Goal: Task Accomplishment & Management: Manage account settings

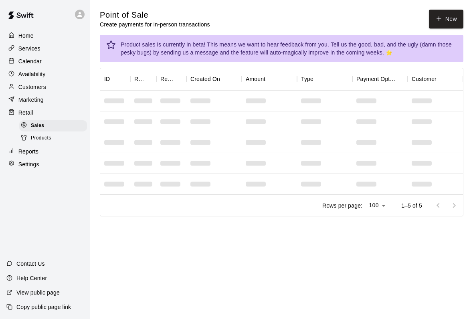
click at [439, 14] on button "New" at bounding box center [446, 19] width 34 height 19
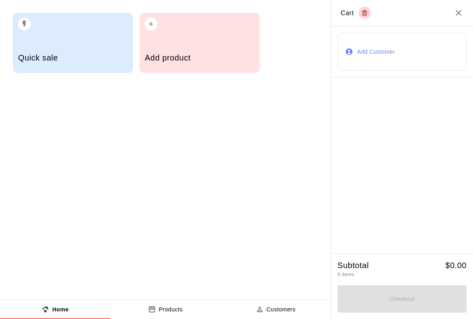
click at [174, 58] on h5 "Add product" at bounding box center [199, 57] width 109 height 11
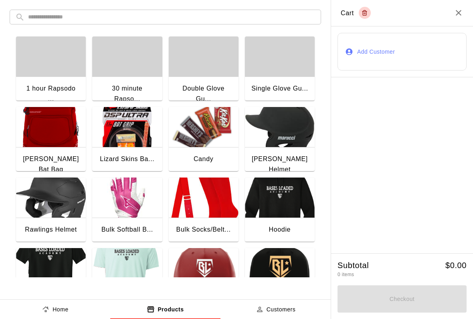
click at [183, 146] on img "button" at bounding box center [204, 127] width 70 height 40
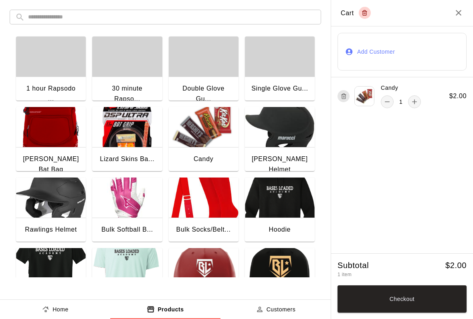
click at [381, 303] on button "Checkout" at bounding box center [401, 298] width 129 height 27
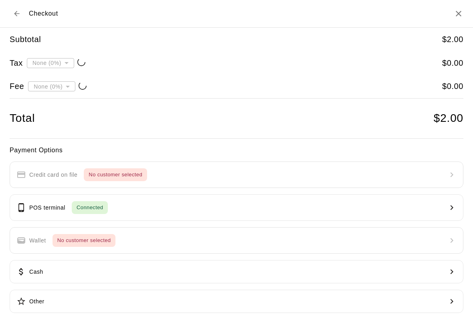
type input "**********"
click at [60, 205] on p "POS terminal" at bounding box center [47, 207] width 36 height 8
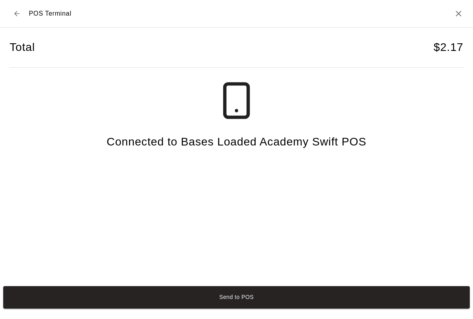
click at [68, 307] on button "Send to POS" at bounding box center [236, 297] width 466 height 22
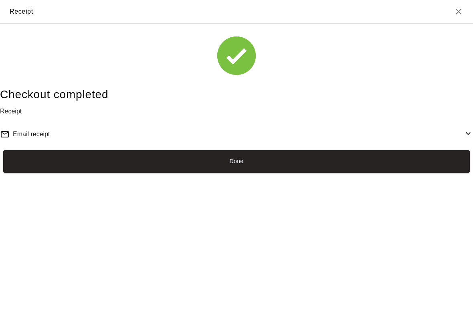
click at [365, 173] on button "Done" at bounding box center [236, 161] width 466 height 22
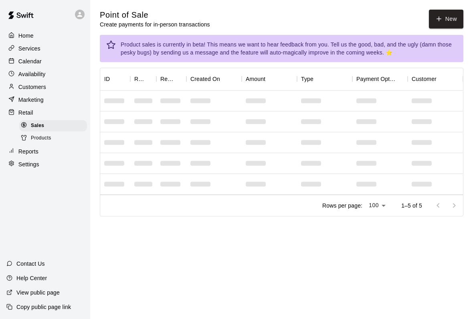
click at [31, 52] on p "Services" at bounding box center [29, 48] width 22 height 8
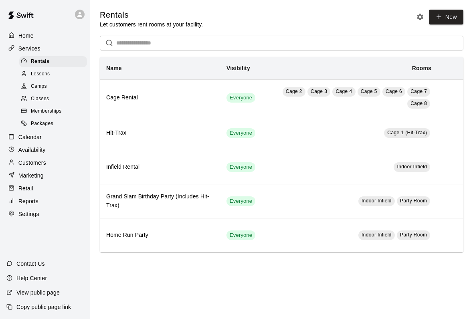
click at [445, 20] on link "New" at bounding box center [446, 17] width 34 height 15
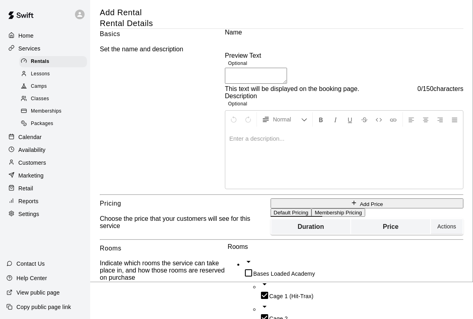
scroll to position [20, 0]
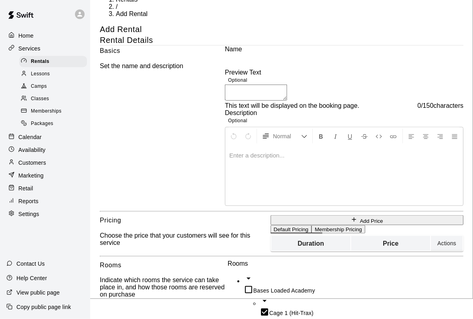
click at [28, 34] on p "Home" at bounding box center [25, 36] width 15 height 8
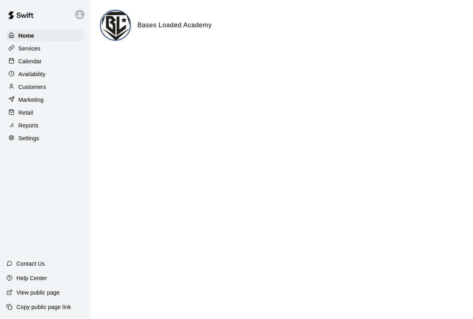
click at [46, 66] on div "Calendar" at bounding box center [44, 61] width 77 height 12
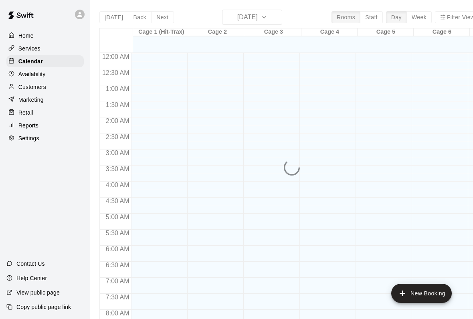
scroll to position [461, 0]
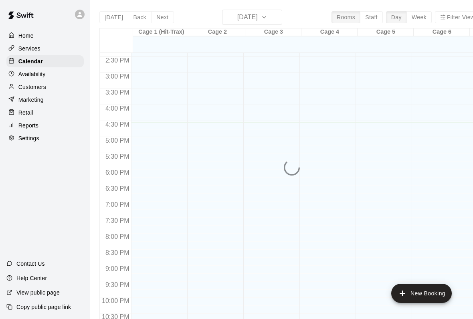
click at [32, 75] on p "Availability" at bounding box center [31, 74] width 27 height 8
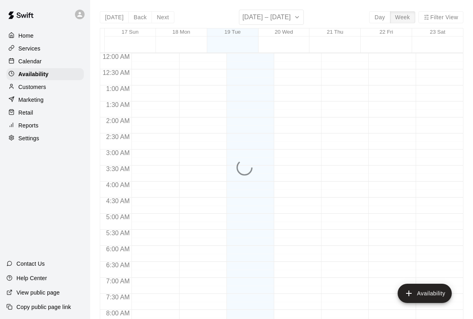
scroll to position [485, 0]
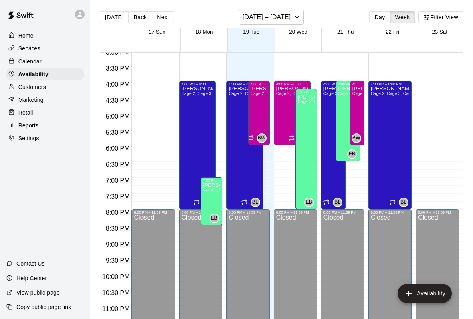
click at [32, 92] on div "Customers" at bounding box center [44, 87] width 77 height 12
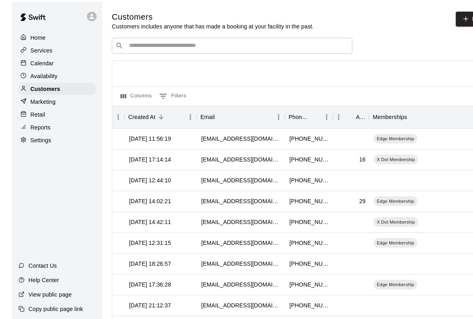
scroll to position [0, 87]
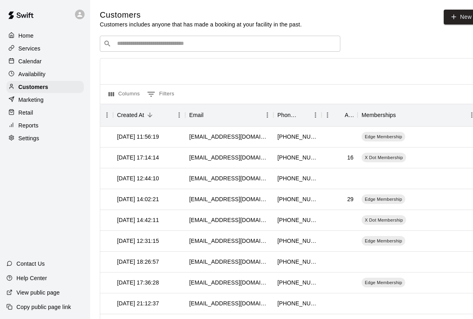
click at [26, 101] on p "Marketing" at bounding box center [30, 100] width 25 height 8
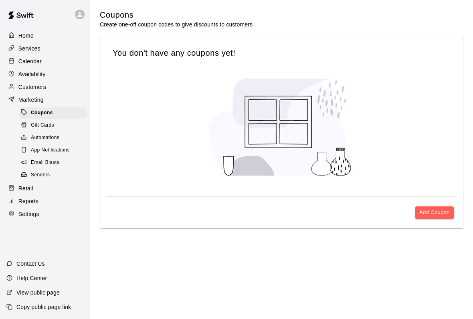
click at [36, 127] on span "Gift Cards" at bounding box center [42, 125] width 23 height 8
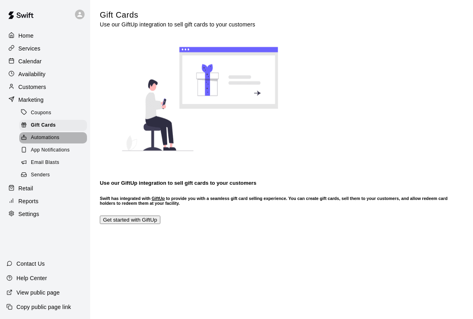
click at [38, 138] on span "Automations" at bounding box center [45, 138] width 28 height 8
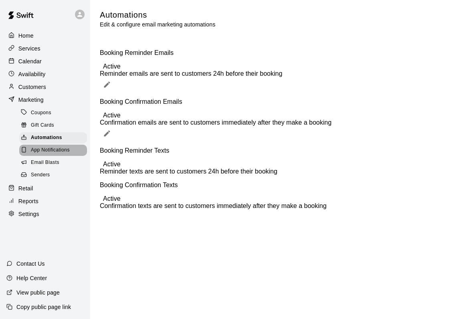
click at [44, 153] on span "App Notifications" at bounding box center [50, 150] width 39 height 8
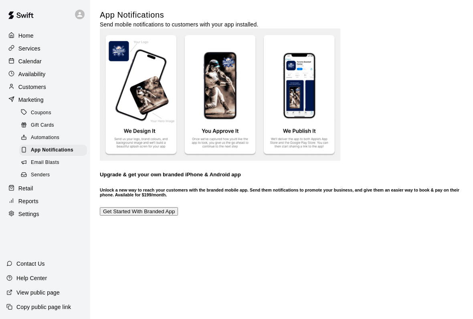
click at [40, 163] on span "Email Blasts" at bounding box center [45, 163] width 28 height 8
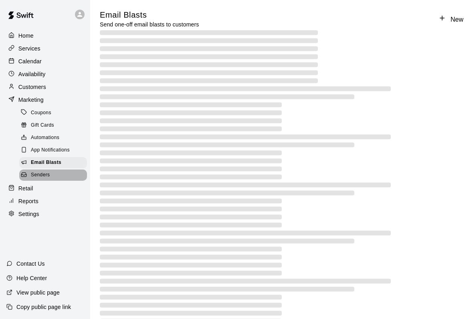
click at [33, 177] on span "Senders" at bounding box center [40, 175] width 19 height 8
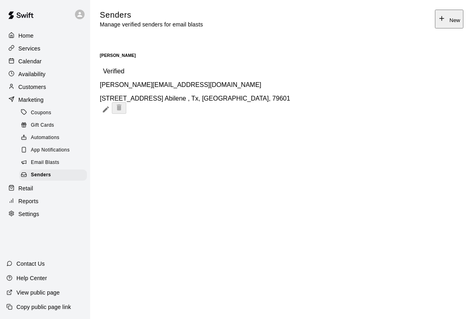
click at [28, 86] on p "Customers" at bounding box center [32, 87] width 28 height 8
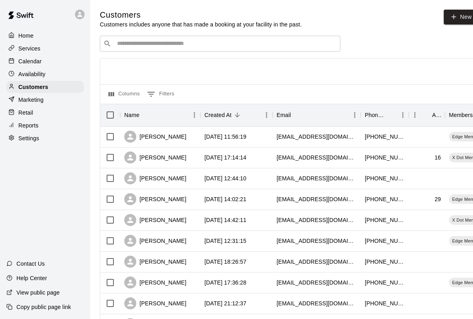
click at [26, 74] on p "Availability" at bounding box center [31, 74] width 27 height 8
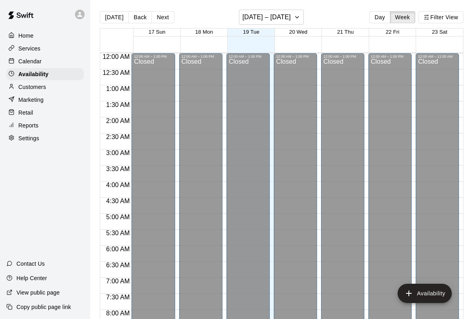
scroll to position [485, 0]
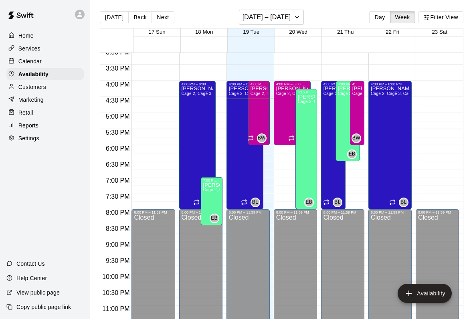
click at [31, 100] on p "Marketing" at bounding box center [30, 100] width 25 height 8
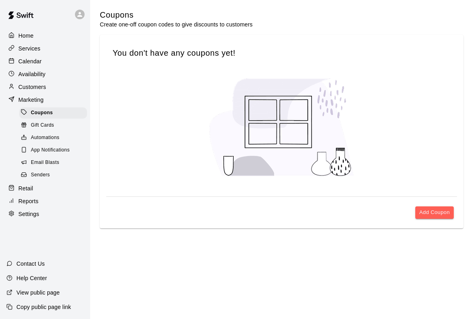
click at [27, 88] on p "Customers" at bounding box center [32, 87] width 28 height 8
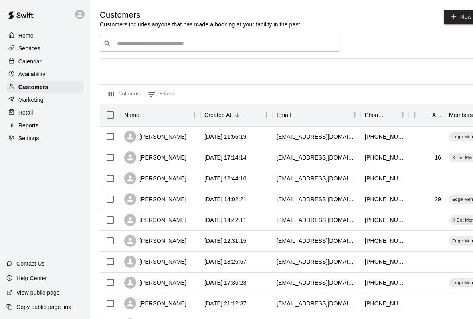
click at [123, 48] on input "Search customers by name or email" at bounding box center [226, 44] width 222 height 8
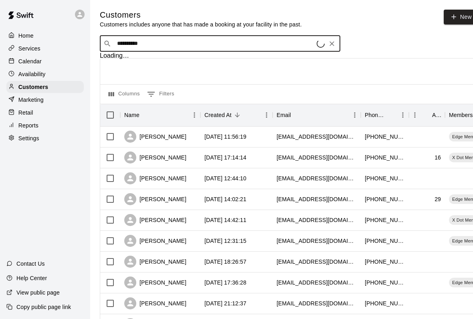
type input "**********"
click at [161, 48] on input "**********" at bounding box center [220, 44] width 210 height 8
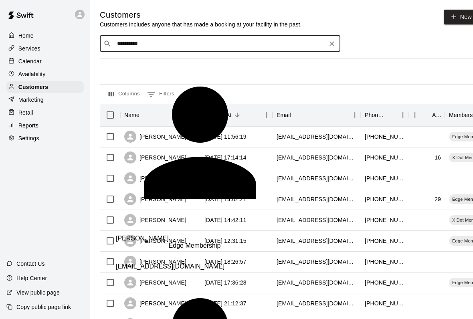
click at [122, 263] on span "[EMAIL_ADDRESS][DOMAIN_NAME]" at bounding box center [170, 266] width 109 height 7
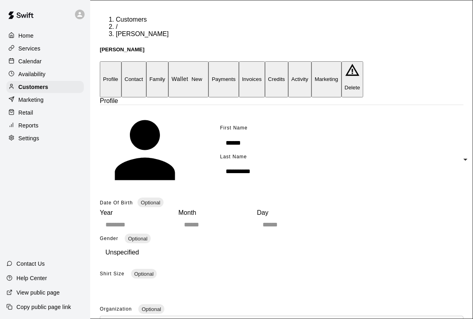
click at [29, 74] on p "Availability" at bounding box center [31, 74] width 27 height 8
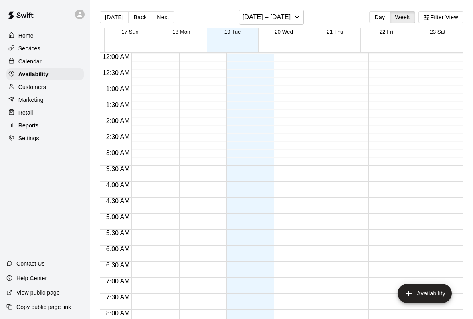
scroll to position [485, 0]
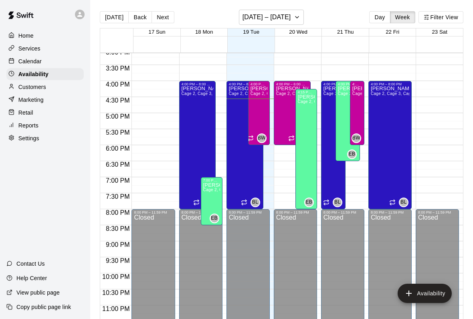
click at [23, 60] on p "Calendar" at bounding box center [29, 61] width 23 height 8
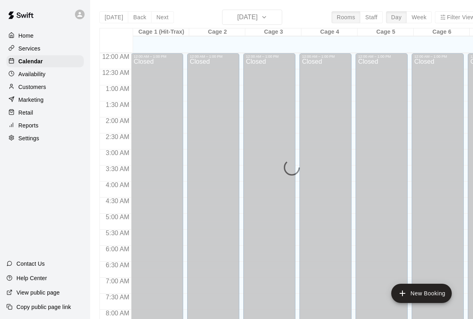
scroll to position [461, 0]
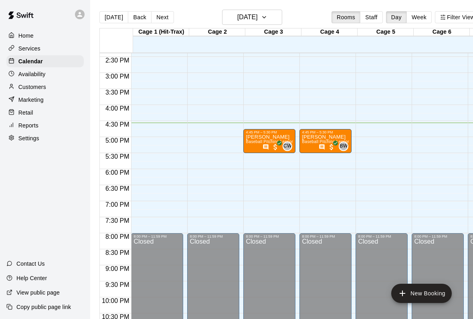
click at [26, 78] on p "Availability" at bounding box center [31, 74] width 27 height 8
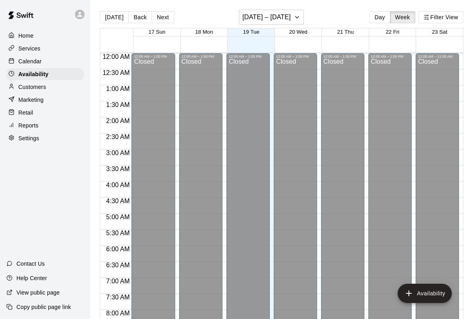
scroll to position [485, 0]
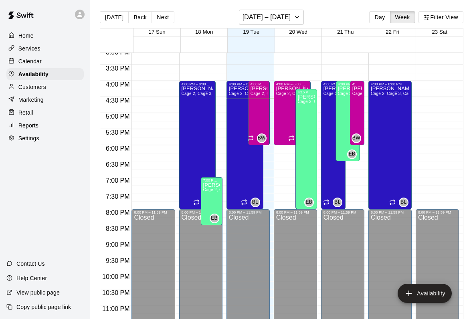
click at [31, 60] on p "Calendar" at bounding box center [29, 61] width 23 height 8
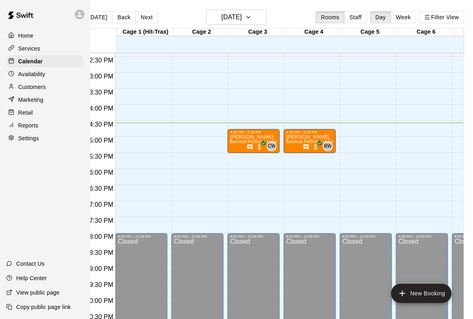
scroll to position [0, 16]
click at [256, 146] on div at bounding box center [254, 147] width 17 height 8
click at [258, 150] on icon "edit" at bounding box center [256, 152] width 10 height 10
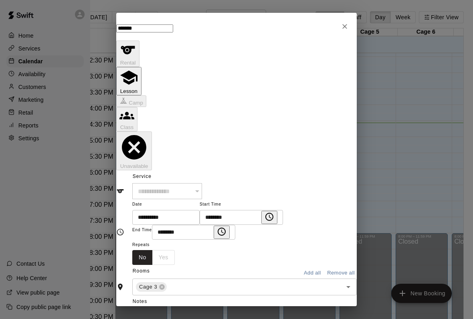
type input "**********"
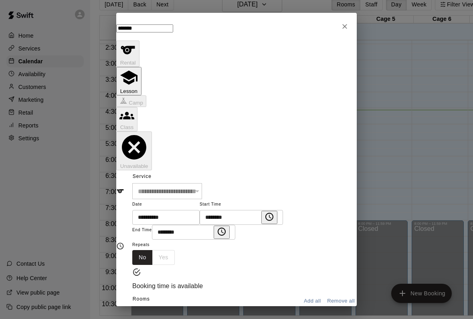
scroll to position [208, 0]
click at [342, 29] on icon "Close" at bounding box center [344, 26] width 5 height 5
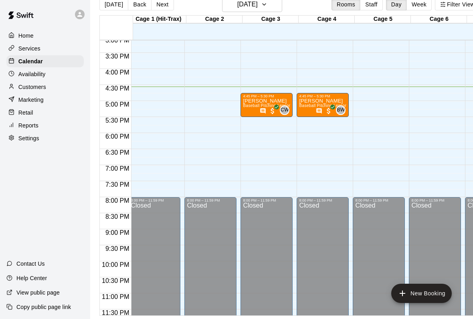
scroll to position [0, 4]
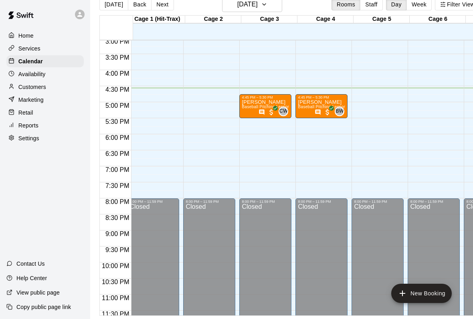
click at [269, 108] on span "All customers have paid" at bounding box center [271, 112] width 8 height 8
click at [276, 125] on img "edit" at bounding box center [276, 125] width 9 height 9
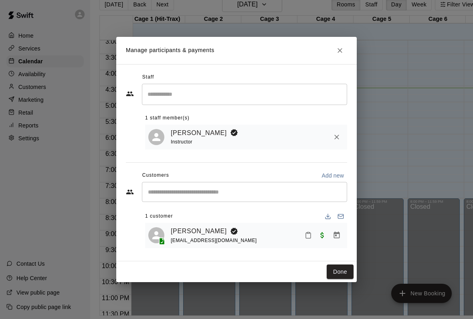
click at [334, 54] on button "Close" at bounding box center [339, 50] width 14 height 14
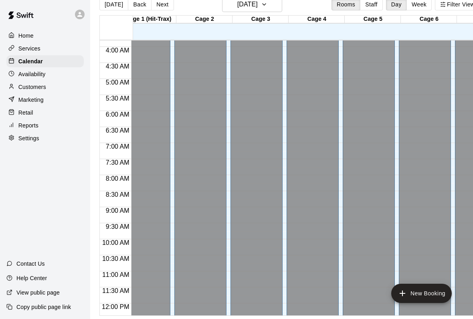
scroll to position [0, 0]
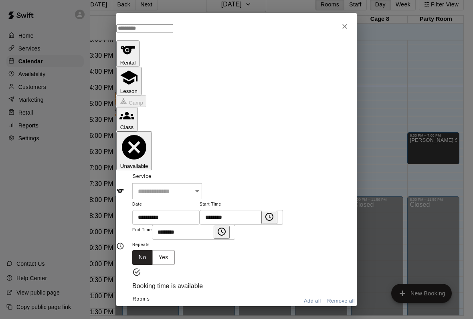
click at [348, 30] on icon "Close" at bounding box center [344, 26] width 8 height 8
click at [343, 21] on div at bounding box center [236, 27] width 240 height 28
click at [346, 30] on icon "Close" at bounding box center [344, 26] width 8 height 8
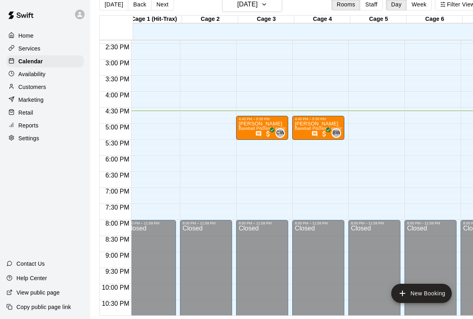
scroll to position [0, 7]
click at [65, 79] on div "Availability" at bounding box center [44, 74] width 77 height 12
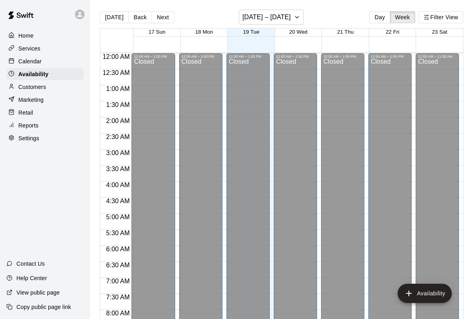
scroll to position [485, 0]
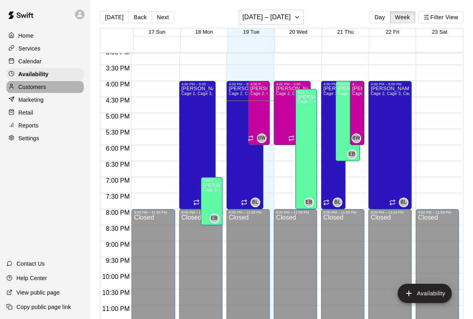
click at [30, 92] on div "Customers" at bounding box center [44, 87] width 77 height 12
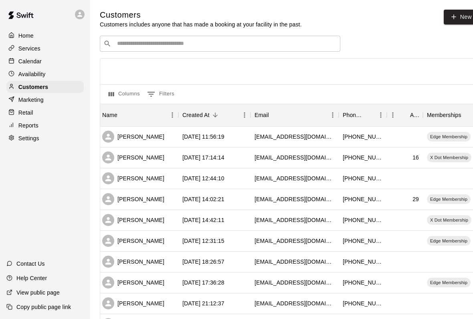
click at [50, 62] on div "Calendar" at bounding box center [44, 61] width 77 height 12
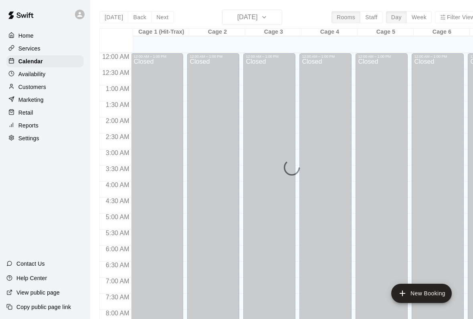
scroll to position [461, 0]
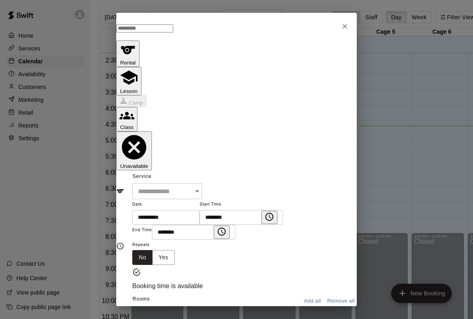
click at [351, 30] on button "Close" at bounding box center [344, 26] width 14 height 14
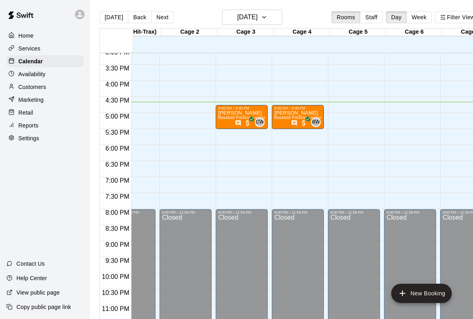
scroll to position [485, 27]
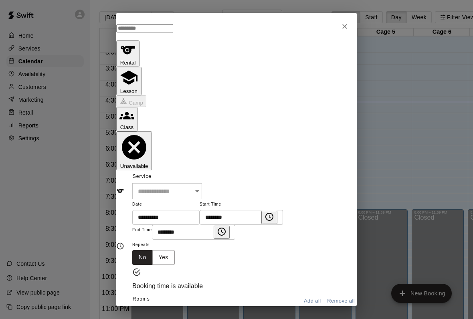
click at [143, 32] on input "text" at bounding box center [144, 28] width 57 height 8
type input "**********"
click at [155, 183] on input "text" at bounding box center [169, 191] width 75 height 16
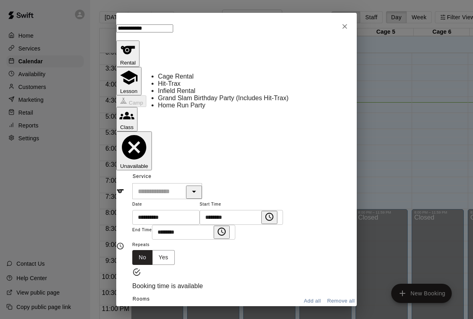
scroll to position [35, 0]
click at [163, 95] on li "Infield Rental" at bounding box center [252, 91] width 189 height 7
type input "**********"
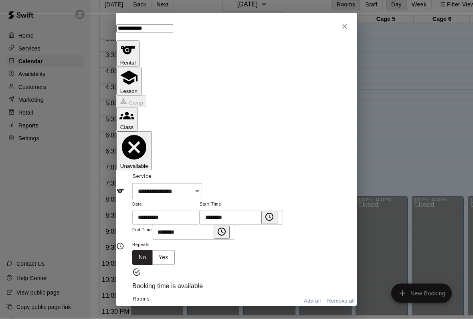
scroll to position [22, 0]
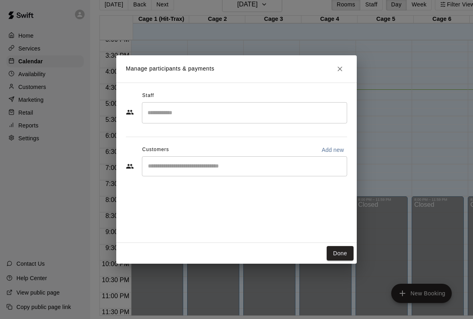
click at [341, 60] on h2 "Manage participants & payments" at bounding box center [236, 68] width 240 height 27
click at [336, 59] on h2 "Manage participants & payments" at bounding box center [236, 68] width 240 height 27
click at [338, 65] on icon "Close" at bounding box center [340, 69] width 8 height 8
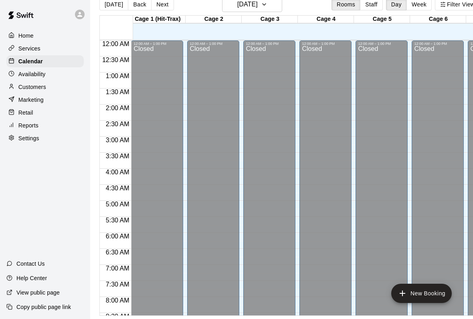
scroll to position [0, 0]
click at [24, 47] on p "Services" at bounding box center [29, 48] width 22 height 8
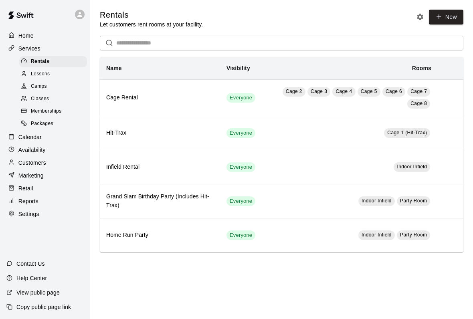
click at [26, 136] on p "Calendar" at bounding box center [29, 137] width 23 height 8
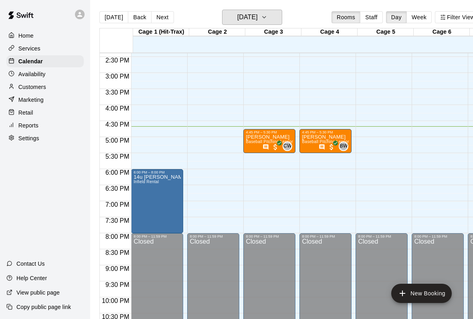
click at [241, 17] on h6 "[DATE]" at bounding box center [247, 17] width 20 height 11
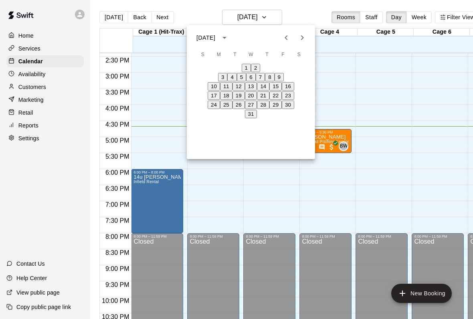
click at [266, 100] on button "21" at bounding box center [263, 95] width 12 height 8
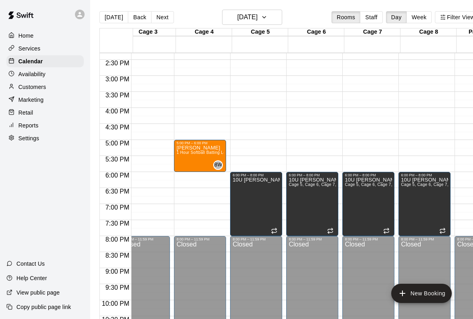
click at [198, 158] on div "[PERSON_NAME] 1 Hour Softball Batting Lesson" at bounding box center [199, 304] width 47 height 319
click at [188, 154] on icon "edit" at bounding box center [186, 154] width 10 height 10
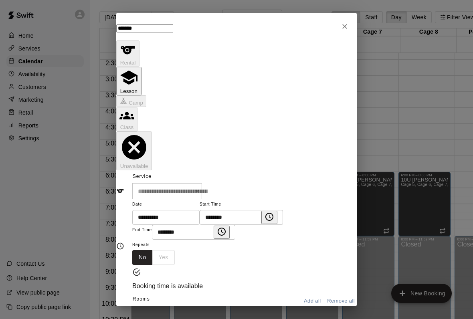
click at [334, 25] on div "******" at bounding box center [236, 27] width 240 height 28
click at [345, 25] on button "Close" at bounding box center [344, 26] width 14 height 14
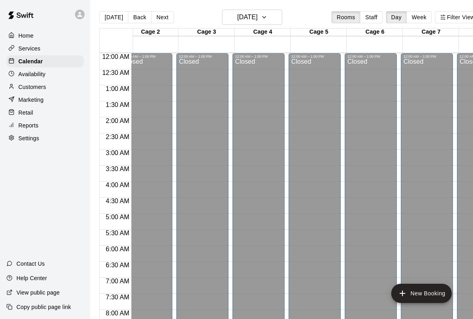
scroll to position [0, 66]
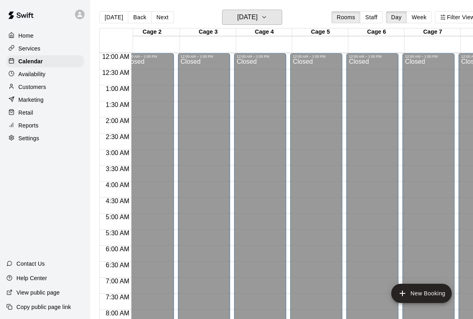
click at [237, 13] on h6 "[DATE]" at bounding box center [247, 17] width 20 height 11
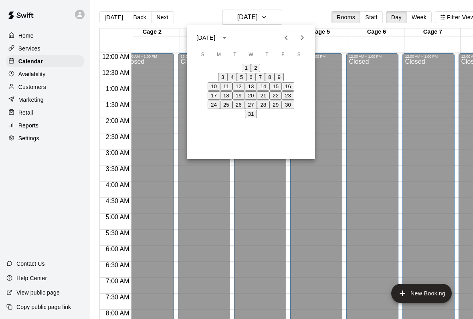
click at [245, 118] on button "31" at bounding box center [251, 114] width 12 height 8
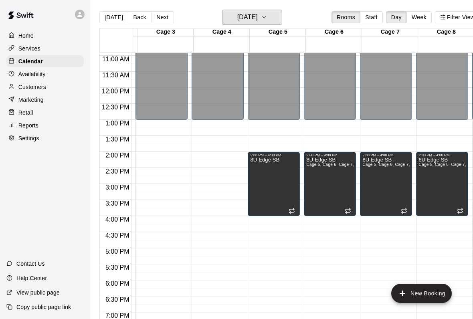
click at [248, 19] on h6 "[DATE]" at bounding box center [247, 17] width 20 height 11
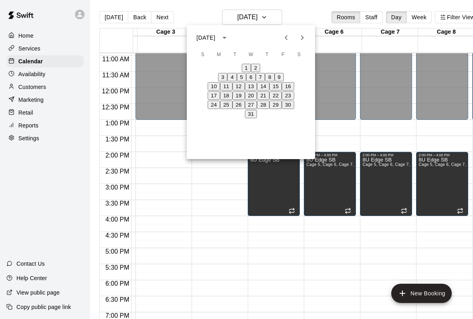
click at [237, 100] on button "19" at bounding box center [238, 95] width 12 height 8
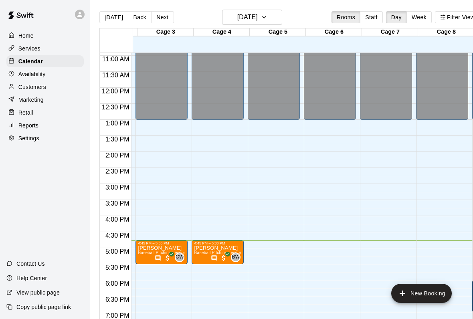
click at [32, 111] on p "Retail" at bounding box center [25, 113] width 15 height 8
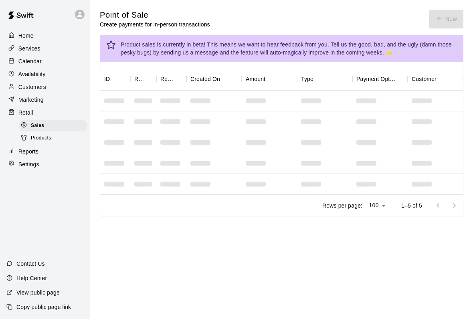
click at [445, 21] on div "Point of Sale Create payments for in-person transactions New" at bounding box center [281, 19] width 363 height 19
click at [444, 21] on div "Point of Sale Create payments for in-person transactions New" at bounding box center [281, 19] width 363 height 19
click at [438, 14] on div "Point of Sale Create payments for in-person transactions New" at bounding box center [281, 19] width 363 height 19
click at [446, 16] on div "Point of Sale Create payments for in-person transactions New" at bounding box center [281, 19] width 363 height 19
click at [451, 21] on button "New" at bounding box center [446, 19] width 34 height 19
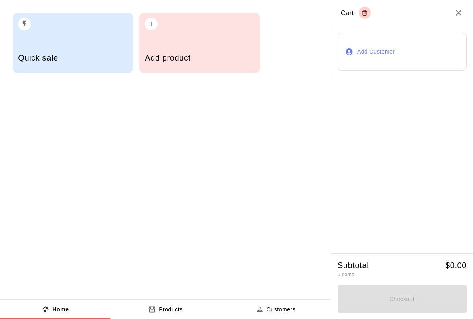
click at [66, 58] on h5 "Quick sale" at bounding box center [72, 57] width 109 height 11
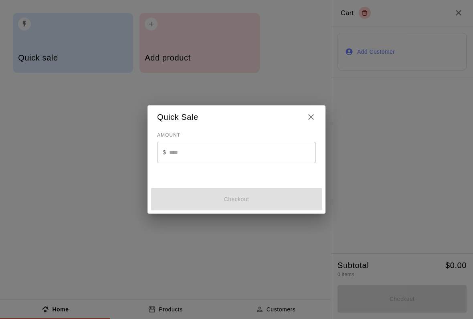
click at [205, 159] on input "text" at bounding box center [242, 152] width 147 height 21
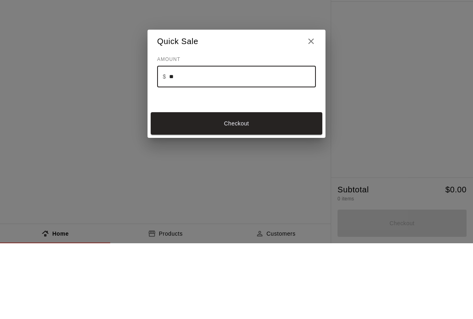
type input "***"
click at [222, 188] on button "Checkout" at bounding box center [236, 199] width 171 height 22
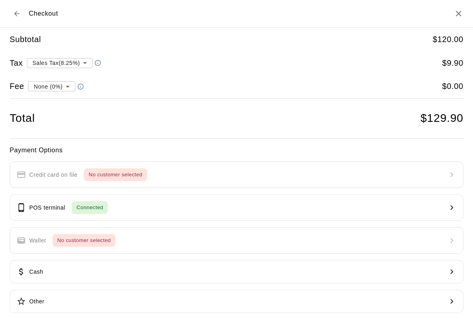
click at [58, 61] on body "**********" at bounding box center [236, 119] width 473 height 239
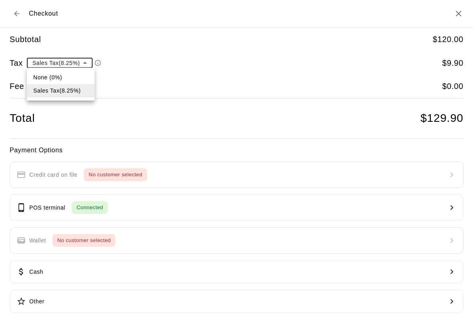
click at [46, 78] on li "None (0%)" at bounding box center [61, 77] width 68 height 13
type input "*"
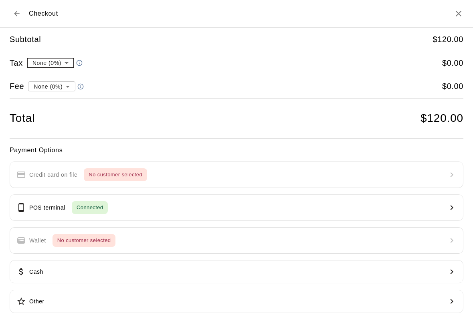
click at [46, 199] on button "POS terminal Connected" at bounding box center [236, 207] width 453 height 26
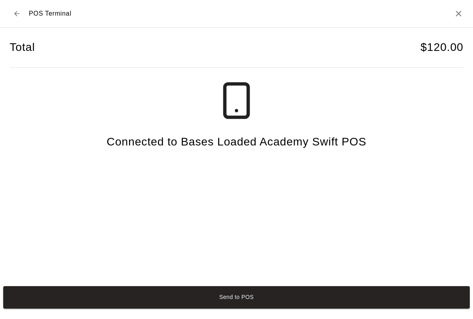
click at [151, 302] on button "Send to POS" at bounding box center [236, 297] width 466 height 22
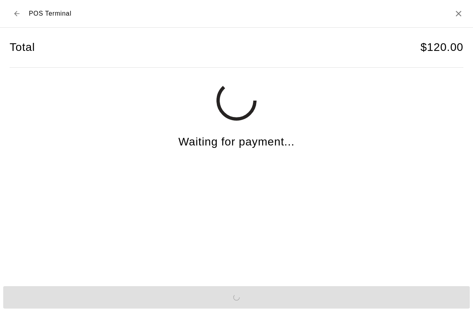
scroll to position [1, 0]
click at [460, 9] on icon "Close" at bounding box center [458, 14] width 10 height 10
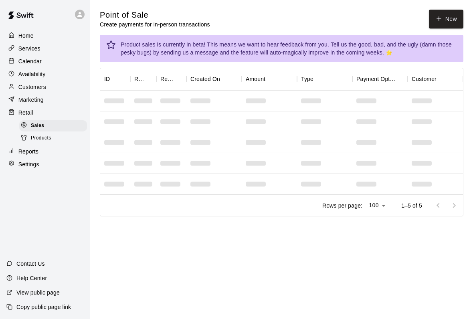
click at [451, 16] on button "New" at bounding box center [446, 19] width 34 height 19
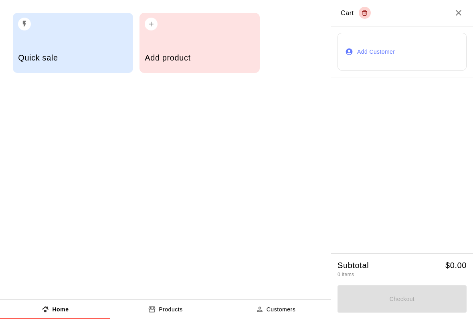
click at [167, 62] on h5 "Add product" at bounding box center [199, 57] width 109 height 11
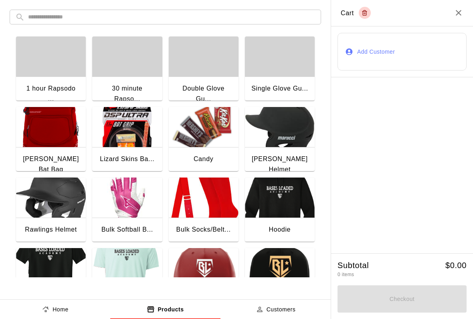
click at [200, 156] on div "Candy" at bounding box center [203, 159] width 20 height 10
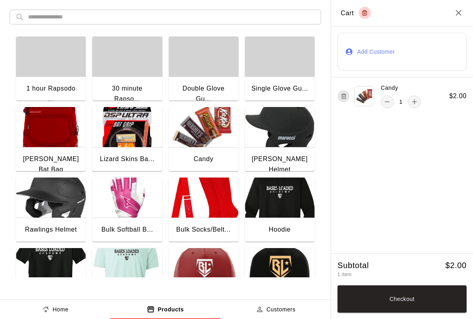
click at [361, 295] on button "Checkout" at bounding box center [401, 298] width 129 height 27
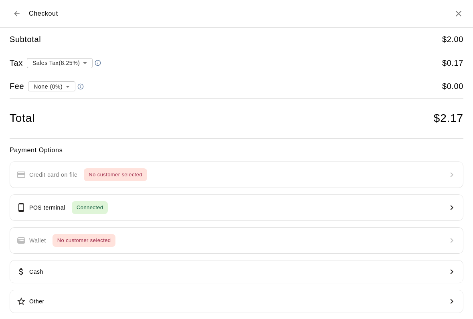
click at [120, 202] on button "POS terminal Connected" at bounding box center [236, 207] width 453 height 26
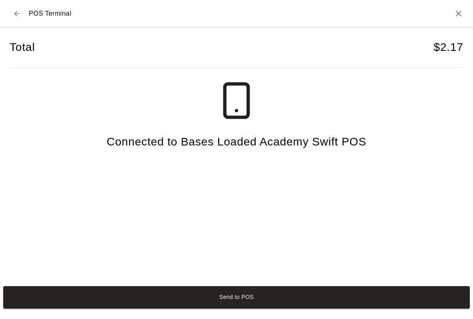
click at [457, 9] on icon "Close" at bounding box center [458, 14] width 10 height 10
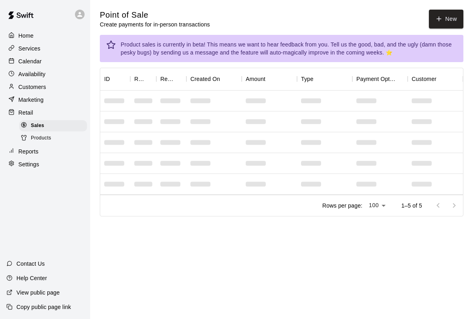
click at [27, 31] on div "Home" at bounding box center [44, 36] width 77 height 12
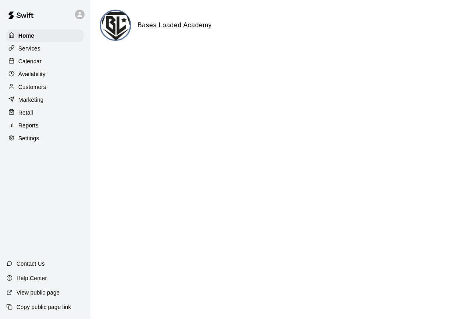
click at [31, 88] on p "Customers" at bounding box center [32, 87] width 28 height 8
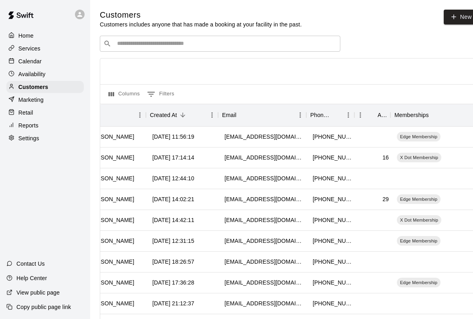
scroll to position [0, 70]
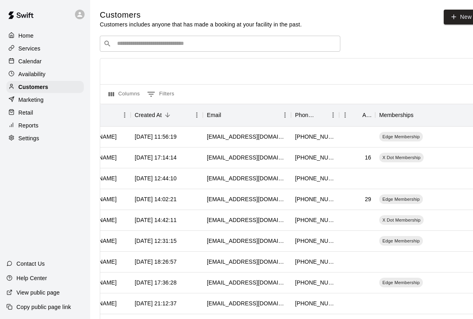
click at [463, 20] on link "New" at bounding box center [460, 17] width 34 height 15
select select "**"
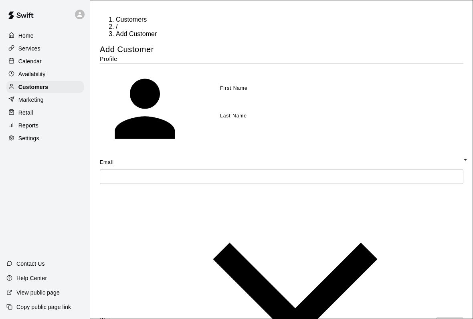
click at [220, 107] on input "text" at bounding box center [259, 102] width 79 height 15
click at [8, 64] on div at bounding box center [13, 62] width 10 height 8
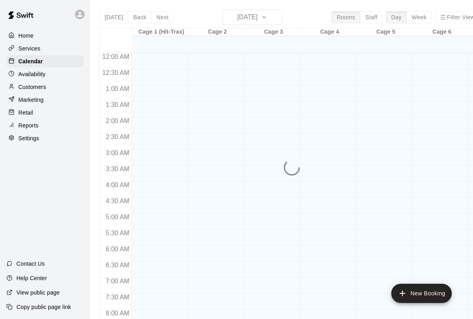
scroll to position [461, 0]
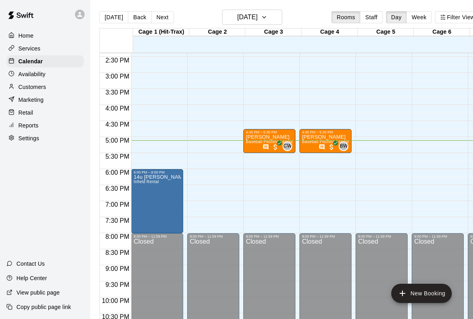
click at [29, 104] on div "Marketing" at bounding box center [44, 100] width 77 height 12
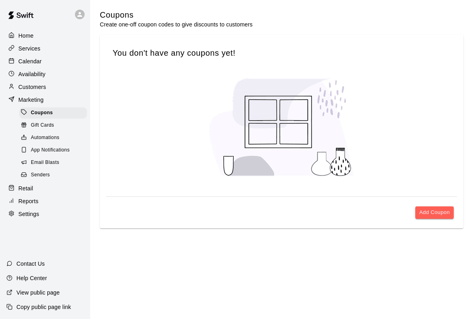
click at [26, 67] on div "Calendar" at bounding box center [44, 61] width 77 height 12
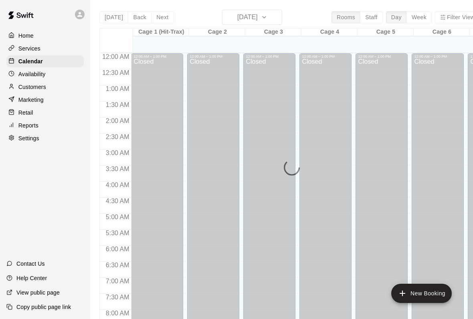
scroll to position [461, 0]
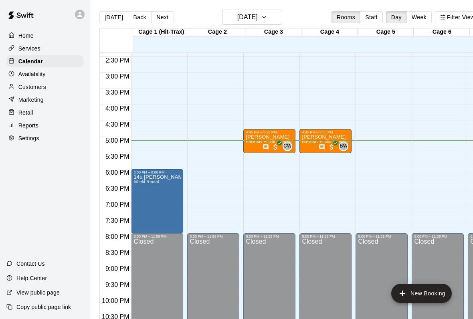
click at [22, 87] on p "Customers" at bounding box center [32, 87] width 28 height 8
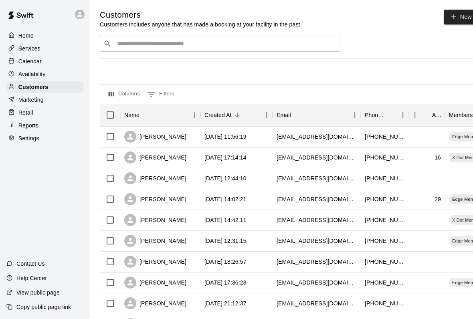
click at [453, 18] on icon at bounding box center [453, 16] width 7 height 7
select select "**"
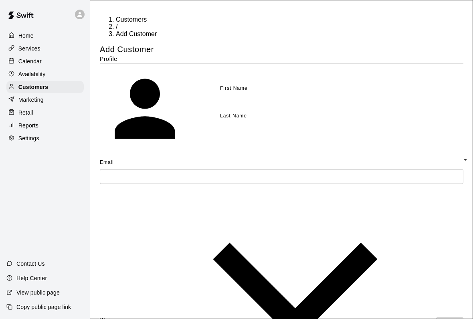
click at [220, 106] on input "text" at bounding box center [259, 102] width 79 height 15
type input "******"
click at [220, 136] on input "text" at bounding box center [259, 130] width 79 height 15
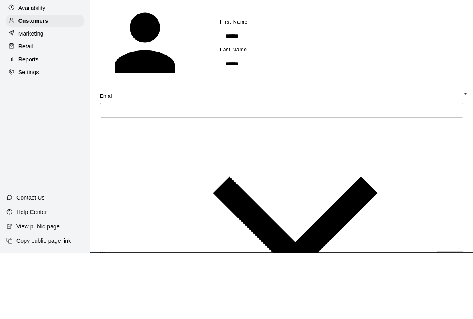
type input "******"
click at [118, 169] on input "text" at bounding box center [281, 176] width 363 height 15
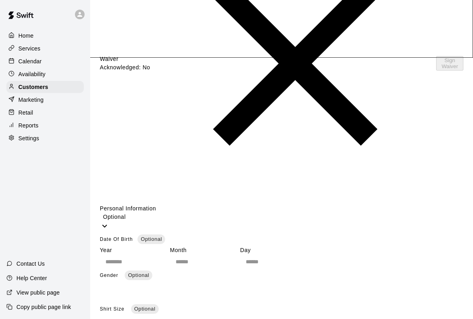
scroll to position [269, 0]
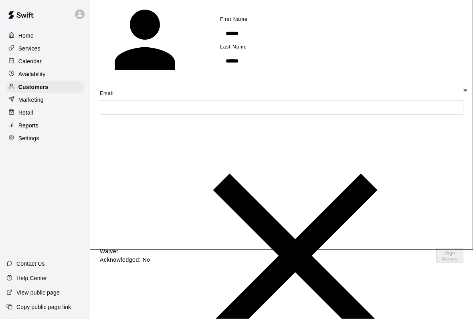
scroll to position [104, 0]
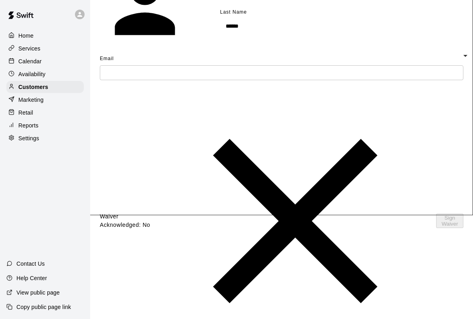
click at [23, 79] on div "Availability" at bounding box center [44, 74] width 77 height 12
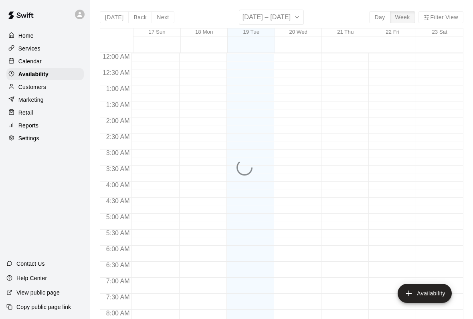
scroll to position [485, 0]
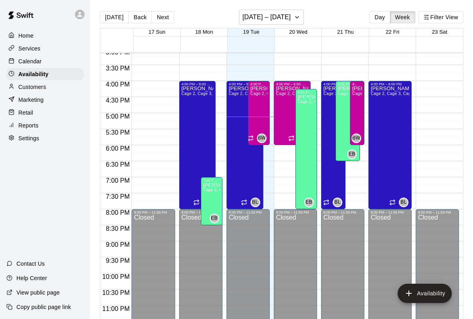
click at [31, 63] on p "Calendar" at bounding box center [29, 61] width 23 height 8
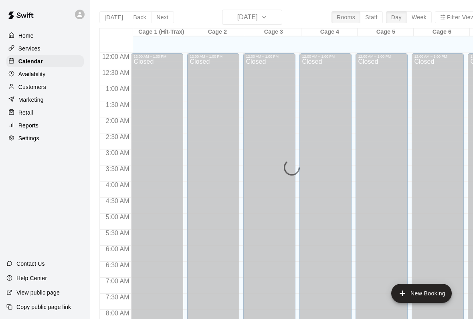
scroll to position [461, 0]
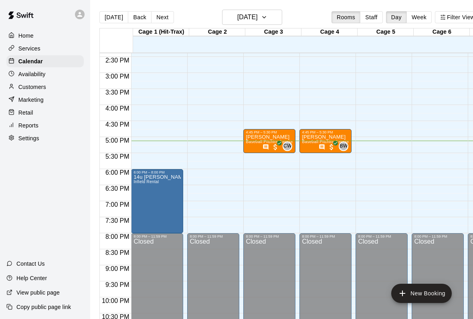
click at [22, 63] on p "Calendar" at bounding box center [30, 61] width 24 height 8
click at [22, 56] on div "Calendar" at bounding box center [44, 61] width 77 height 12
click at [28, 47] on p "Services" at bounding box center [29, 48] width 22 height 8
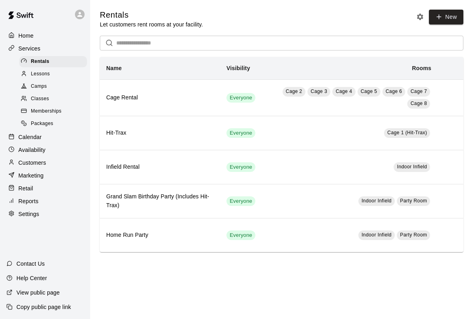
click at [449, 10] on link "New" at bounding box center [446, 17] width 34 height 15
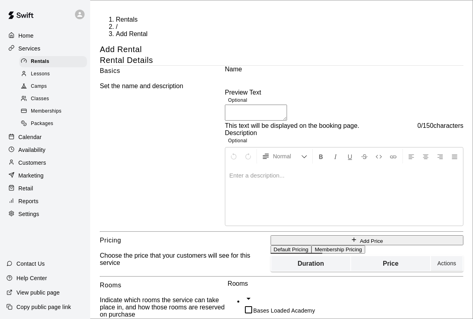
click at [56, 71] on div "Lessons" at bounding box center [53, 73] width 68 height 11
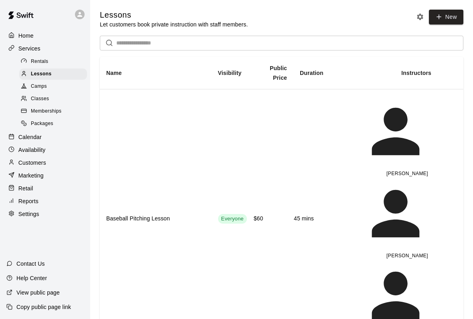
click at [52, 149] on div "Availability" at bounding box center [44, 150] width 77 height 12
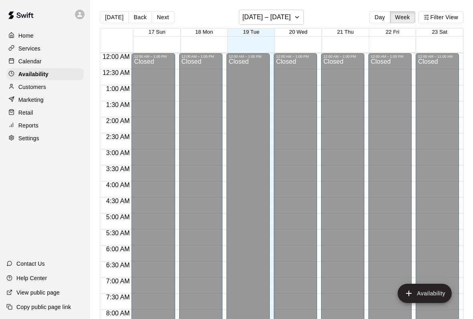
scroll to position [485, 0]
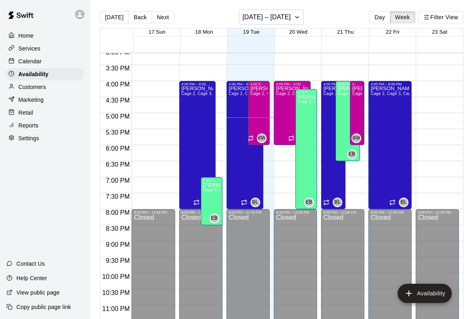
click at [54, 88] on div "Customers" at bounding box center [44, 87] width 77 height 12
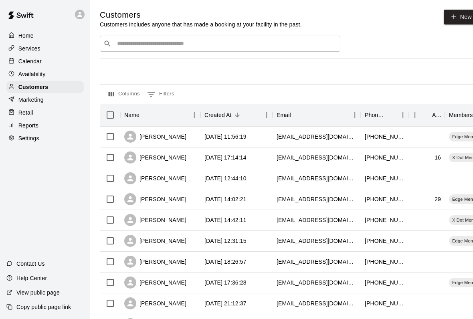
click at [52, 74] on div "Availability" at bounding box center [44, 74] width 77 height 12
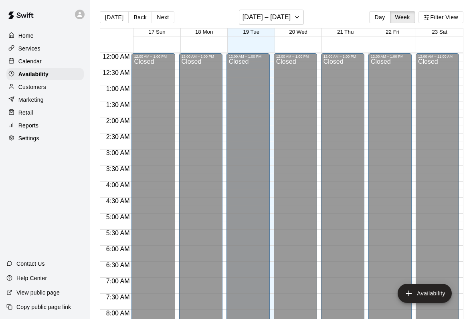
scroll to position [485, 0]
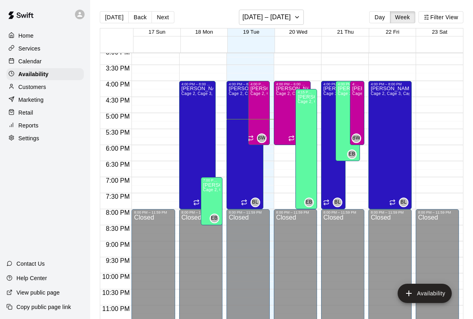
click at [65, 99] on div "Marketing" at bounding box center [44, 100] width 77 height 12
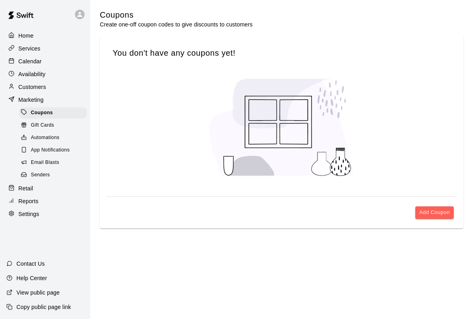
click at [64, 130] on div "Gift Cards" at bounding box center [53, 125] width 68 height 11
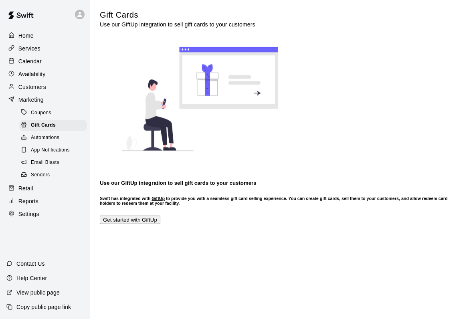
click at [49, 99] on div "Marketing" at bounding box center [44, 100] width 77 height 12
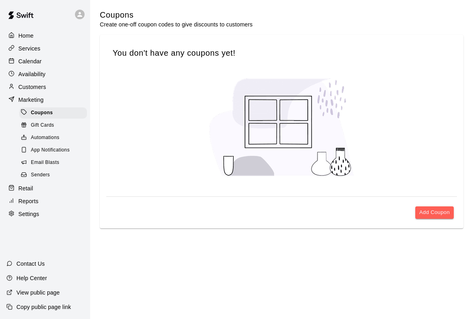
click at [45, 92] on div "Customers" at bounding box center [44, 87] width 77 height 12
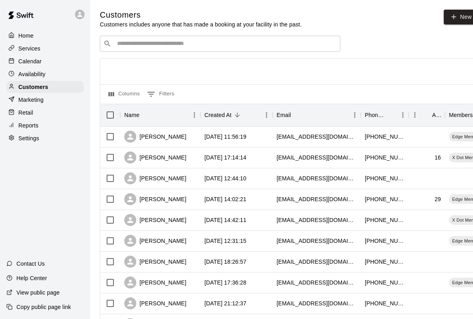
click at [54, 120] on div "Reports" at bounding box center [44, 125] width 77 height 12
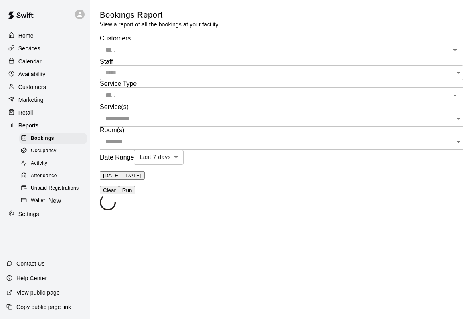
click at [53, 109] on div "Retail" at bounding box center [44, 113] width 77 height 12
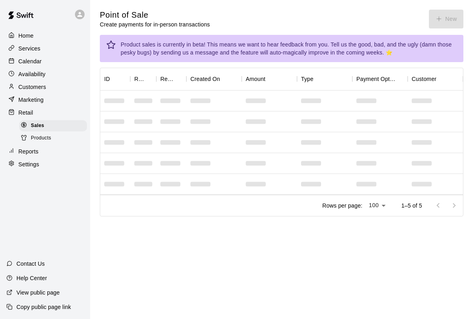
scroll to position [1, 0]
click at [51, 107] on div "Retail" at bounding box center [44, 113] width 77 height 12
click at [55, 95] on div "Marketing" at bounding box center [44, 100] width 77 height 12
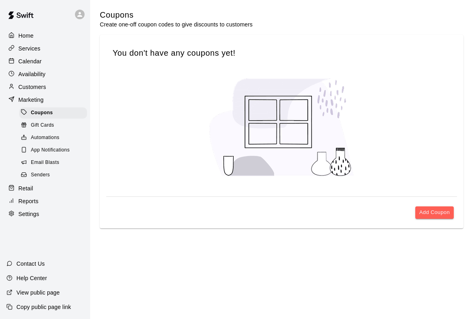
click at [38, 73] on p "Availability" at bounding box center [31, 74] width 27 height 8
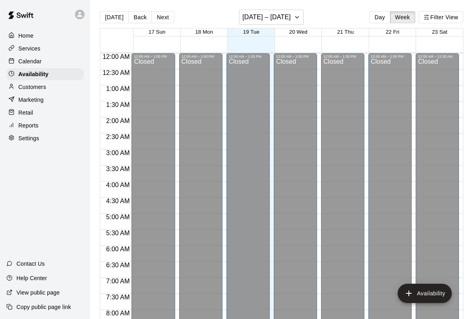
scroll to position [485, 0]
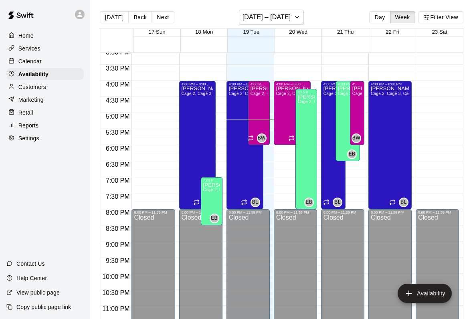
click at [38, 96] on p "Marketing" at bounding box center [30, 100] width 25 height 8
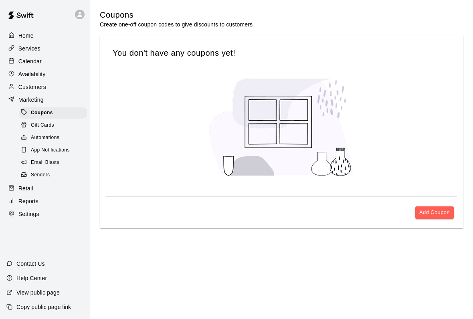
click at [44, 87] on p "Customers" at bounding box center [32, 87] width 28 height 8
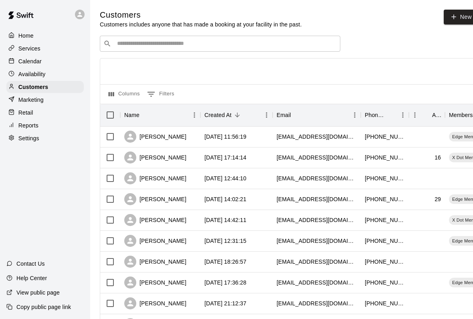
click at [44, 97] on div "Marketing" at bounding box center [44, 100] width 77 height 12
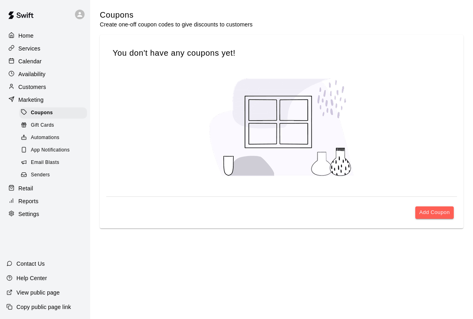
click at [34, 84] on p "Customers" at bounding box center [32, 87] width 28 height 8
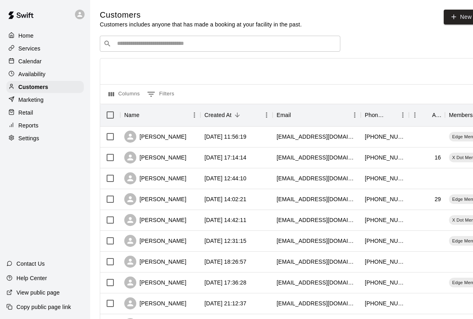
click at [60, 81] on div "Customers" at bounding box center [44, 87] width 77 height 12
click at [43, 71] on p "Availability" at bounding box center [31, 74] width 27 height 8
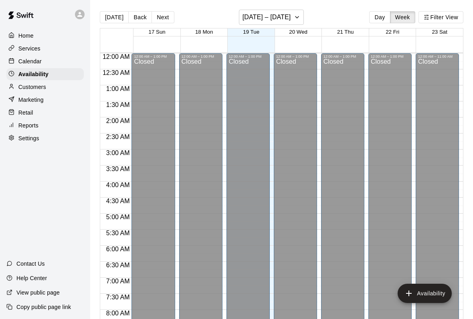
scroll to position [485, 0]
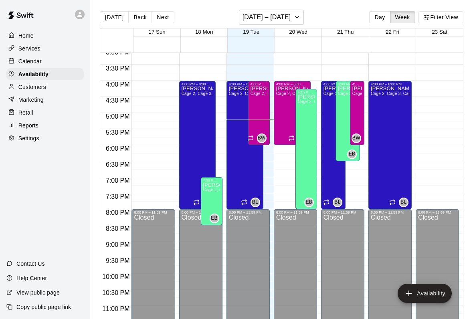
click at [46, 68] on div "Availability" at bounding box center [44, 74] width 77 height 12
click at [36, 97] on p "Marketing" at bounding box center [30, 100] width 25 height 8
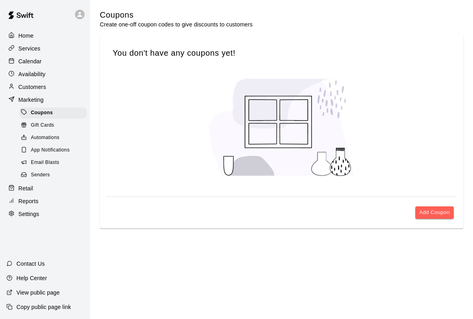
click at [48, 81] on div "Customers" at bounding box center [44, 87] width 77 height 12
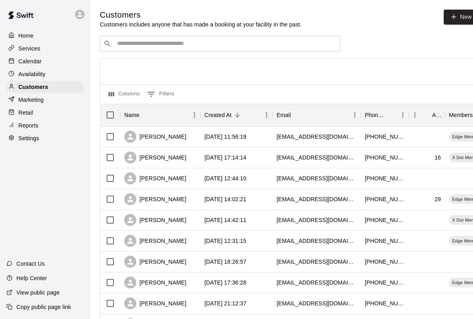
click at [458, 24] on link "New" at bounding box center [460, 17] width 34 height 15
select select "**"
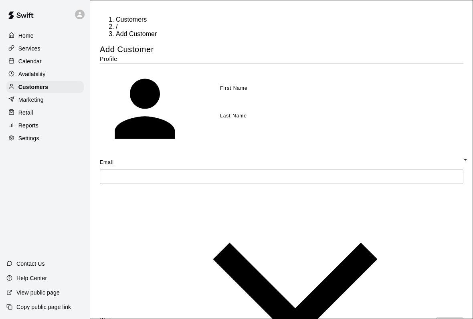
click at [278, 121] on div "Last Name" at bounding box center [253, 116] width 67 height 13
click at [268, 96] on input "text" at bounding box center [259, 102] width 79 height 15
type input "******"
click at [294, 137] on input "text" at bounding box center [259, 130] width 79 height 15
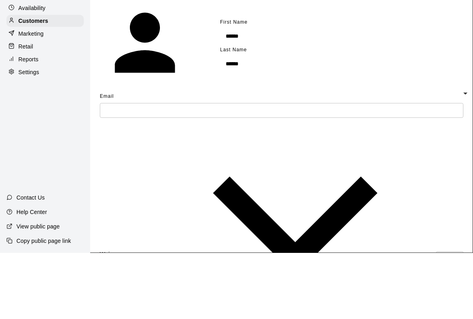
type input "******"
click at [280, 169] on input "text" at bounding box center [281, 176] width 363 height 15
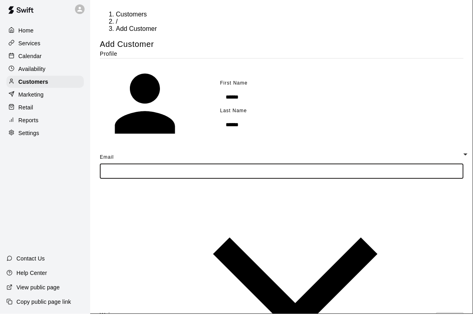
type input "*"
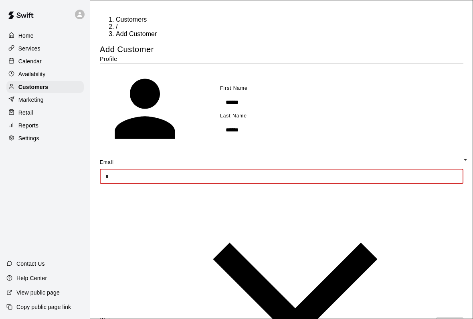
click at [140, 172] on input "*" at bounding box center [281, 176] width 363 height 15
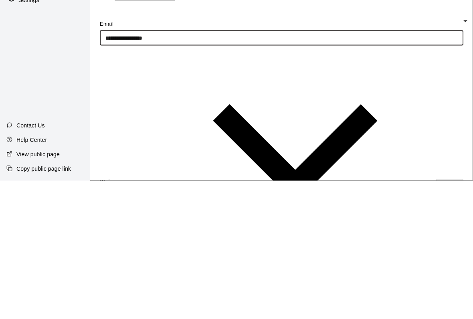
type input "**********"
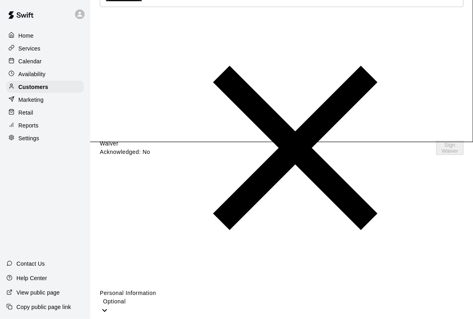
scroll to position [189, 0]
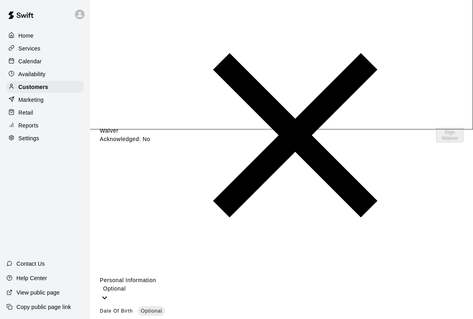
click at [112, 318] on span "Year" at bounding box center [106, 321] width 12 height 6
type input "****"
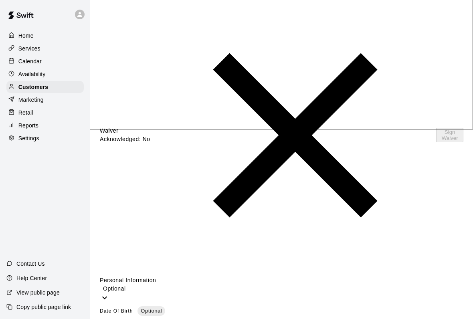
type input "**"
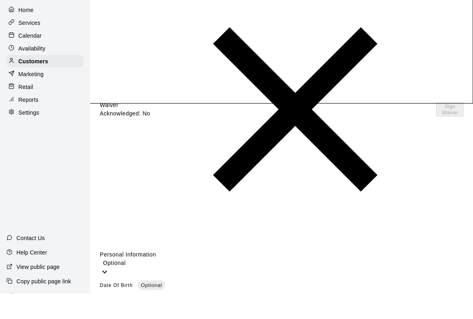
type input "**"
click at [417, 95] on body "**********" at bounding box center [236, 274] width 473 height 927
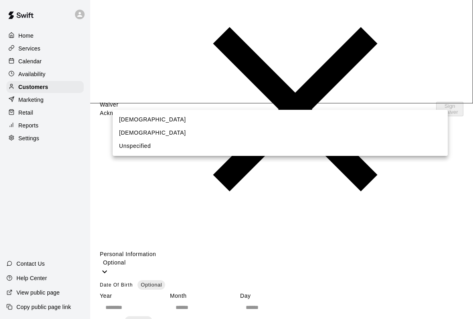
click at [153, 118] on li "[DEMOGRAPHIC_DATA]" at bounding box center [280, 119] width 335 height 13
type input "****"
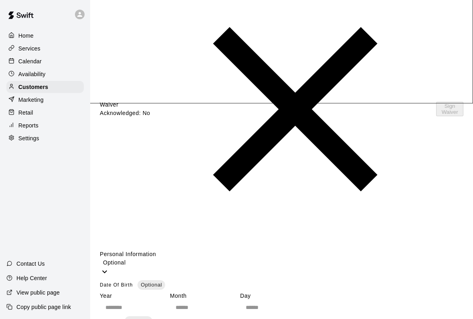
click at [269, 140] on body "**********" at bounding box center [236, 247] width 473 height 927
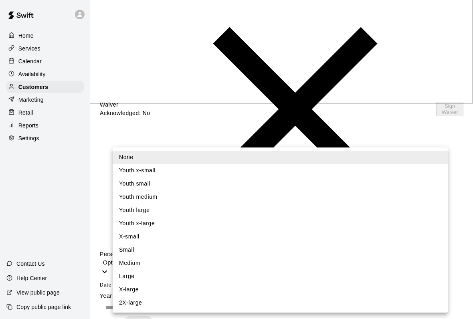
click at [156, 276] on li "Large" at bounding box center [280, 276] width 335 height 13
type input "*"
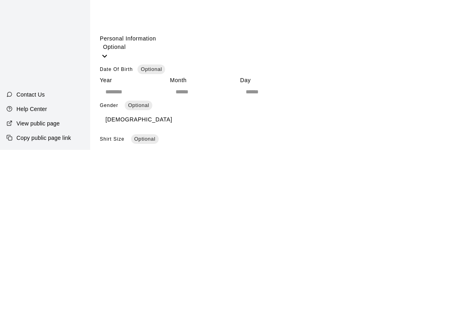
scroll to position [269, 0]
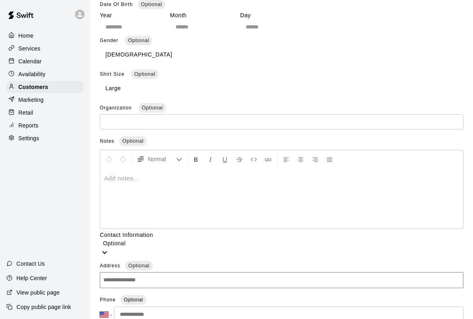
scroll to position [518, 0]
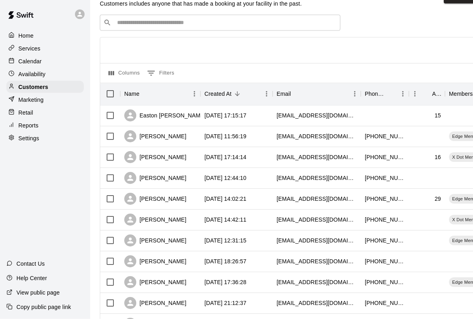
scroll to position [21, 0]
click at [139, 113] on div "Easton [PERSON_NAME]" at bounding box center [165, 116] width 82 height 12
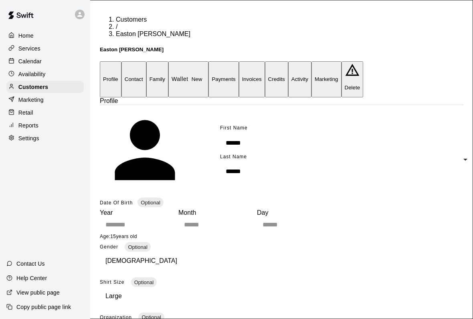
click at [311, 61] on button "Activity" at bounding box center [299, 79] width 23 height 36
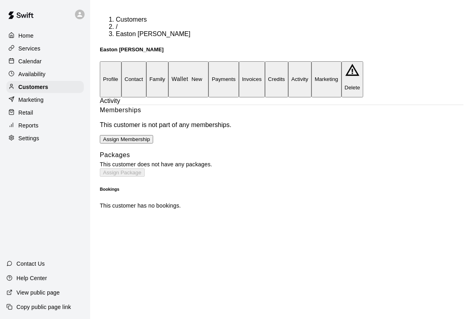
click at [153, 135] on button "Assign Membership" at bounding box center [126, 139] width 53 height 8
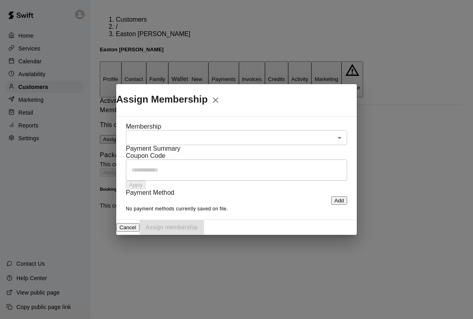
click at [153, 119] on body "Home Services Calendar Availability Customers Marketing Retail Reports Settings…" at bounding box center [236, 106] width 473 height 213
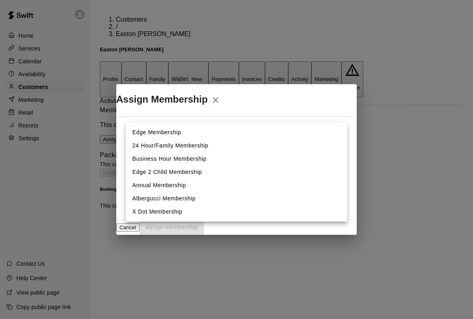
click at [146, 136] on li "Edge Membership" at bounding box center [236, 132] width 221 height 13
type input "**********"
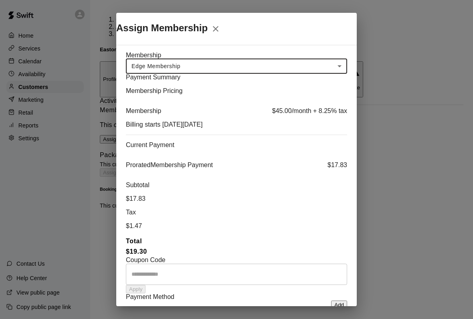
click at [331, 300] on button "Add" at bounding box center [339, 304] width 16 height 8
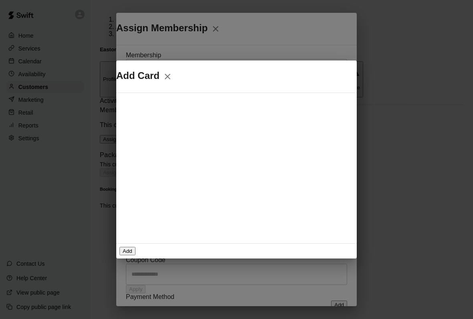
scroll to position [14, 0]
click at [172, 80] on icon "Close" at bounding box center [168, 77] width 10 height 10
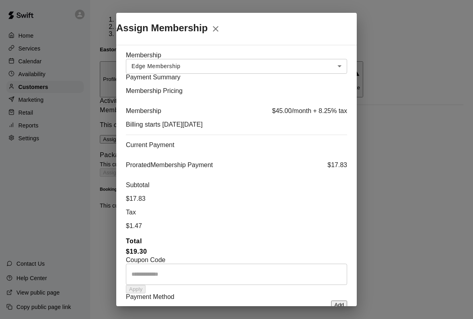
click at [331, 300] on button "Add" at bounding box center [339, 304] width 16 height 8
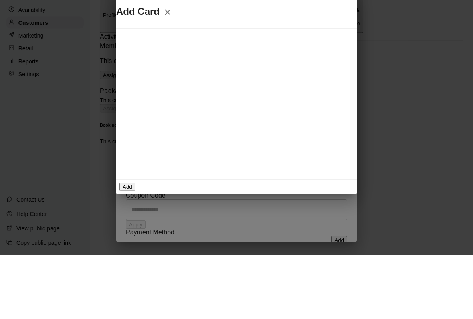
scroll to position [0, 20]
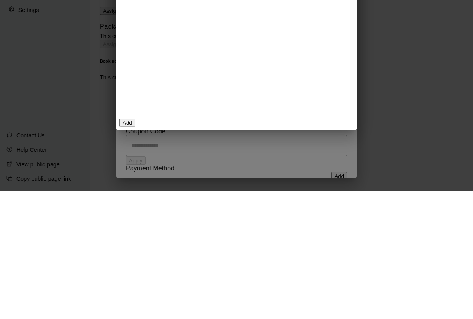
click at [308, 197] on div "Add Card Add" at bounding box center [236, 159] width 473 height 319
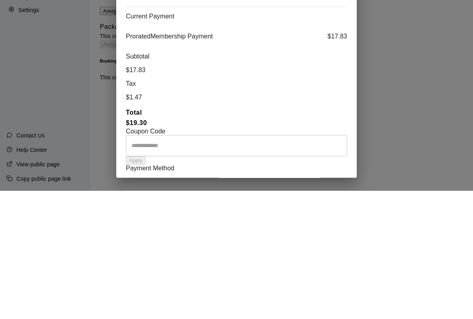
click at [126, 300] on span at bounding box center [126, 300] width 0 height 0
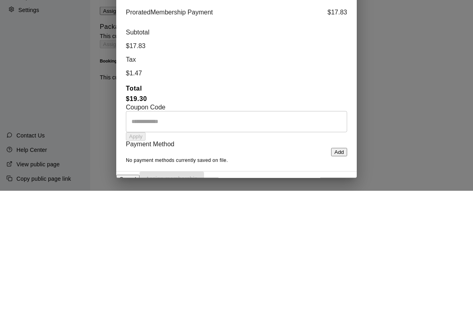
click at [338, 237] on div "**********" at bounding box center [236, 159] width 240 height 293
click at [334, 236] on div "**********" at bounding box center [236, 159] width 240 height 293
click at [330, 242] on div "**********" at bounding box center [236, 159] width 240 height 293
click at [332, 238] on div "**********" at bounding box center [236, 159] width 240 height 293
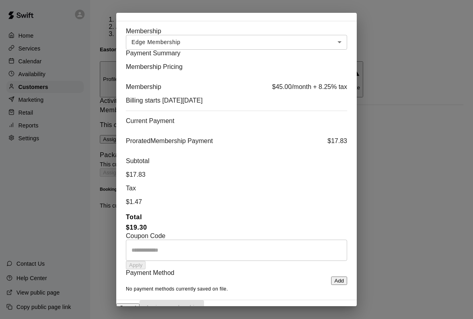
scroll to position [0, 0]
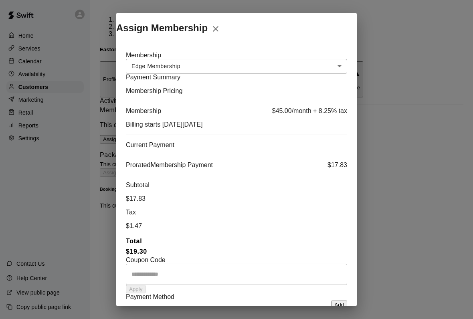
click at [337, 264] on div "​ Apply" at bounding box center [236, 279] width 221 height 30
click at [336, 264] on div "​ Apply" at bounding box center [236, 279] width 221 height 30
click at [336, 300] on button "Add" at bounding box center [339, 304] width 16 height 8
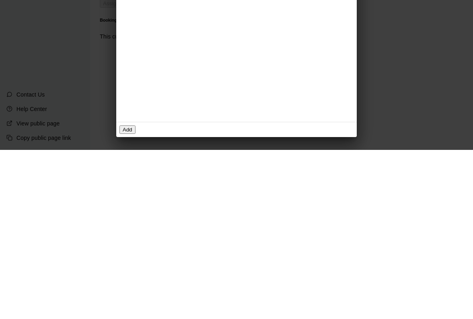
scroll to position [0, 20]
click at [135, 294] on button "Add" at bounding box center [127, 298] width 16 height 8
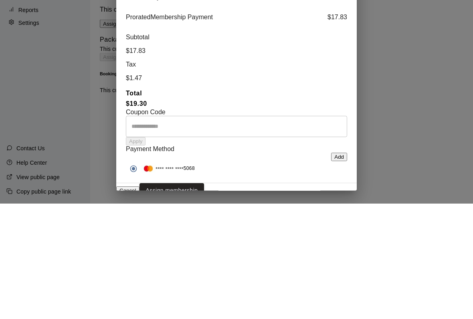
scroll to position [30, 0]
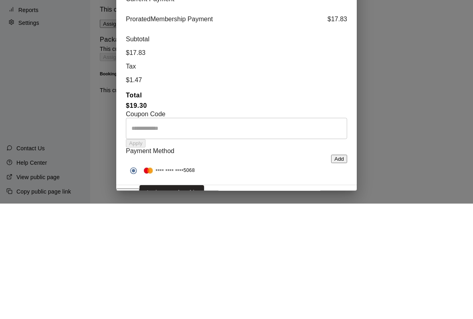
click at [453, 107] on div "**********" at bounding box center [236, 159] width 473 height 319
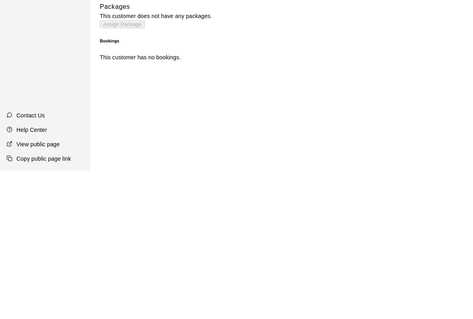
scroll to position [0, 0]
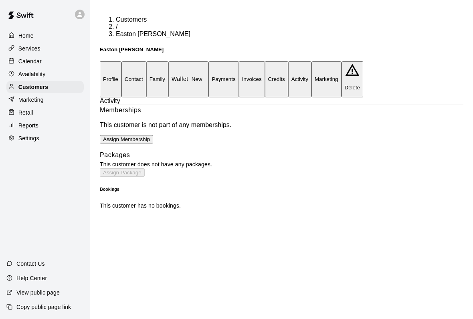
click at [153, 135] on button "Assign Membership" at bounding box center [126, 139] width 53 height 8
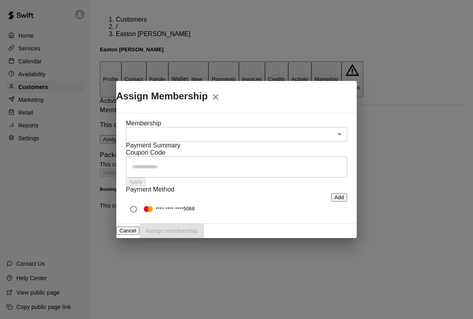
click at [145, 97] on body "Home Services Calendar Availability Customers Marketing Retail Reports Settings…" at bounding box center [236, 106] width 473 height 213
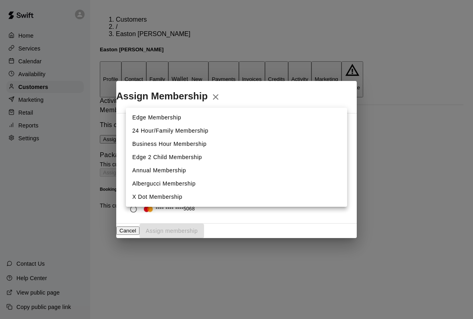
click at [141, 118] on li "Edge Membership" at bounding box center [236, 117] width 221 height 13
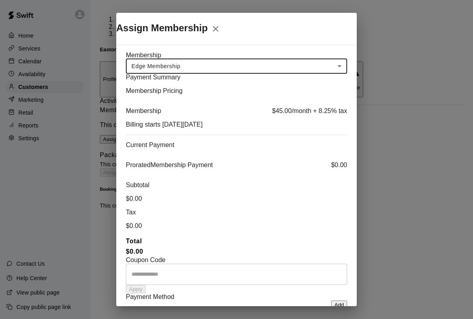
type input "**********"
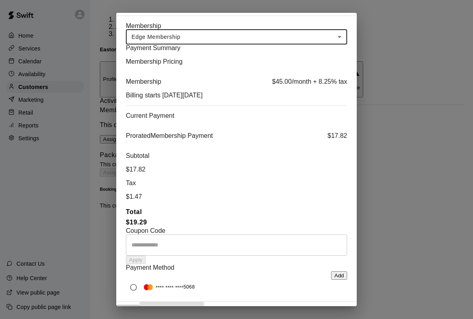
scroll to position [28, 0]
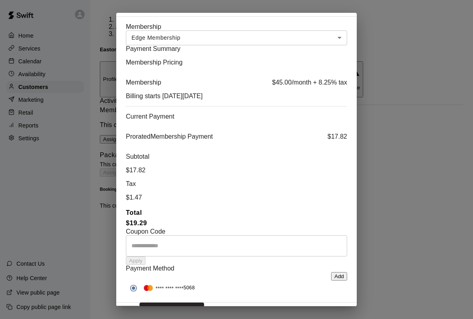
click at [204, 302] on button "Assign membership" at bounding box center [171, 309] width 65 height 15
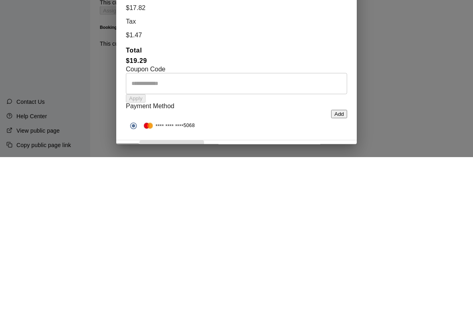
scroll to position [0, 13]
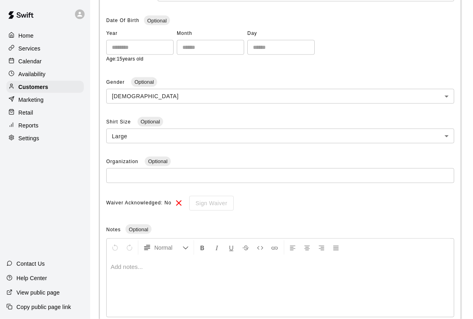
scroll to position [221, 0]
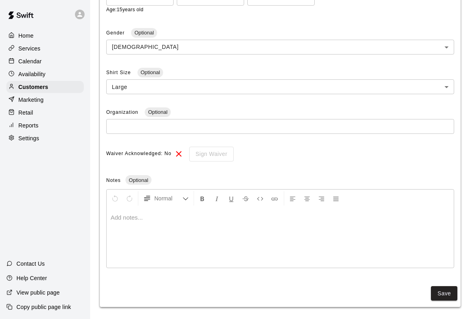
click at [449, 287] on button "Save" at bounding box center [444, 293] width 26 height 15
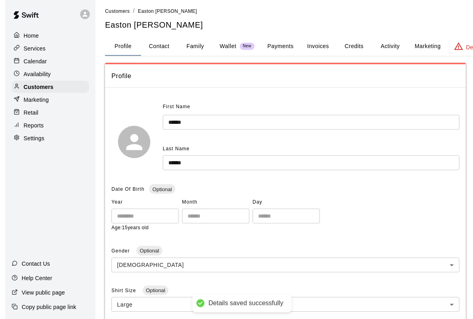
scroll to position [0, 0]
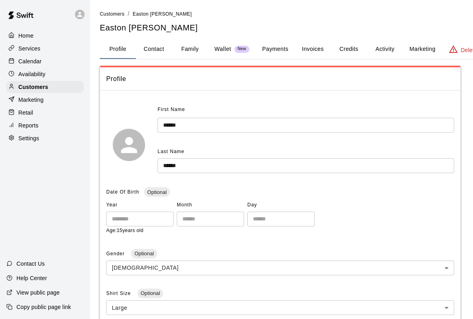
click at [143, 45] on button "Contact" at bounding box center [154, 49] width 36 height 19
select select "**"
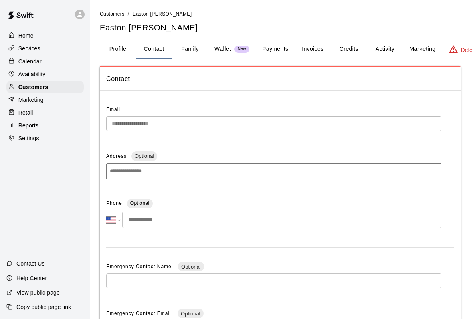
click at [26, 32] on p "Home" at bounding box center [25, 36] width 15 height 8
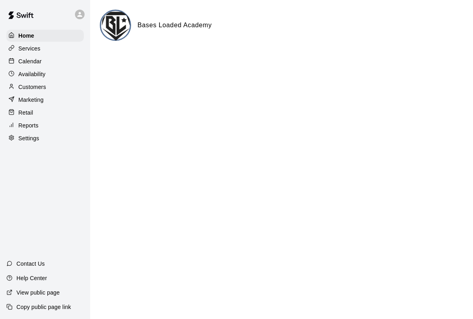
click at [27, 58] on p "Calendar" at bounding box center [29, 61] width 23 height 8
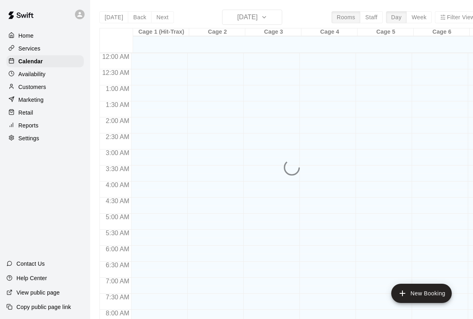
scroll to position [461, 0]
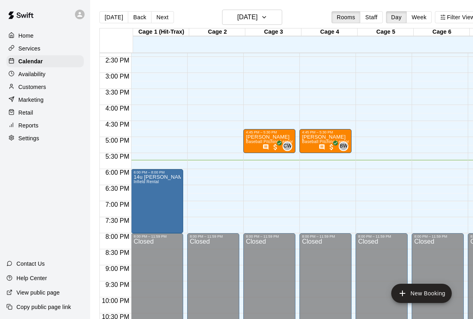
click at [27, 71] on p "Availability" at bounding box center [31, 74] width 27 height 8
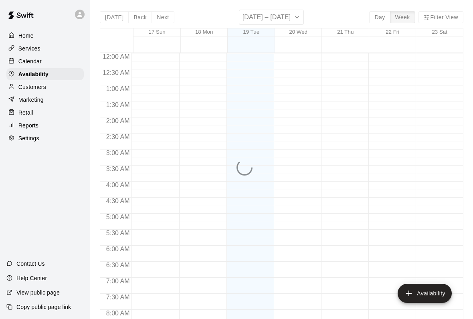
scroll to position [485, 0]
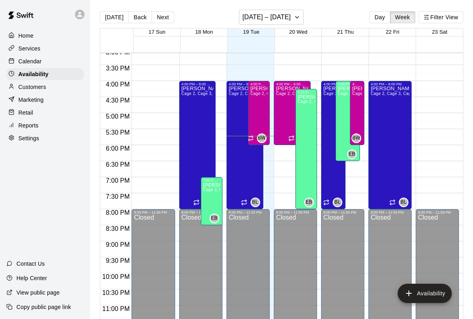
click at [29, 85] on p "Customers" at bounding box center [32, 87] width 28 height 8
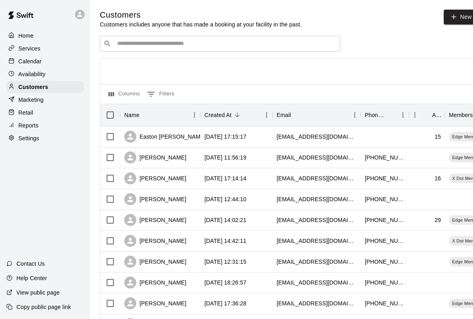
click at [25, 97] on p "Marketing" at bounding box center [30, 100] width 25 height 8
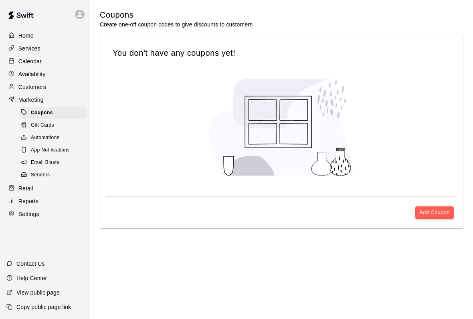
click at [29, 121] on div "Gift Cards" at bounding box center [53, 125] width 68 height 11
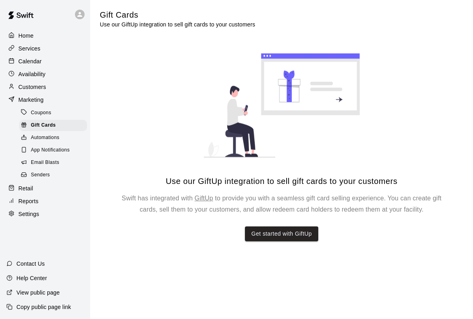
click at [20, 184] on div "Retail" at bounding box center [44, 188] width 77 height 12
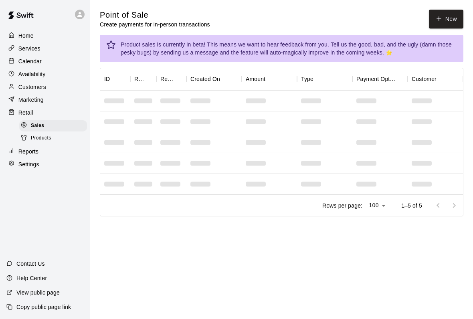
click at [443, 22] on button "New" at bounding box center [446, 19] width 34 height 19
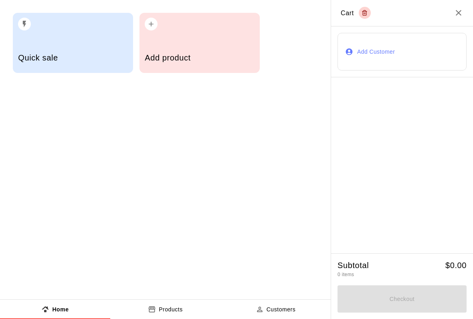
click at [172, 50] on div "Add product" at bounding box center [199, 58] width 109 height 28
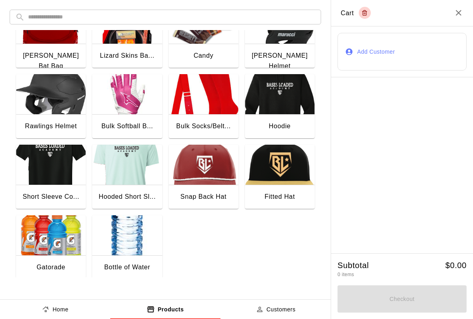
scroll to position [103, 0]
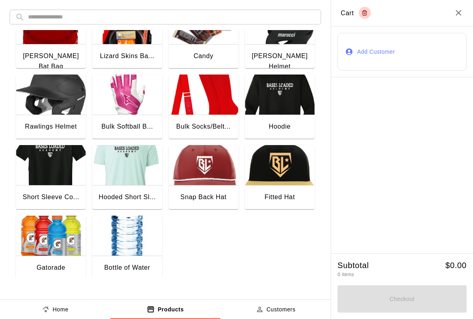
click at [300, 185] on img "button" at bounding box center [280, 165] width 70 height 40
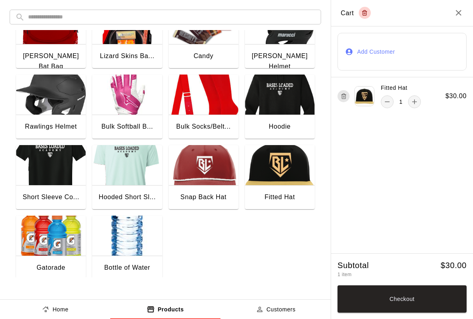
click at [433, 300] on button "Checkout" at bounding box center [401, 298] width 129 height 27
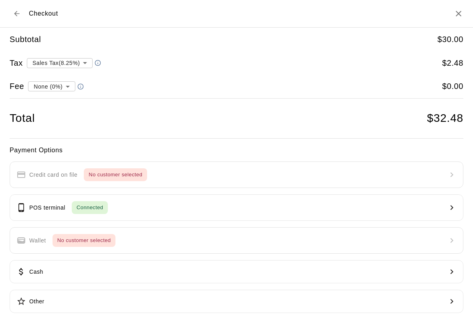
click at [42, 208] on p "POS terminal" at bounding box center [47, 207] width 36 height 8
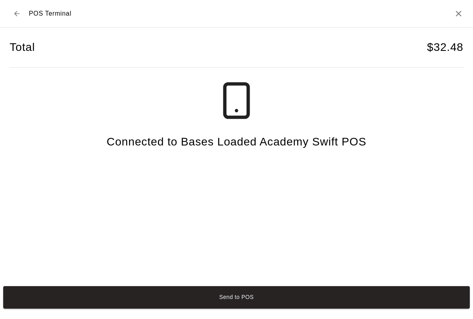
click at [342, 301] on button "Send to POS" at bounding box center [236, 297] width 466 height 22
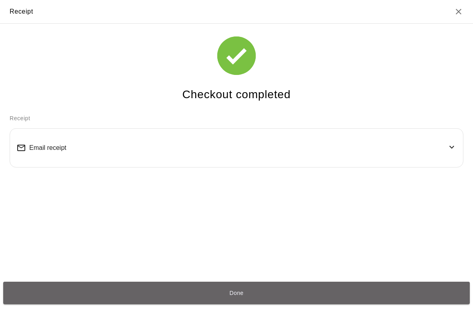
click at [389, 304] on button "Done" at bounding box center [236, 293] width 466 height 22
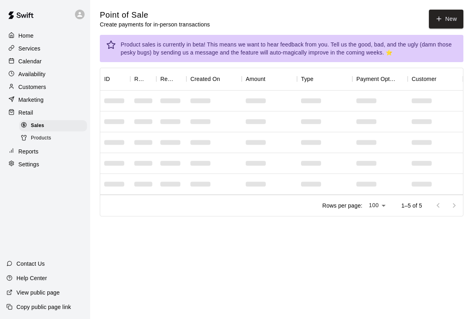
click at [25, 30] on div "Home" at bounding box center [44, 36] width 77 height 12
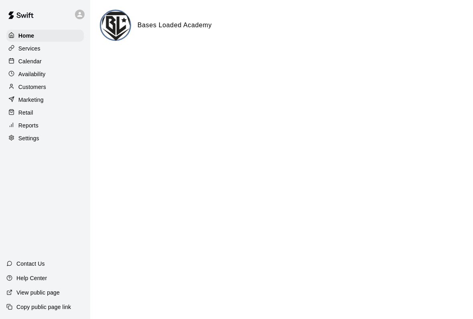
click at [30, 105] on div "Marketing" at bounding box center [44, 100] width 77 height 12
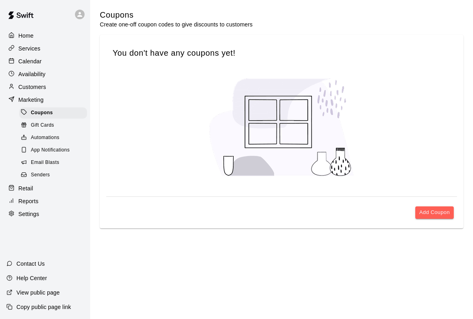
click at [30, 105] on div "Marketing" at bounding box center [44, 100] width 77 height 12
click at [27, 90] on p "Customers" at bounding box center [32, 87] width 28 height 8
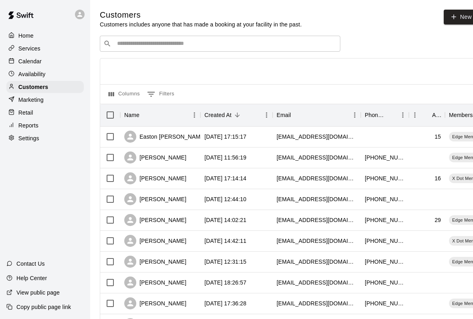
click at [24, 73] on p "Availability" at bounding box center [31, 74] width 27 height 8
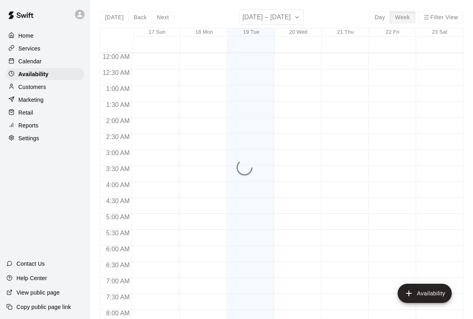
scroll to position [485, 0]
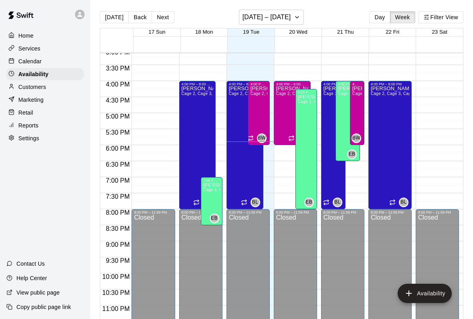
click at [23, 92] on div "Customers" at bounding box center [44, 87] width 77 height 12
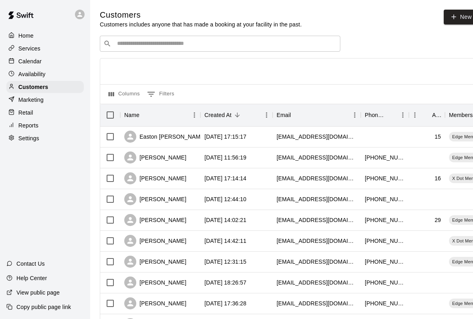
click at [28, 39] on p "Home" at bounding box center [25, 36] width 15 height 8
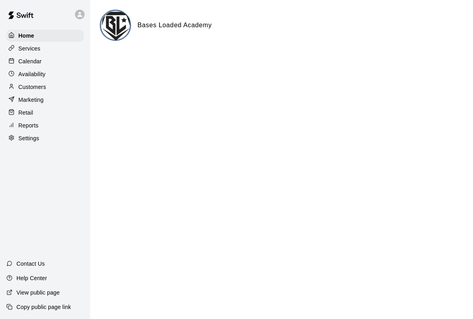
click at [26, 54] on div "Services" at bounding box center [44, 48] width 77 height 12
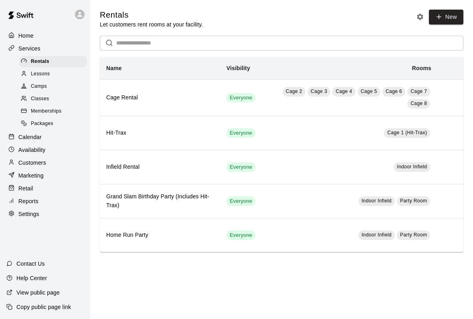
click at [20, 103] on div "Classes" at bounding box center [53, 98] width 68 height 11
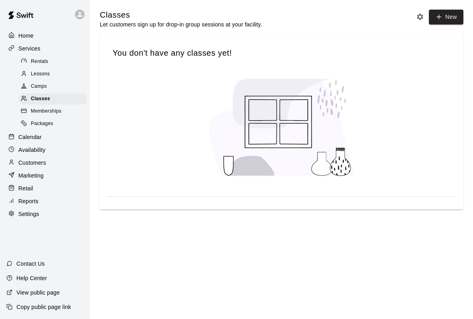
click at [49, 72] on span "Lessons" at bounding box center [40, 74] width 19 height 8
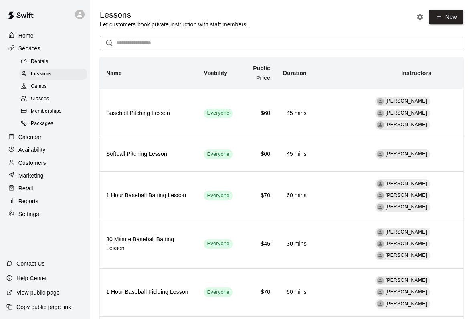
click at [49, 72] on span "Lessons" at bounding box center [41, 74] width 21 height 8
click at [26, 133] on p "Calendar" at bounding box center [29, 137] width 23 height 8
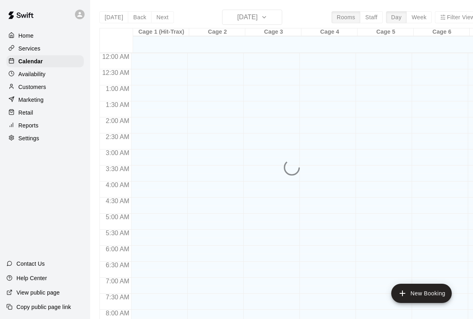
scroll to position [461, 0]
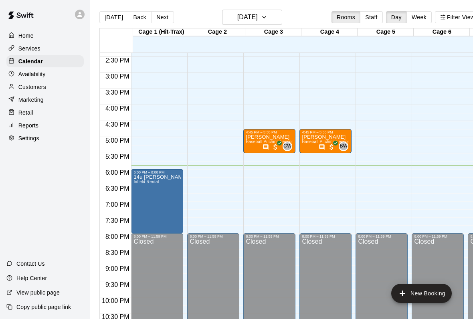
click at [28, 70] on p "Availability" at bounding box center [31, 74] width 27 height 8
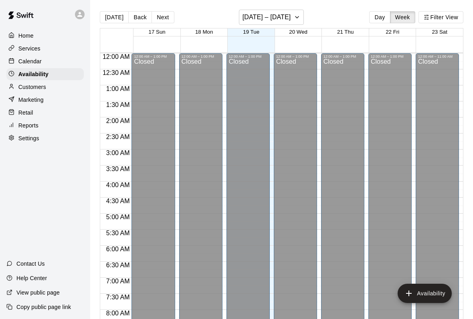
scroll to position [485, 0]
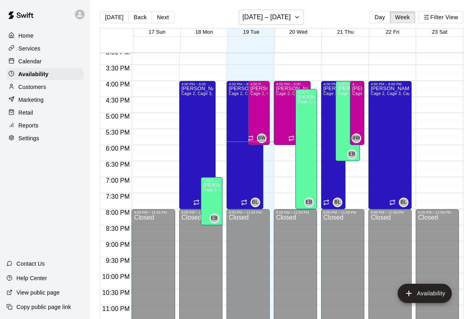
click at [26, 83] on p "Customers" at bounding box center [32, 87] width 28 height 8
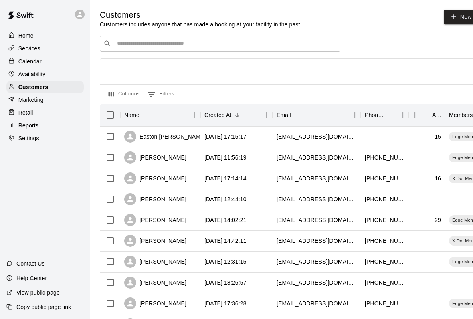
click at [24, 57] on p "Calendar" at bounding box center [29, 61] width 23 height 8
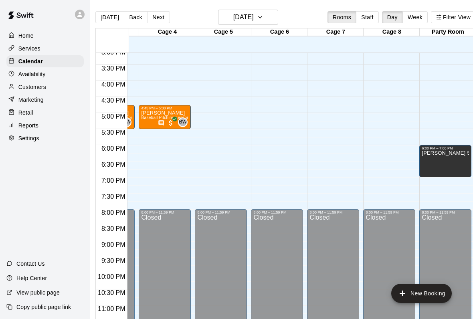
scroll to position [0, 16]
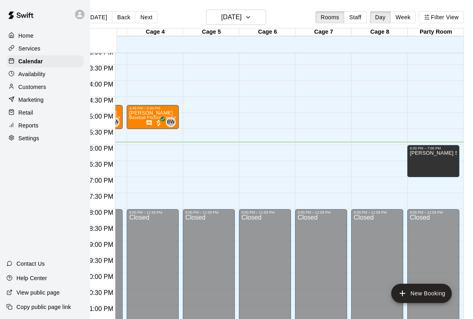
click at [429, 163] on div "[PERSON_NAME] Softball Meeting" at bounding box center [432, 309] width 47 height 319
click at [277, 150] on div at bounding box center [236, 159] width 473 height 319
click at [32, 95] on div "Marketing" at bounding box center [44, 100] width 77 height 12
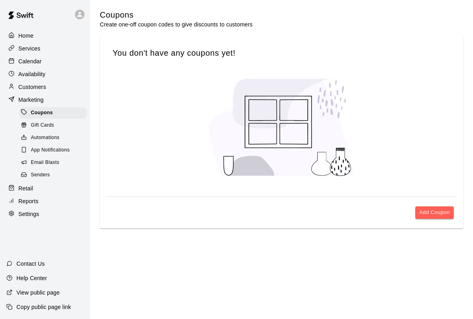
click at [22, 171] on div "Senders" at bounding box center [53, 174] width 68 height 11
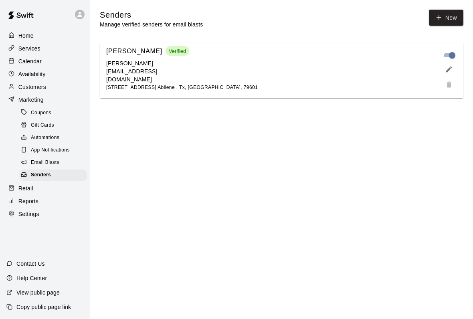
click at [24, 184] on p "Retail" at bounding box center [25, 188] width 15 height 8
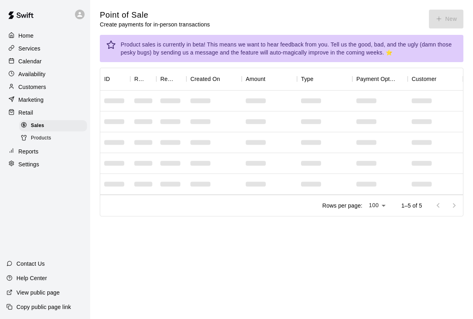
click at [30, 32] on p "Home" at bounding box center [25, 36] width 15 height 8
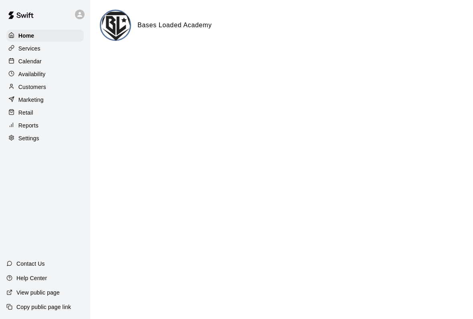
click at [32, 44] on p "Services" at bounding box center [29, 48] width 22 height 8
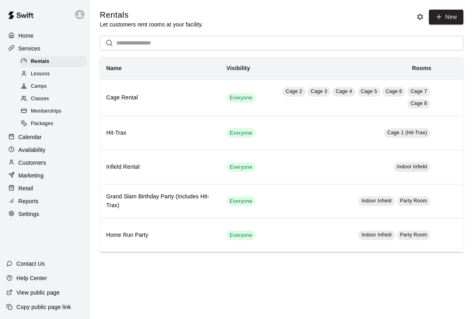
click at [34, 133] on p "Calendar" at bounding box center [29, 137] width 23 height 8
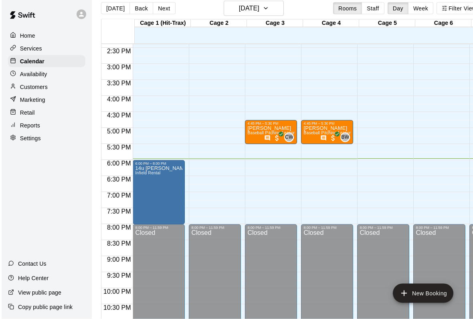
scroll to position [22, 0]
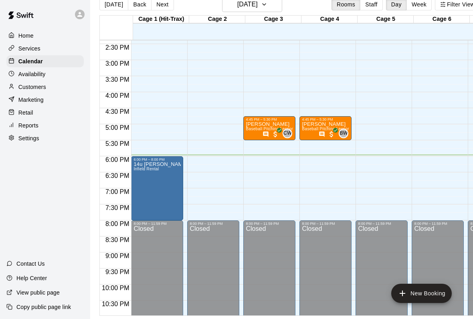
click at [320, 127] on span "Baseball Pitching Lesson" at bounding box center [326, 129] width 48 height 4
click at [340, 112] on div at bounding box center [236, 159] width 473 height 319
click at [24, 121] on p "Reports" at bounding box center [28, 125] width 20 height 8
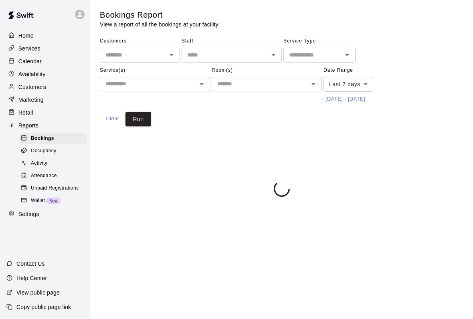
click at [41, 197] on span "Wallet" at bounding box center [38, 201] width 14 height 8
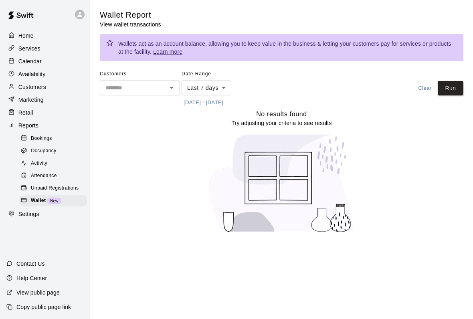
click at [42, 159] on span "Activity" at bounding box center [39, 163] width 16 height 8
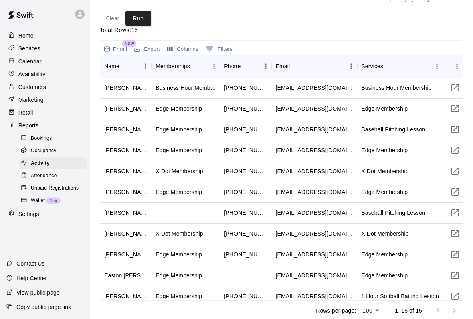
scroll to position [75, 0]
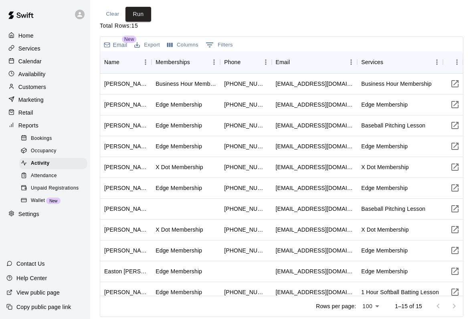
click at [455, 302] on div at bounding box center [446, 306] width 32 height 16
click at [23, 83] on p "Customers" at bounding box center [32, 87] width 28 height 8
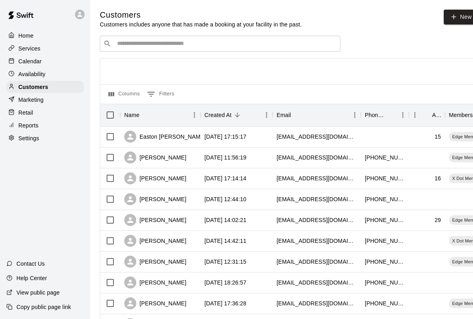
click at [23, 70] on p "Availability" at bounding box center [31, 74] width 27 height 8
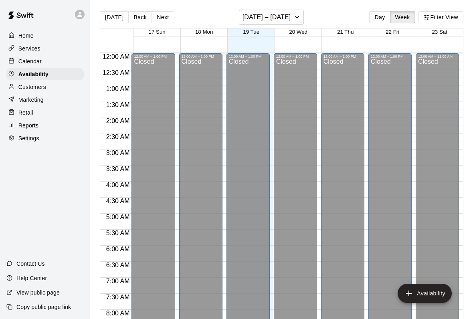
scroll to position [485, 0]
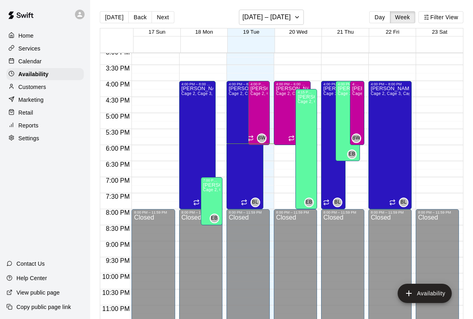
click at [32, 55] on div "Calendar" at bounding box center [44, 61] width 77 height 12
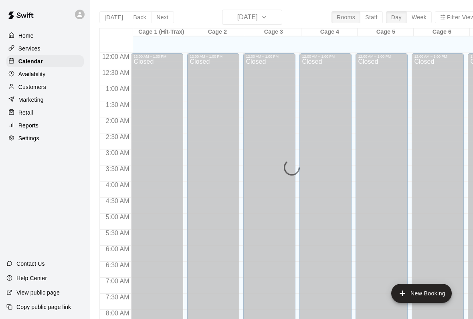
scroll to position [461, 0]
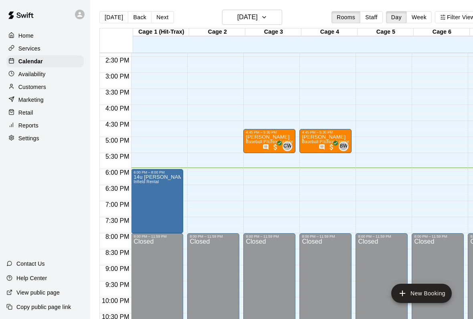
click at [26, 44] on p "Services" at bounding box center [29, 48] width 22 height 8
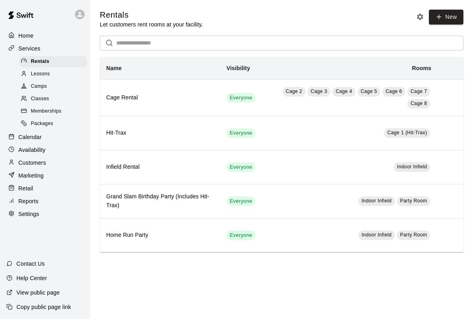
click at [37, 107] on span "Memberships" at bounding box center [46, 111] width 30 height 8
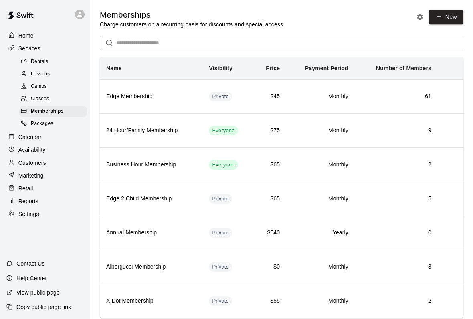
scroll to position [22, 0]
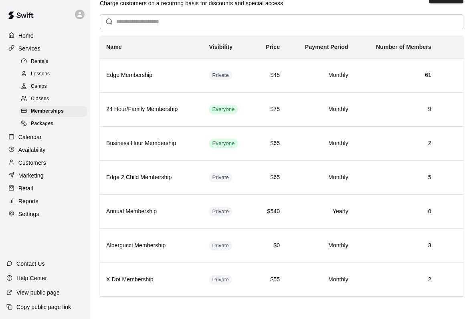
click at [35, 56] on div "Rentals" at bounding box center [53, 61] width 68 height 11
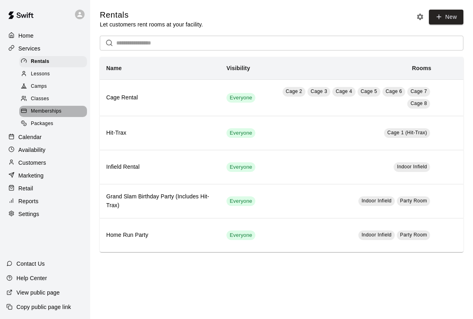
click at [39, 107] on span "Memberships" at bounding box center [46, 111] width 30 height 8
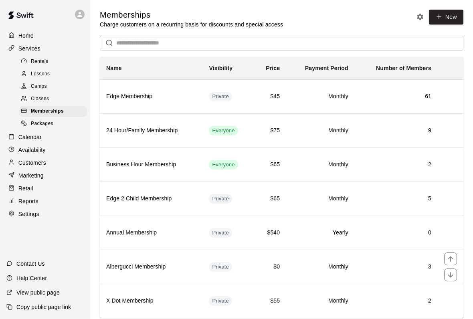
click at [41, 95] on span "Classes" at bounding box center [40, 99] width 18 height 8
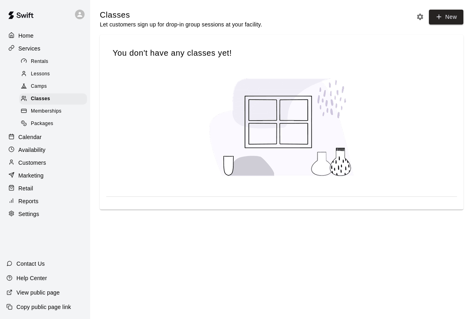
click at [45, 83] on span "Camps" at bounding box center [39, 87] width 16 height 8
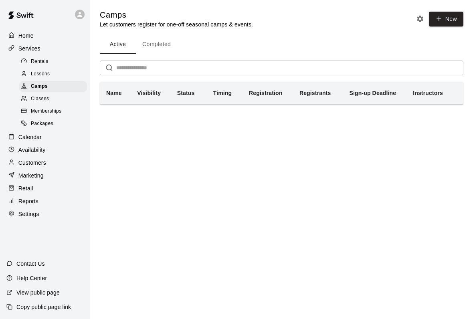
click at [31, 70] on span "Lessons" at bounding box center [40, 74] width 19 height 8
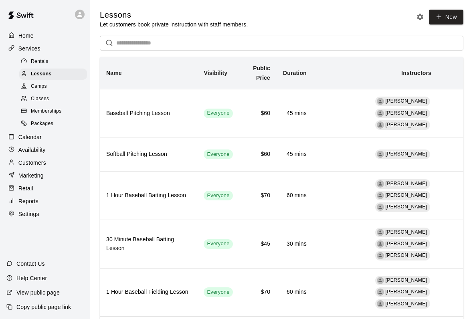
click at [28, 197] on p "Reports" at bounding box center [28, 201] width 20 height 8
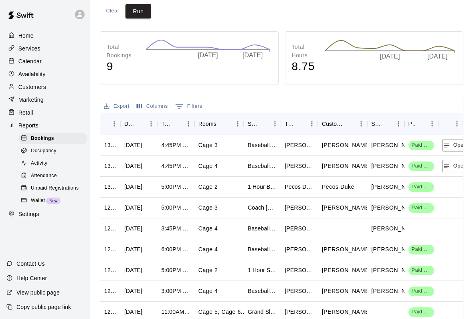
scroll to position [169, 0]
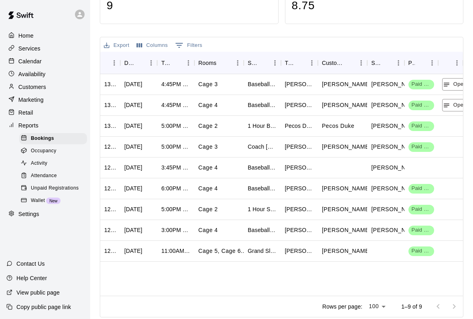
click at [33, 121] on p "Reports" at bounding box center [28, 125] width 20 height 8
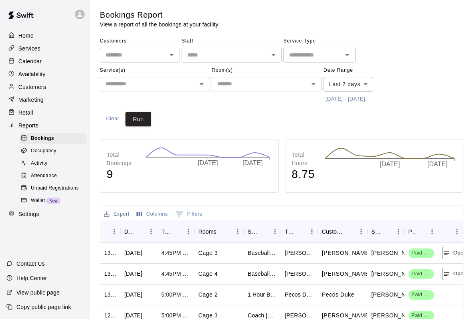
click at [34, 57] on p "Calendar" at bounding box center [29, 61] width 23 height 8
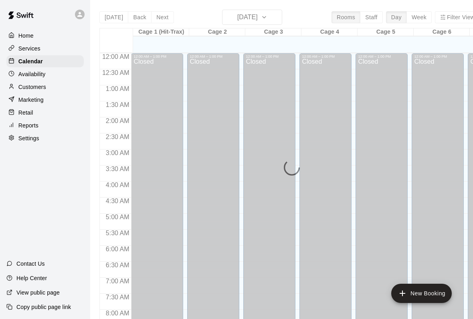
scroll to position [461, 0]
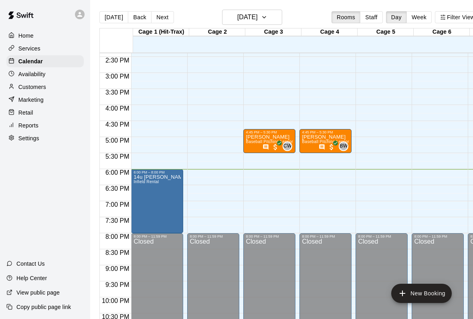
click at [31, 57] on p "Calendar" at bounding box center [30, 61] width 24 height 8
click at [27, 70] on p "Availability" at bounding box center [31, 74] width 27 height 8
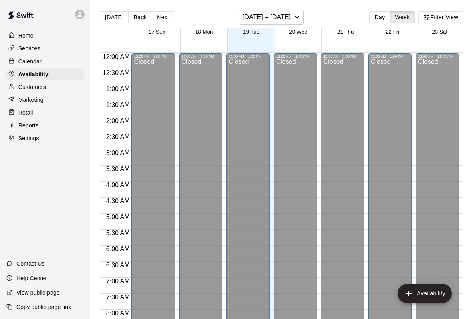
scroll to position [485, 0]
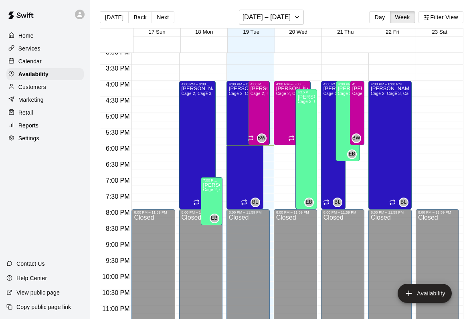
click at [21, 107] on div "Retail" at bounding box center [44, 113] width 77 height 12
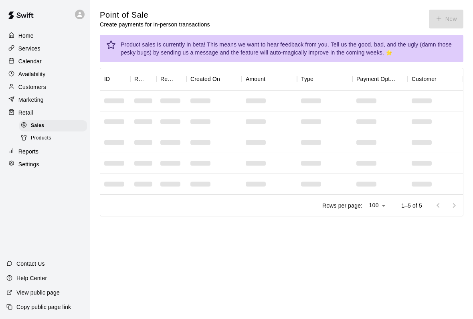
click at [447, 19] on div "Point of Sale Create payments for in-person transactions New" at bounding box center [281, 19] width 363 height 19
click at [448, 5] on main "Point of Sale Create payments for in-person transactions New Product sales is c…" at bounding box center [281, 119] width 383 height 239
click at [455, 17] on button "New" at bounding box center [446, 19] width 34 height 19
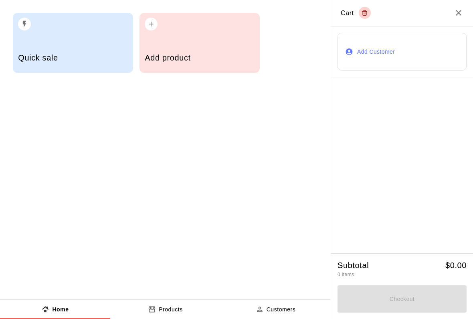
click at [163, 58] on h5 "Add product" at bounding box center [199, 57] width 109 height 11
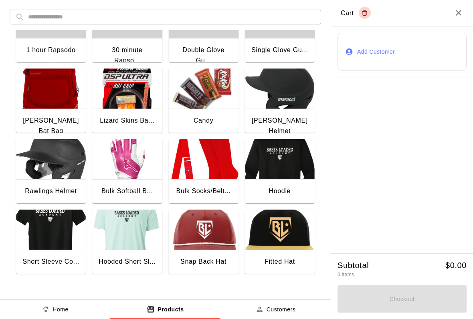
click at [206, 98] on img "button" at bounding box center [204, 88] width 70 height 40
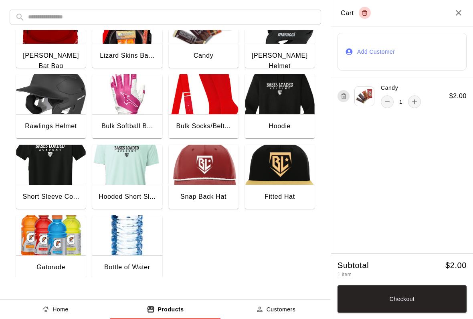
scroll to position [103, 0]
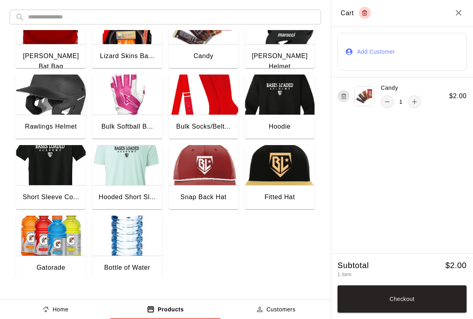
click at [46, 254] on img "button" at bounding box center [51, 236] width 70 height 40
click at [378, 302] on button "Checkout" at bounding box center [401, 298] width 129 height 27
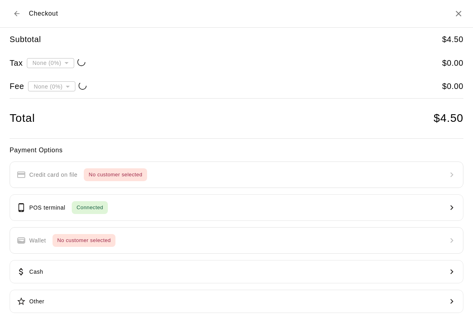
type input "**********"
click at [104, 195] on button "POS terminal Connected" at bounding box center [236, 207] width 453 height 26
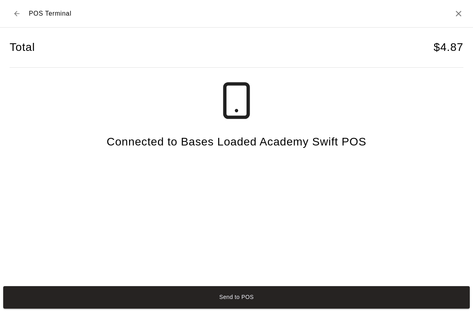
click at [413, 299] on button "Send to POS" at bounding box center [236, 297] width 466 height 22
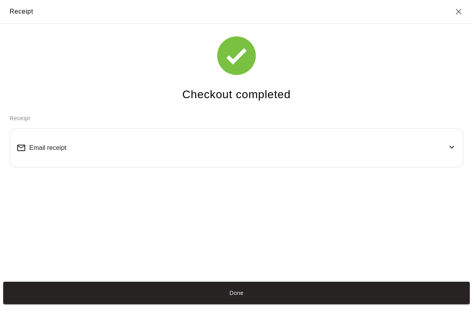
click at [384, 279] on div "Checkout completed Receipt Email receipt" at bounding box center [236, 151] width 473 height 255
click at [398, 292] on button "Done" at bounding box center [236, 293] width 466 height 22
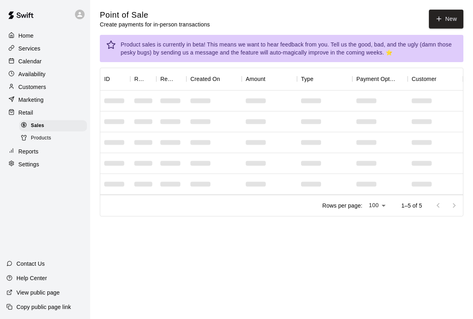
click at [433, 20] on button "New" at bounding box center [446, 19] width 34 height 19
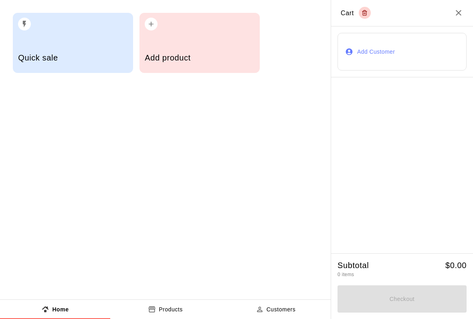
click at [216, 67] on div "Add product" at bounding box center [199, 58] width 109 height 28
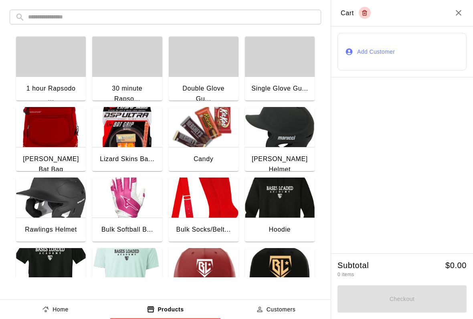
click at [461, 10] on icon "Close" at bounding box center [458, 13] width 10 height 10
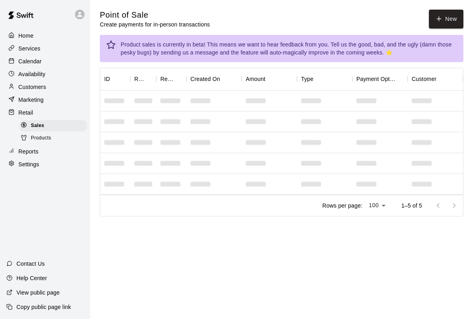
click at [4, 109] on div "Home Services Calendar Availability Customers Marketing Retail Sales Products R…" at bounding box center [45, 100] width 90 height 142
click at [442, 16] on button "New" at bounding box center [446, 19] width 34 height 19
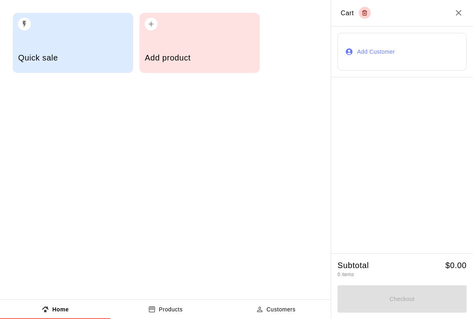
click at [466, 26] on div "Add Customer" at bounding box center [402, 51] width 142 height 51
click at [450, 7] on h2 "Cart" at bounding box center [402, 13] width 142 height 26
click at [455, 15] on icon "Close" at bounding box center [458, 13] width 10 height 10
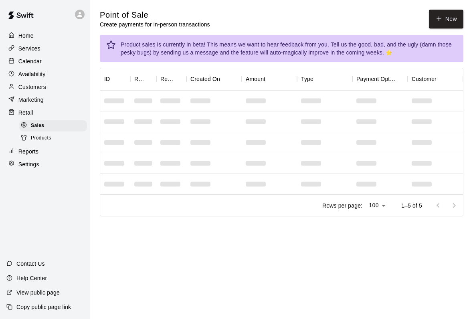
click at [22, 57] on p "Calendar" at bounding box center [29, 61] width 23 height 8
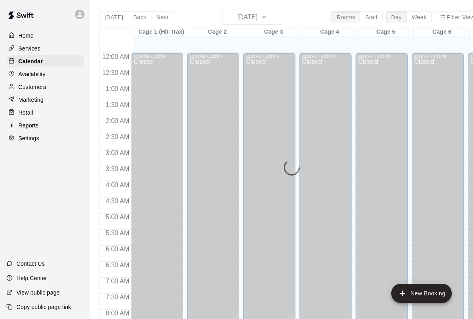
scroll to position [461, 0]
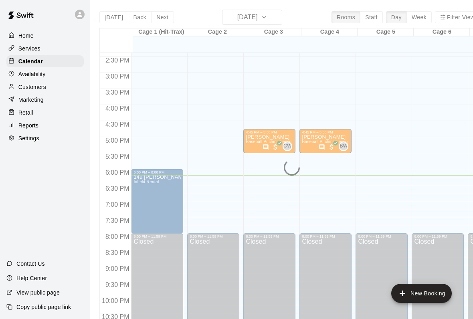
click at [28, 70] on p "Availability" at bounding box center [31, 74] width 27 height 8
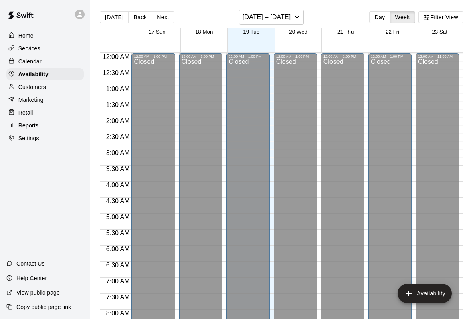
scroll to position [485, 0]
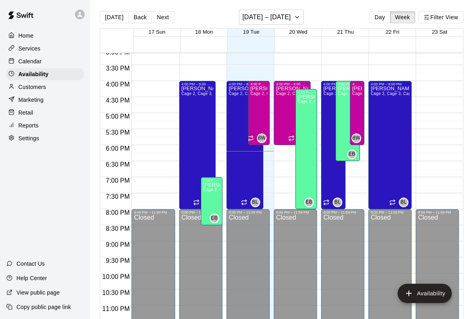
click at [25, 44] on p "Services" at bounding box center [29, 48] width 22 height 8
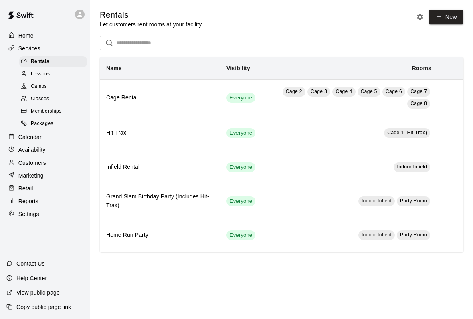
click at [36, 83] on span "Camps" at bounding box center [39, 87] width 16 height 8
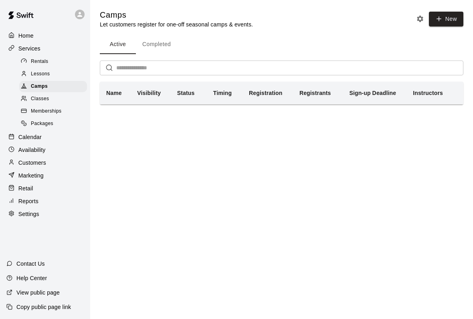
click at [44, 95] on span "Classes" at bounding box center [40, 99] width 18 height 8
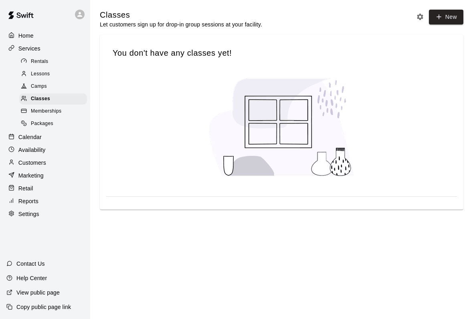
click at [28, 131] on div "Calendar" at bounding box center [44, 137] width 77 height 12
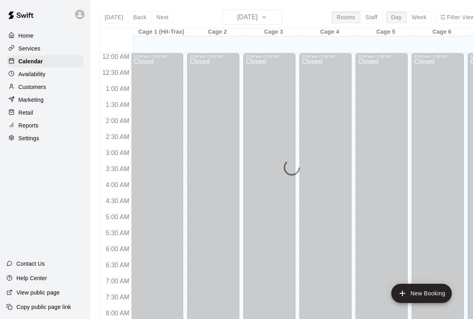
scroll to position [461, 0]
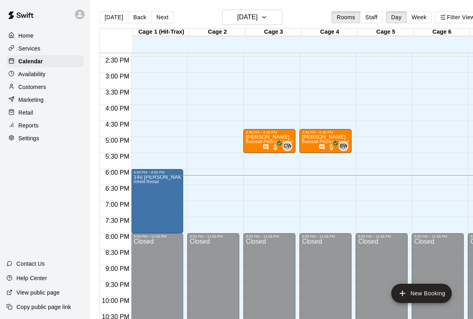
click at [22, 83] on p "Customers" at bounding box center [32, 87] width 28 height 8
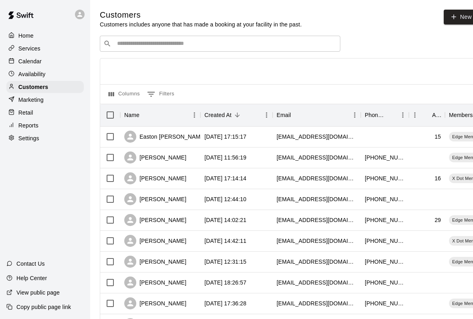
click at [126, 43] on input "Search customers by name or email" at bounding box center [226, 44] width 222 height 8
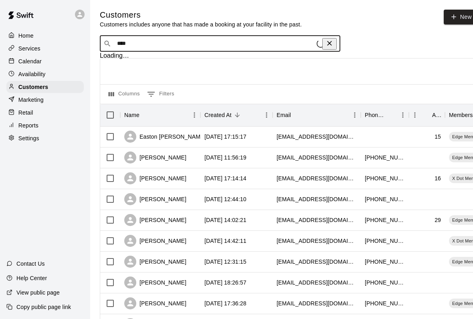
type input "****"
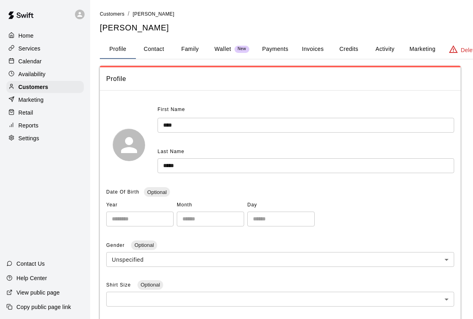
click at [24, 32] on p "Home" at bounding box center [25, 36] width 15 height 8
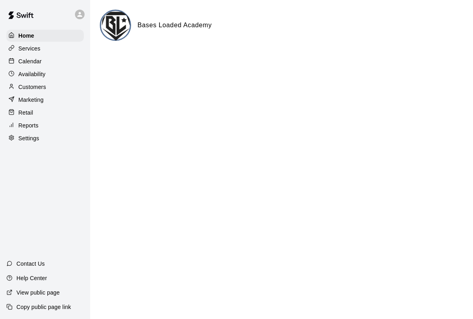
click at [26, 70] on div "Availability" at bounding box center [44, 74] width 77 height 12
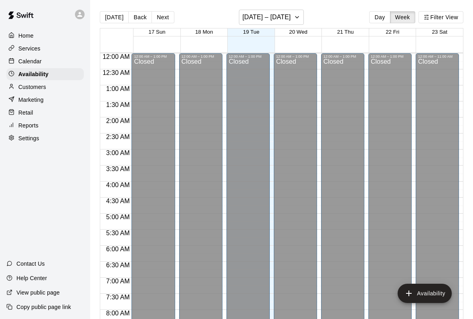
scroll to position [485, 0]
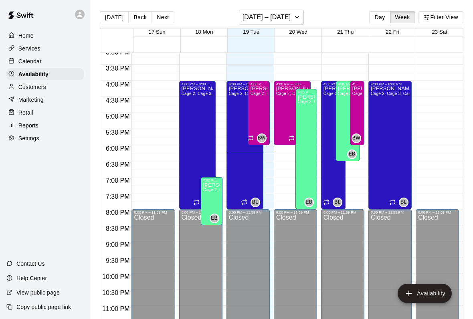
click at [26, 83] on p "Customers" at bounding box center [32, 87] width 28 height 8
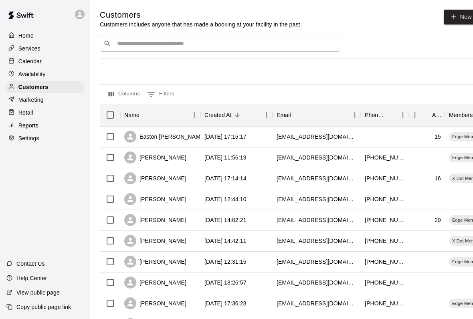
click at [137, 48] on input "Search customers by name or email" at bounding box center [226, 44] width 222 height 8
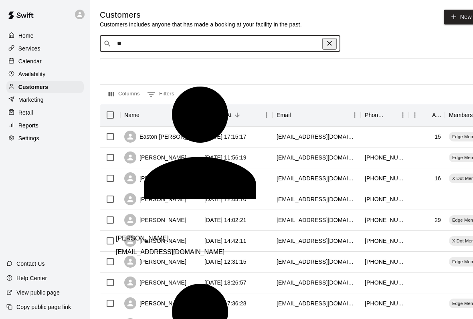
type input "*"
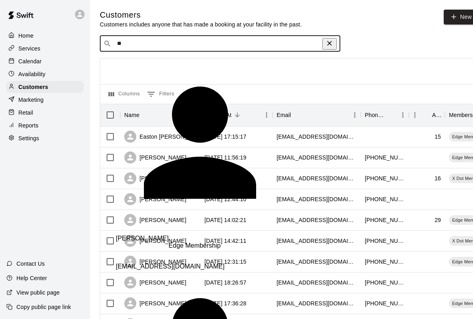
type input "*"
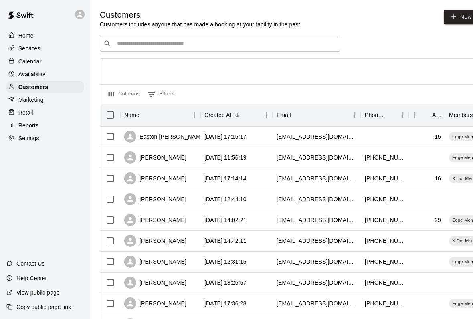
click at [459, 14] on link "New" at bounding box center [460, 17] width 34 height 15
select select "**"
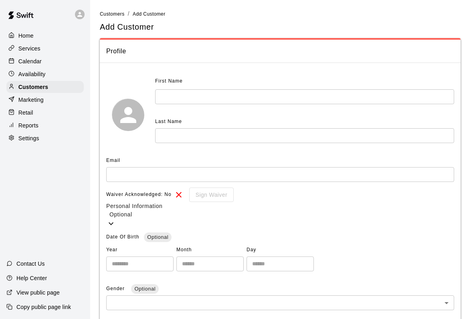
click at [17, 119] on div "Reports" at bounding box center [44, 125] width 77 height 12
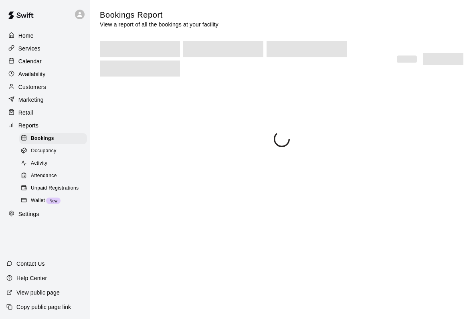
click at [14, 109] on icon at bounding box center [11, 112] width 6 height 6
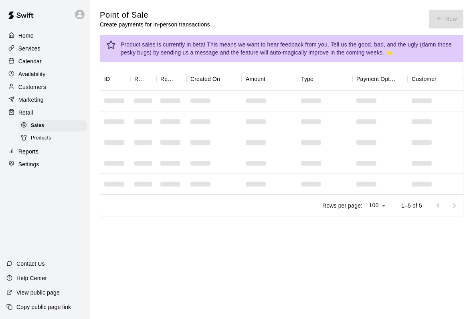
click at [441, 7] on main "Point of Sale Create payments for in-person transactions New Product sales is c…" at bounding box center [281, 119] width 383 height 239
click at [448, 8] on main "Point of Sale Create payments for in-person transactions New Product sales is c…" at bounding box center [281, 119] width 383 height 239
click at [450, 1] on main "Point of Sale Create payments for in-person transactions New Product sales is c…" at bounding box center [281, 119] width 383 height 239
click at [445, 14] on button "New" at bounding box center [446, 19] width 34 height 19
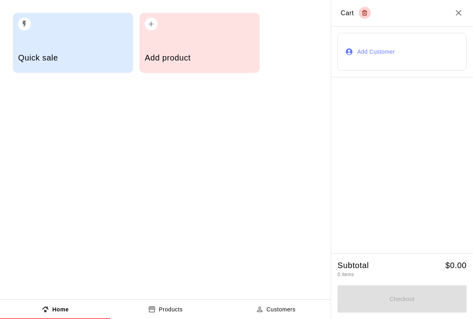
click at [56, 50] on div "Quick sale" at bounding box center [72, 58] width 109 height 28
click at [208, 276] on div "AMOUNT $ ​" at bounding box center [236, 284] width 57 height 16
click at [208, 284] on input "text" at bounding box center [236, 288] width 57 height 8
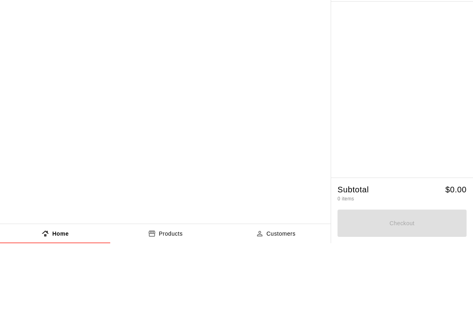
type input "*"
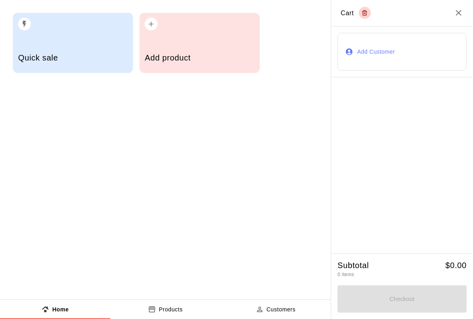
click at [265, 284] on input "text" at bounding box center [236, 288] width 57 height 8
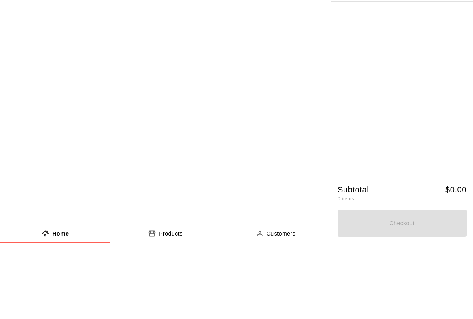
click at [265, 247] on h2 "Quick Sale" at bounding box center [236, 258] width 57 height 22
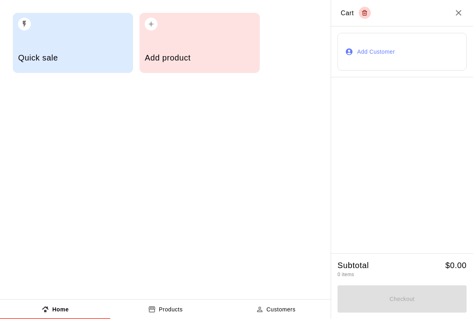
click at [218, 259] on icon "Close" at bounding box center [213, 264] width 10 height 10
click at [460, 10] on icon "Close" at bounding box center [458, 13] width 10 height 10
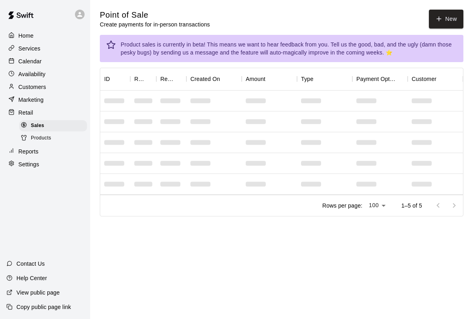
click at [32, 57] on p "Calendar" at bounding box center [29, 61] width 23 height 8
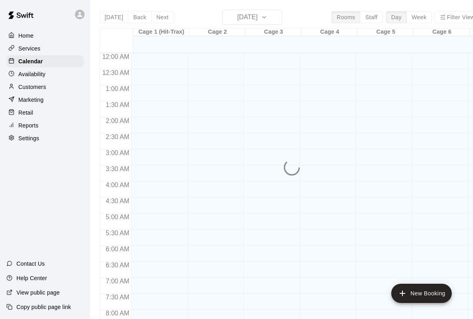
scroll to position [461, 0]
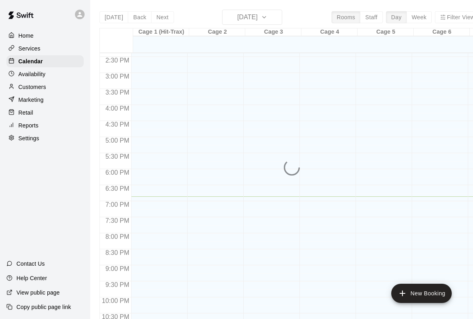
click at [32, 44] on p "Services" at bounding box center [29, 48] width 22 height 8
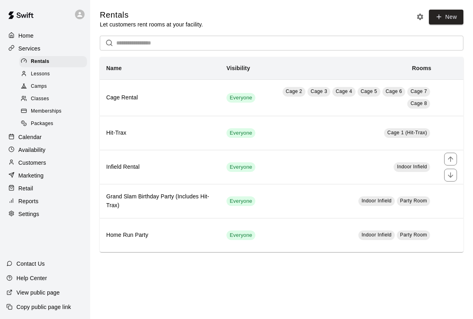
click at [447, 163] on icon "move item up" at bounding box center [450, 159] width 8 height 8
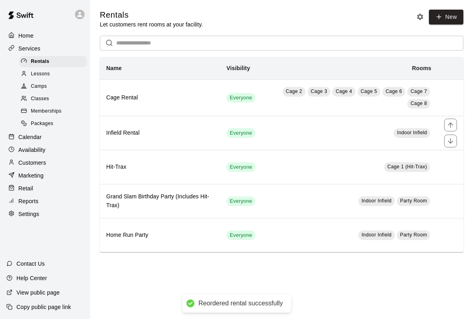
click at [450, 141] on icon "move item down" at bounding box center [449, 141] width 5 height 5
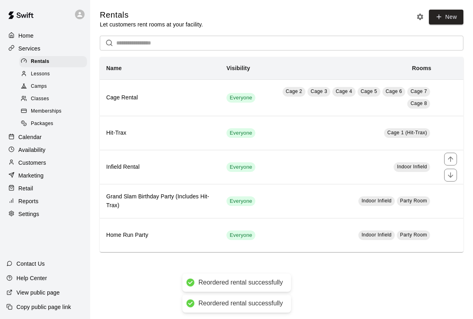
click at [122, 171] on h6 "Infield Rental" at bounding box center [159, 167] width 107 height 9
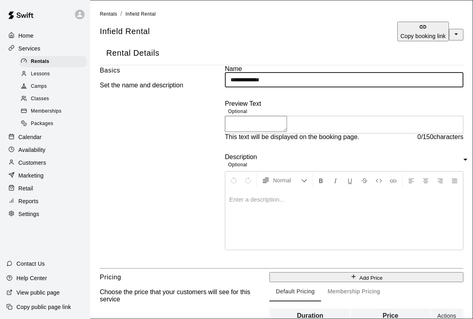
click at [56, 165] on div "Customers" at bounding box center [44, 163] width 77 height 12
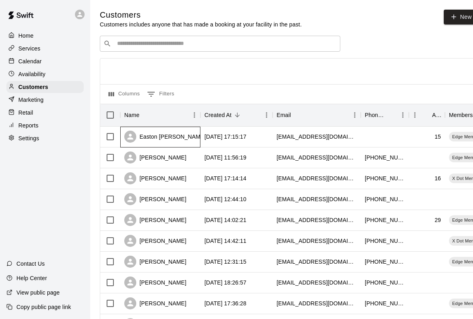
click at [173, 135] on div "Easton [PERSON_NAME]" at bounding box center [165, 137] width 82 height 12
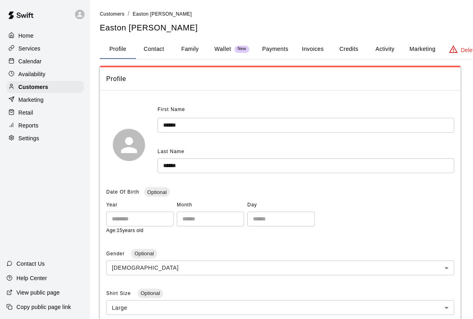
click at [383, 52] on button "Activity" at bounding box center [385, 49] width 36 height 19
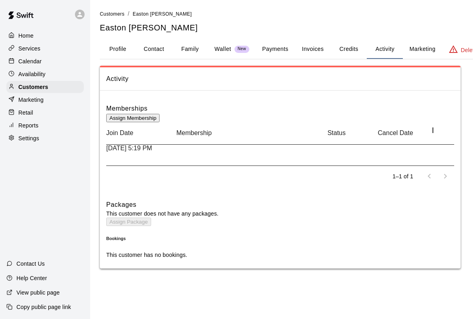
click at [257, 165] on div "Edge Membership" at bounding box center [181, 175] width 151 height 21
click at [276, 40] on button "Payments" at bounding box center [275, 49] width 39 height 19
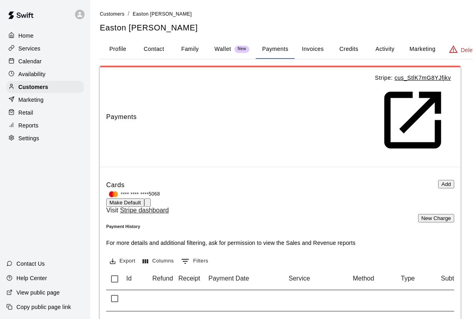
click at [438, 180] on button "Add" at bounding box center [446, 184] width 16 height 8
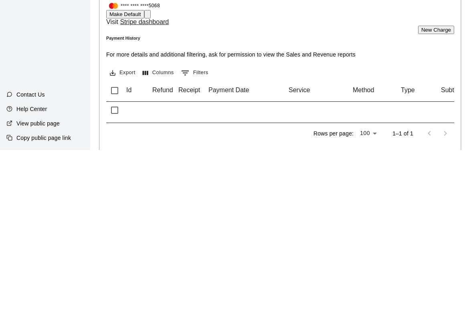
scroll to position [81, 0]
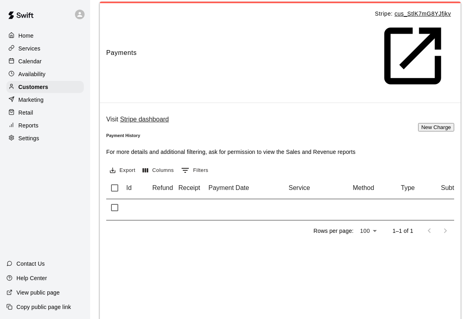
scroll to position [0, 0]
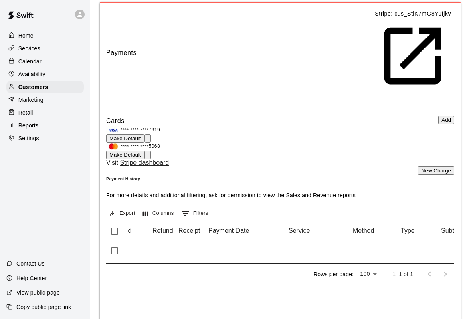
click at [151, 151] on button "Remove" at bounding box center [147, 155] width 6 height 8
click at [141, 135] on span "Make Default" at bounding box center [125, 138] width 32 height 6
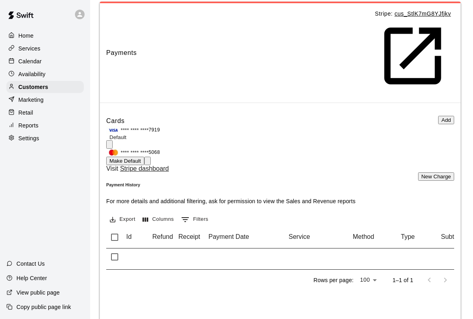
scroll to position [51, 0]
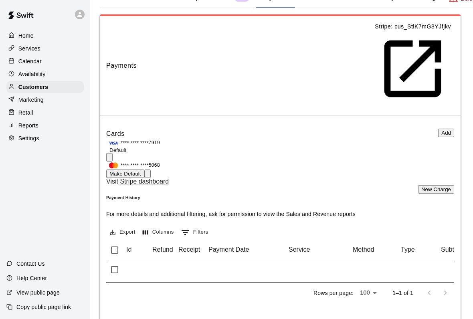
click at [151, 169] on button "Remove" at bounding box center [147, 173] width 6 height 8
click at [155, 177] on icon "Remove" at bounding box center [152, 180] width 6 height 7
click at [151, 169] on button "Remove" at bounding box center [147, 173] width 6 height 8
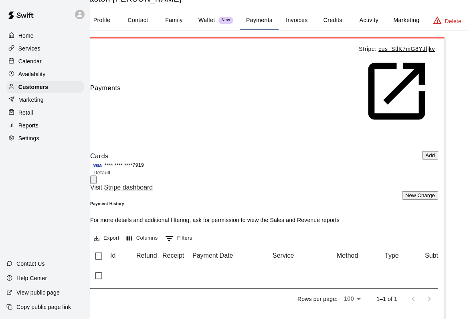
scroll to position [28, 16]
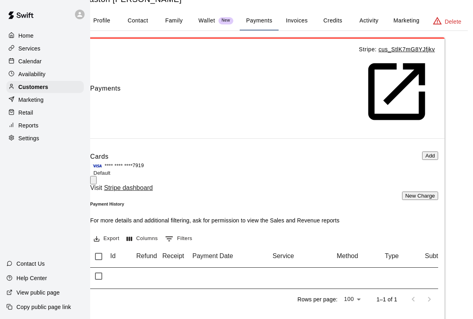
click at [56, 56] on div "Calendar" at bounding box center [44, 61] width 77 height 12
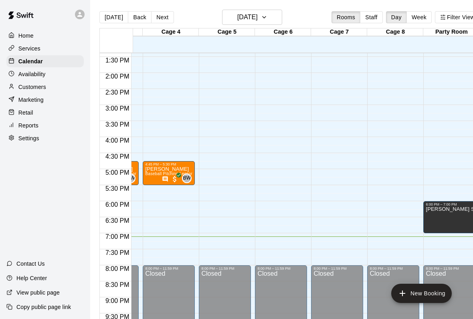
scroll to position [0, 158]
click at [334, 214] on div at bounding box center [236, 159] width 473 height 319
click at [62, 116] on div "Retail" at bounding box center [44, 113] width 77 height 12
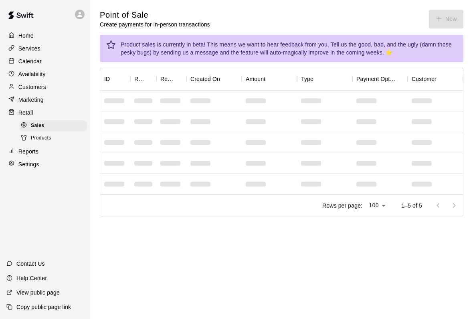
click at [450, 16] on div "Point of Sale Create payments for in-person transactions New" at bounding box center [281, 19] width 363 height 19
click at [449, 16] on div "Point of Sale Create payments for in-person transactions New" at bounding box center [281, 19] width 363 height 19
click at [448, 29] on main "Point of Sale Create payments for in-person transactions New Product sales is c…" at bounding box center [281, 113] width 363 height 207
click at [453, 14] on div "Point of Sale Create payments for in-person transactions New" at bounding box center [281, 19] width 363 height 19
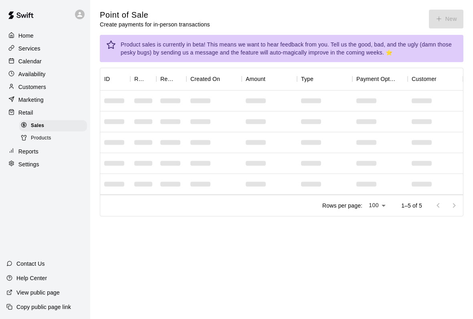
click at [455, 20] on div "Point of Sale Create payments for in-person transactions New" at bounding box center [281, 19] width 363 height 19
click at [450, 22] on div "Point of Sale Create payments for in-person transactions New" at bounding box center [281, 19] width 363 height 19
click at [448, 16] on div "Point of Sale Create payments for in-person transactions New" at bounding box center [281, 19] width 363 height 19
click at [453, 19] on div "Point of Sale Create payments for in-person transactions New" at bounding box center [281, 19] width 363 height 19
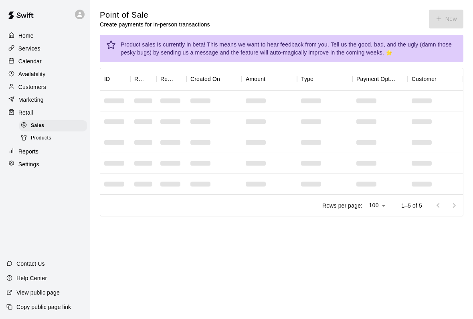
click at [453, 19] on div "Point of Sale Create payments for in-person transactions New" at bounding box center [281, 19] width 363 height 19
click at [451, 19] on button "New" at bounding box center [446, 19] width 34 height 19
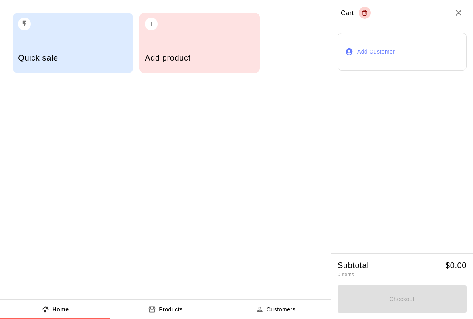
click at [450, 19] on h2 "Cart" at bounding box center [402, 13] width 142 height 26
click at [101, 54] on h5 "Quick sale" at bounding box center [72, 57] width 109 height 11
click at [222, 284] on input "text" at bounding box center [236, 288] width 57 height 8
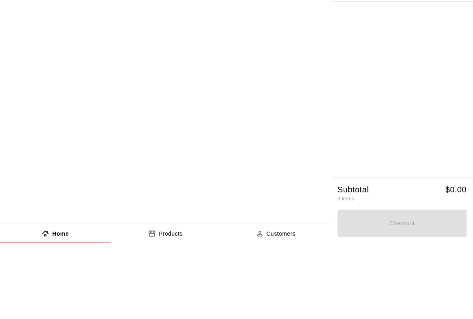
type input "*"
type input "**"
click at [262, 292] on button "Checkout" at bounding box center [236, 303] width 57 height 22
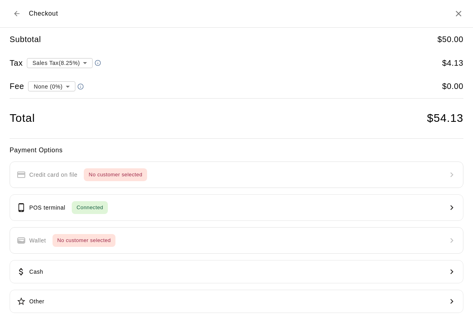
click at [179, 203] on button "POS terminal Connected" at bounding box center [236, 207] width 453 height 26
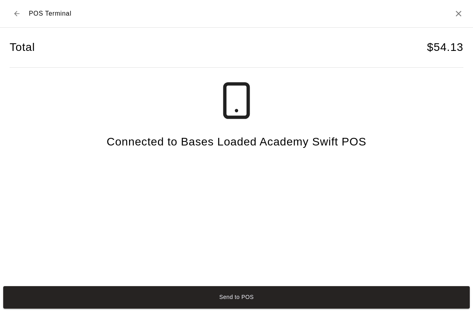
click at [458, 15] on icon "Close" at bounding box center [458, 14] width 10 height 10
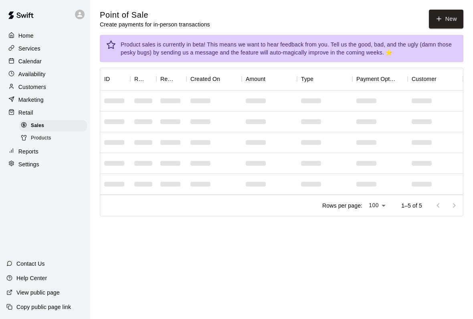
click at [449, 12] on button "New" at bounding box center [446, 19] width 34 height 19
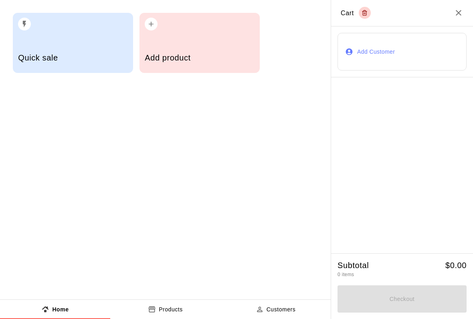
click at [84, 52] on div "Quick sale" at bounding box center [72, 58] width 109 height 28
click at [224, 284] on input "text" at bounding box center [236, 288] width 57 height 8
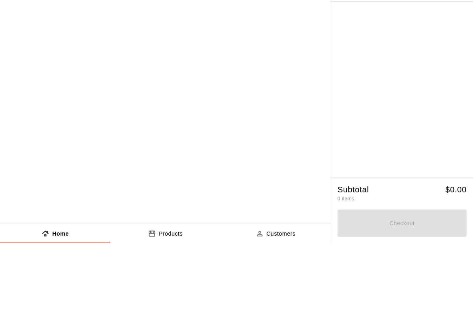
type input "*"
type input "**"
click at [249, 292] on div "Checkout" at bounding box center [236, 303] width 57 height 22
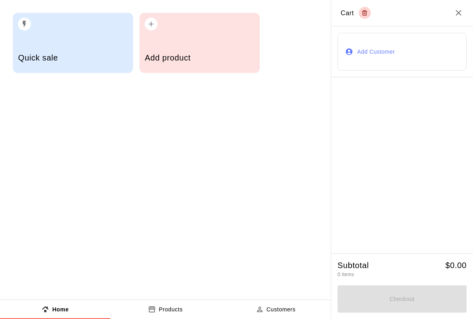
click at [265, 292] on button "Checkout" at bounding box center [236, 303] width 57 height 22
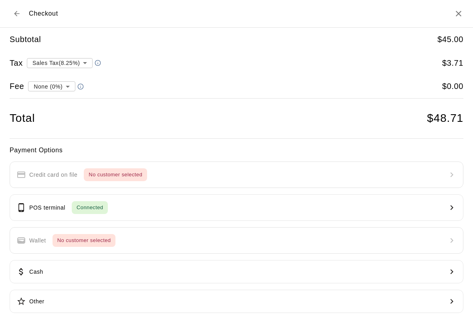
click at [117, 207] on button "POS terminal Connected" at bounding box center [236, 207] width 453 height 26
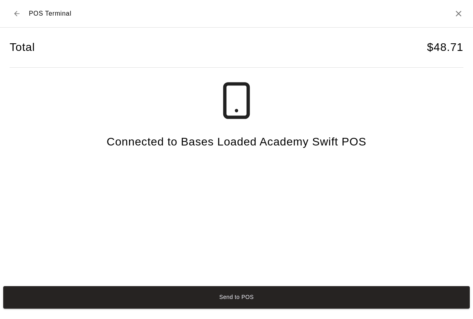
click at [429, 303] on button "Send to POS" at bounding box center [236, 297] width 466 height 22
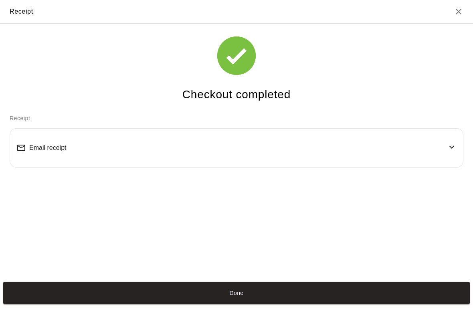
click at [402, 296] on button "Done" at bounding box center [236, 293] width 466 height 22
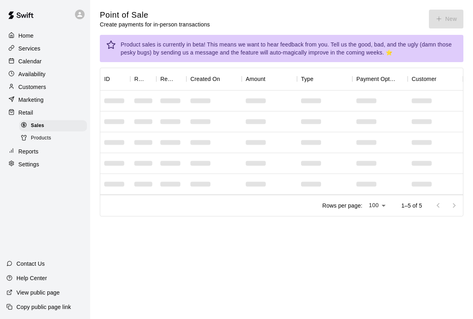
click at [430, 106] on div at bounding box center [434, 101] width 55 height 21
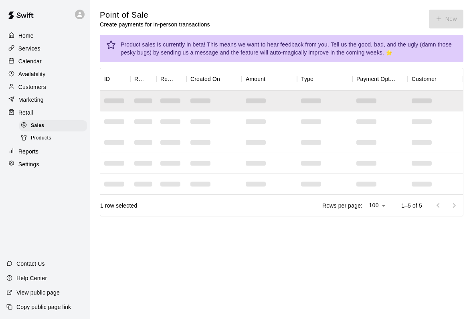
click at [429, 106] on div at bounding box center [434, 101] width 55 height 21
click at [431, 99] on div at bounding box center [434, 101] width 55 height 21
click at [419, 99] on span at bounding box center [421, 101] width 20 height 5
click at [418, 99] on span at bounding box center [421, 101] width 20 height 5
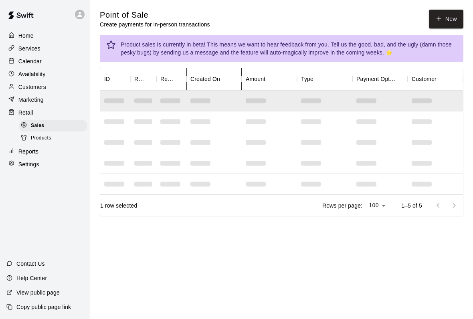
click at [197, 85] on div "Created On" at bounding box center [205, 79] width 30 height 22
click at [184, 91] on div at bounding box center [171, 101] width 30 height 21
click at [157, 88] on div "Refund" at bounding box center [156, 79] width 10 height 22
click at [170, 103] on span at bounding box center [170, 101] width 20 height 5
click at [439, 95] on div at bounding box center [434, 101] width 55 height 21
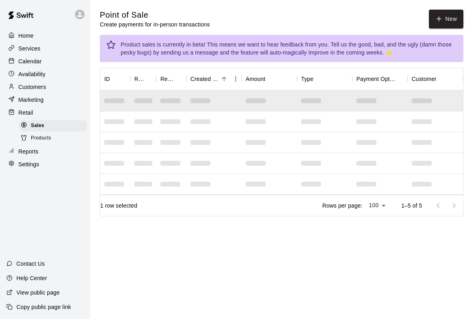
click at [16, 136] on div "Sales Products" at bounding box center [48, 131] width 84 height 25
click at [14, 145] on div "Reports" at bounding box center [44, 151] width 77 height 12
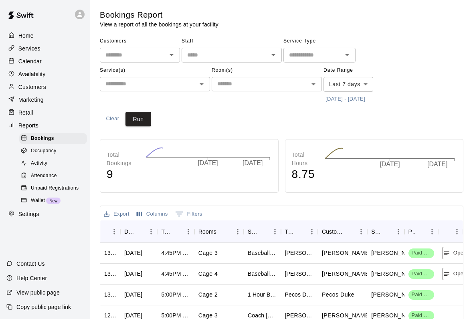
click at [19, 52] on p "Services" at bounding box center [29, 48] width 22 height 8
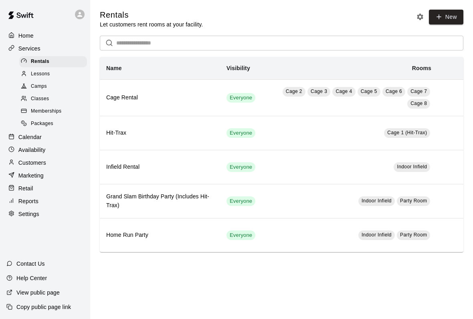
click at [23, 132] on div "Calendar" at bounding box center [44, 137] width 77 height 12
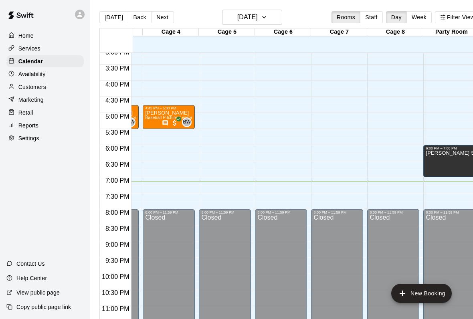
scroll to position [0, 158]
click at [436, 159] on div "[PERSON_NAME] Softball Meeting" at bounding box center [448, 309] width 47 height 319
click at [439, 153] on button "edit" at bounding box center [433, 159] width 16 height 16
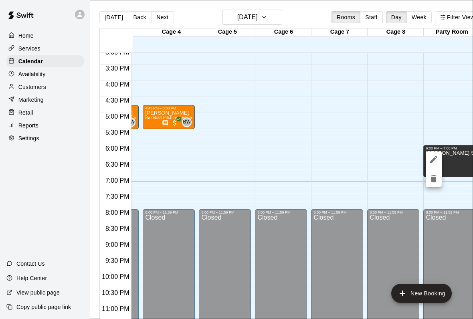
scroll to position [0, 0]
type input "**********"
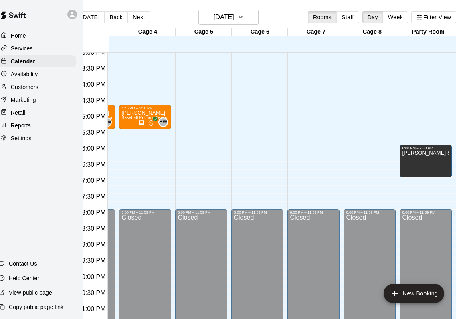
scroll to position [0, 0]
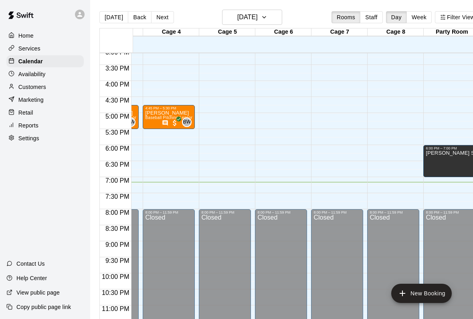
click at [42, 122] on div "Reports" at bounding box center [44, 125] width 77 height 12
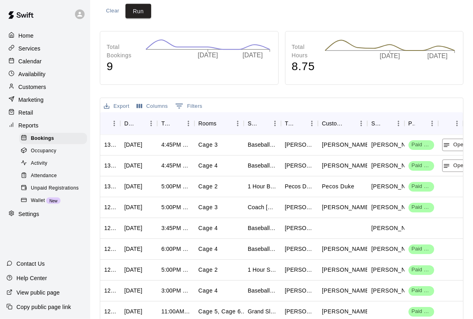
scroll to position [169, 0]
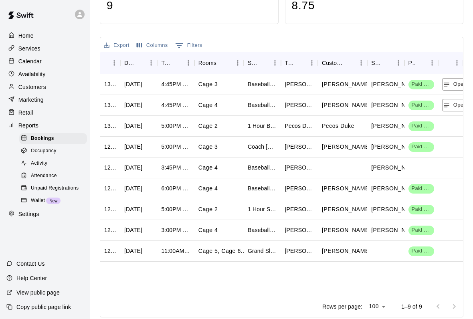
click at [35, 152] on span "Occupancy" at bounding box center [44, 151] width 26 height 8
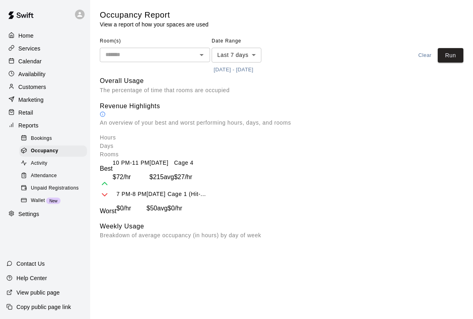
click at [35, 166] on span "Activity" at bounding box center [39, 163] width 16 height 8
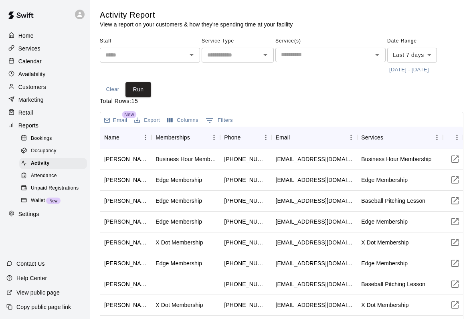
click at [32, 186] on span "Unpaid Registrations" at bounding box center [55, 188] width 48 height 8
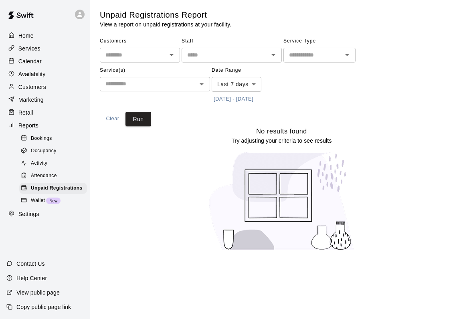
click at [28, 198] on div at bounding box center [26, 201] width 10 height 8
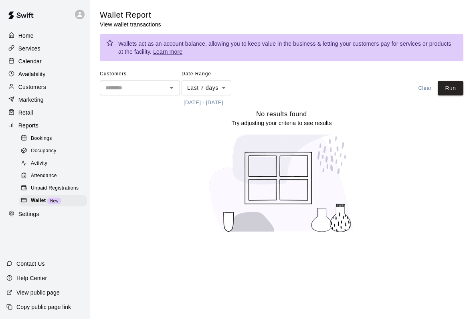
click at [15, 217] on div at bounding box center [13, 214] width 10 height 8
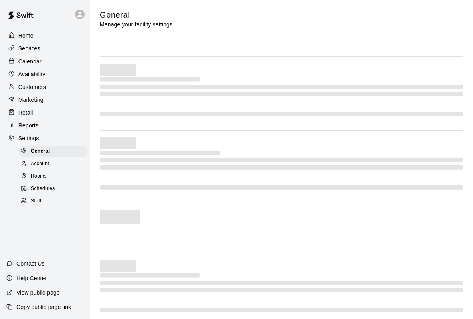
select select "**"
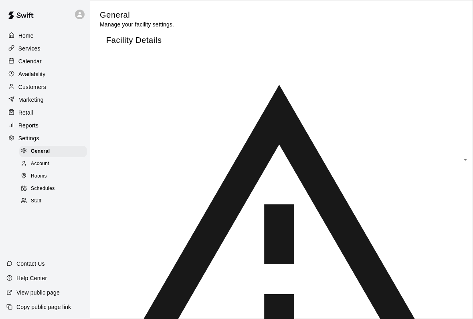
click at [33, 163] on span "Account" at bounding box center [40, 164] width 18 height 8
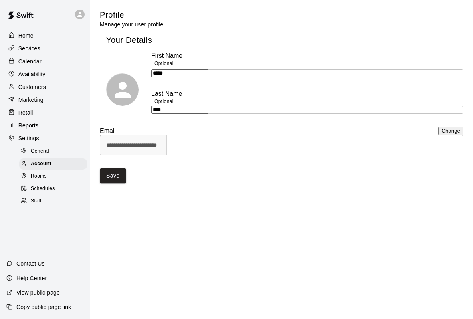
click at [32, 175] on span "Rooms" at bounding box center [39, 176] width 16 height 8
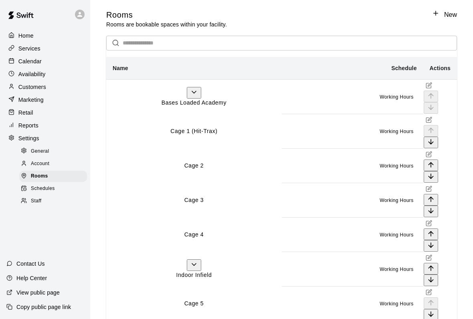
click at [32, 187] on span "Schedules" at bounding box center [43, 189] width 24 height 8
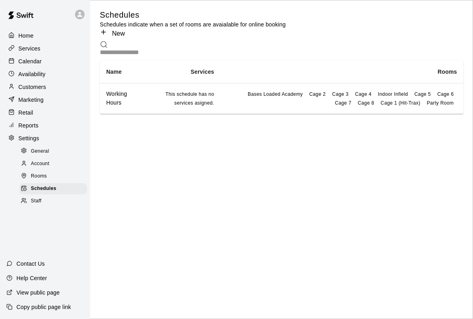
click at [31, 176] on span "Rooms" at bounding box center [39, 176] width 16 height 8
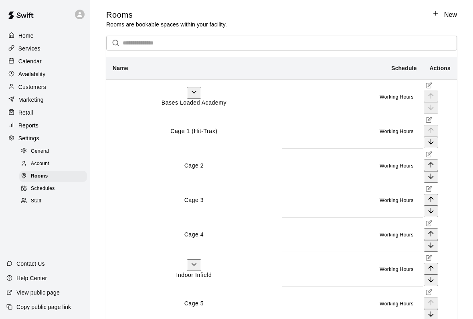
click at [28, 38] on p "Home" at bounding box center [25, 36] width 15 height 8
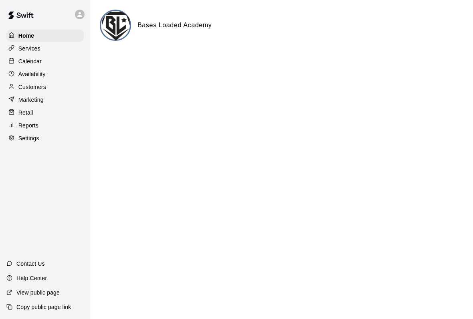
click at [29, 50] on p "Services" at bounding box center [29, 48] width 22 height 8
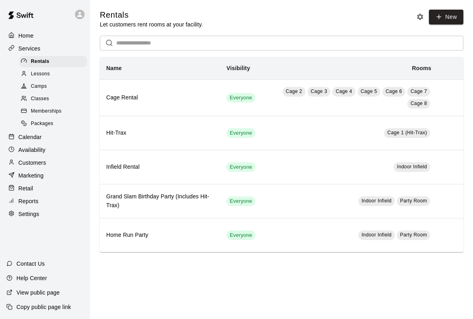
click at [35, 114] on span "Memberships" at bounding box center [46, 111] width 30 height 8
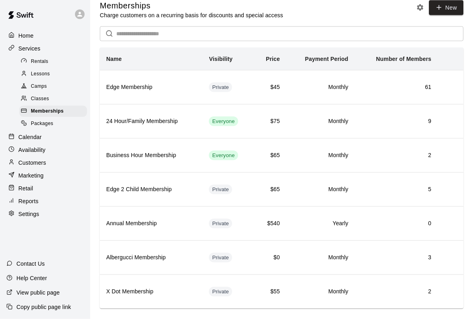
scroll to position [22, 0]
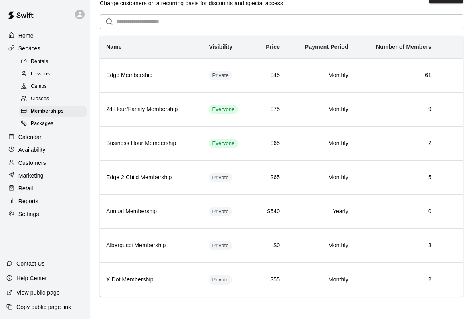
click at [33, 76] on span "Lessons" at bounding box center [40, 74] width 19 height 8
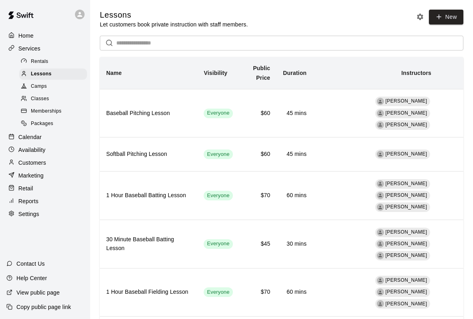
click at [35, 62] on span "Rentals" at bounding box center [40, 62] width 18 height 8
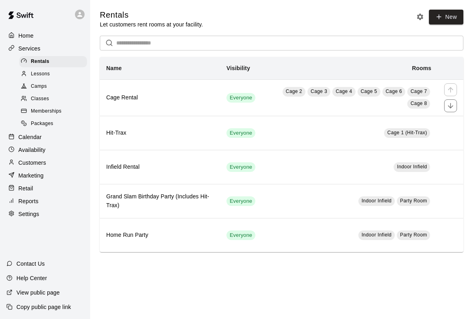
click at [455, 18] on link "New" at bounding box center [446, 17] width 34 height 15
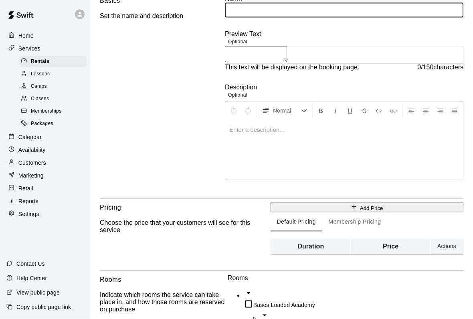
click at [65, 58] on div "Rentals" at bounding box center [53, 61] width 68 height 11
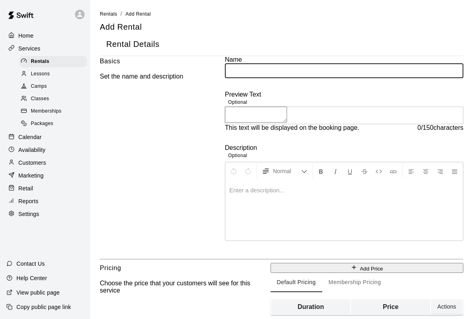
click at [65, 58] on div "Rentals" at bounding box center [53, 61] width 68 height 11
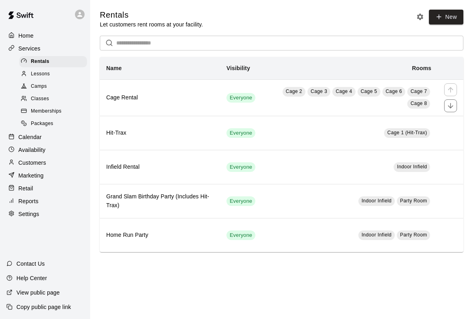
click at [280, 98] on td "Cage 2 Cage 3 Cage 4 Cage 5 Cage 6 Cage 7 Cage 8" at bounding box center [350, 97] width 176 height 36
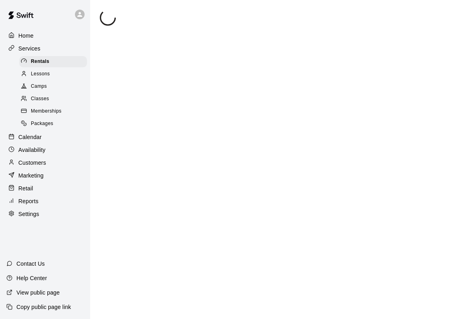
click at [267, 27] on div at bounding box center [281, 19] width 363 height 18
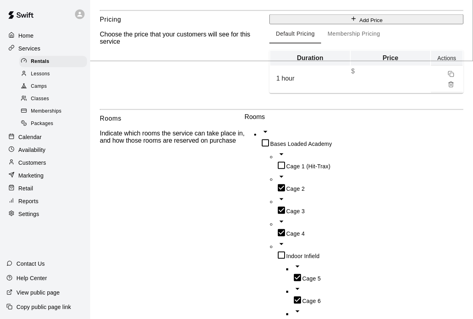
click at [321, 31] on button "Membership Pricing" at bounding box center [353, 33] width 65 height 19
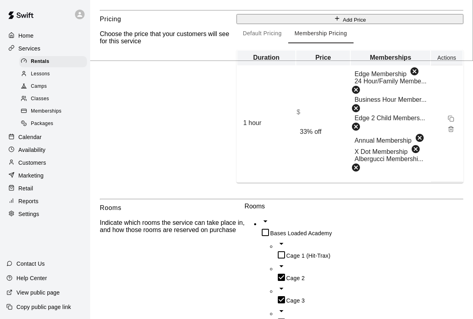
click at [242, 40] on button "Default Pricing" at bounding box center [262, 33] width 52 height 19
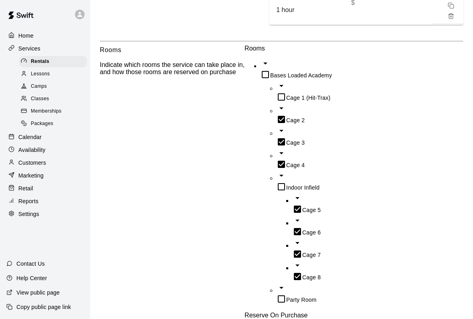
scroll to position [348, 0]
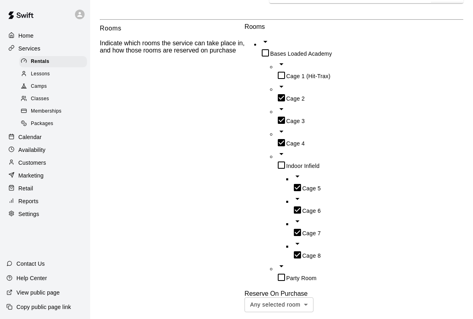
click at [24, 50] on p "Services" at bounding box center [29, 48] width 22 height 8
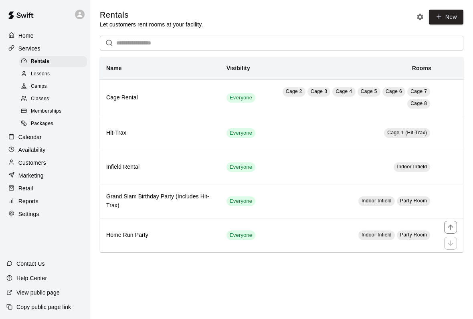
click at [229, 234] on span "Everyone" at bounding box center [240, 236] width 29 height 8
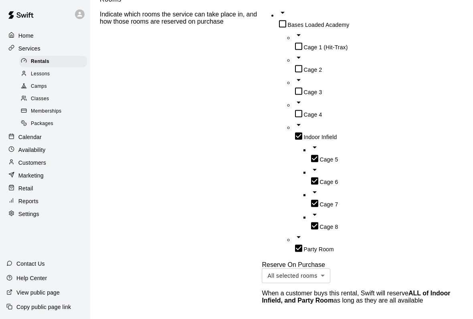
scroll to position [379, 0]
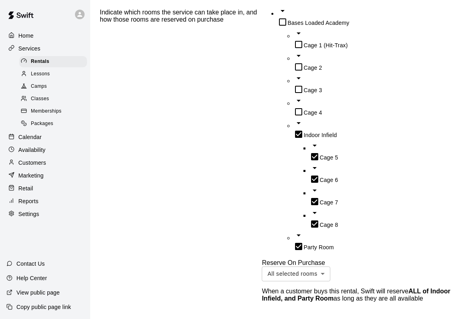
click at [40, 30] on div "Home" at bounding box center [44, 36] width 77 height 12
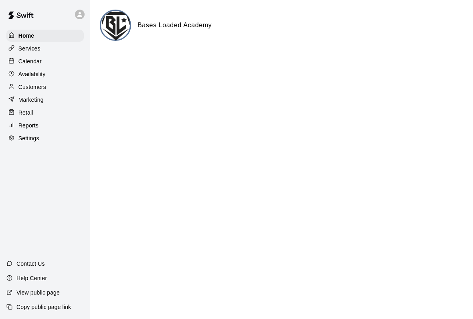
click at [22, 115] on p "Retail" at bounding box center [25, 113] width 15 height 8
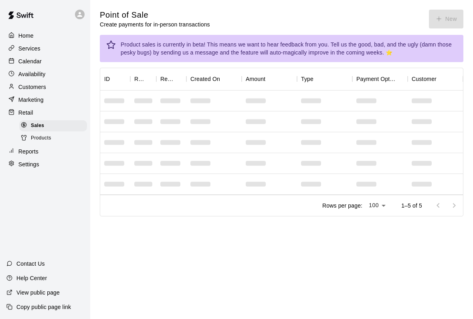
click at [26, 143] on div "Products" at bounding box center [53, 138] width 68 height 11
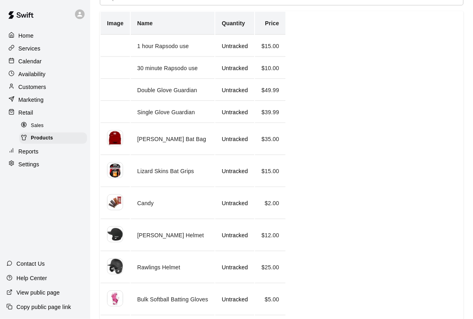
scroll to position [77, 0]
click at [40, 111] on div "Retail" at bounding box center [44, 113] width 77 height 12
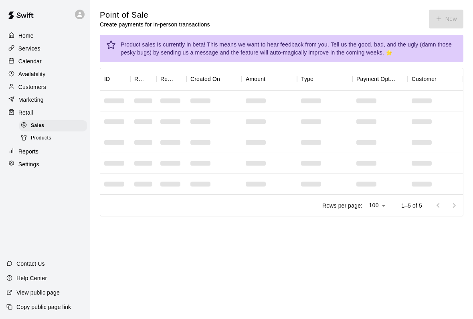
click at [57, 97] on div "Marketing" at bounding box center [44, 100] width 77 height 12
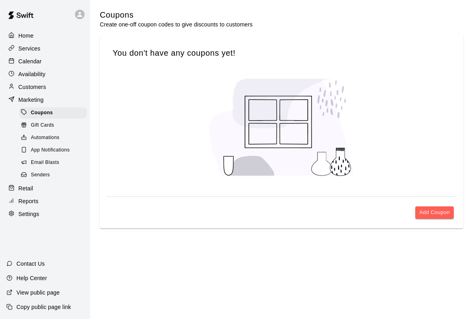
click at [41, 191] on div "Retail" at bounding box center [44, 188] width 77 height 12
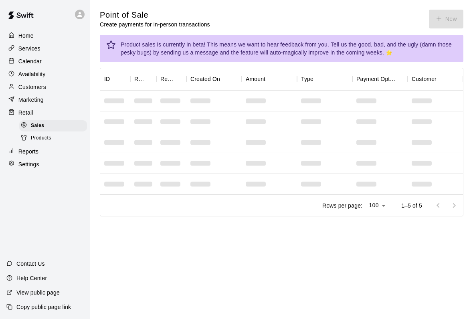
click at [51, 133] on div "Products" at bounding box center [53, 138] width 68 height 11
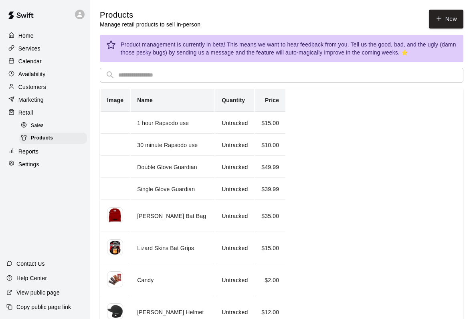
click at [43, 156] on div "Reports" at bounding box center [44, 151] width 77 height 12
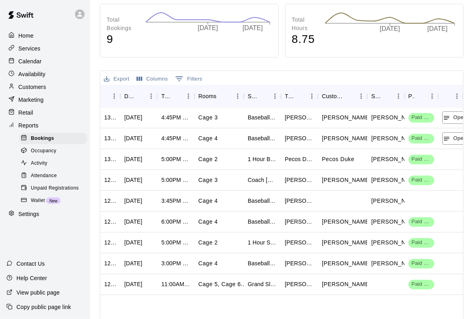
scroll to position [169, 0]
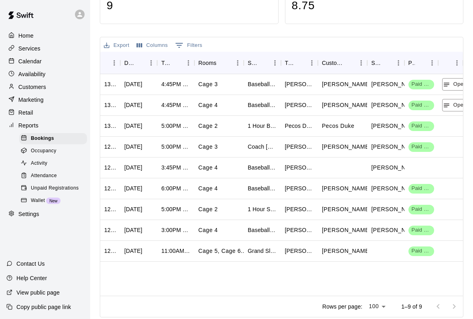
click at [32, 220] on div "Settings" at bounding box center [44, 214] width 77 height 12
select select "**"
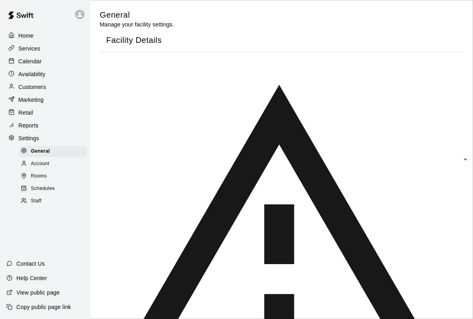
click at [64, 115] on div "Retail" at bounding box center [44, 113] width 77 height 12
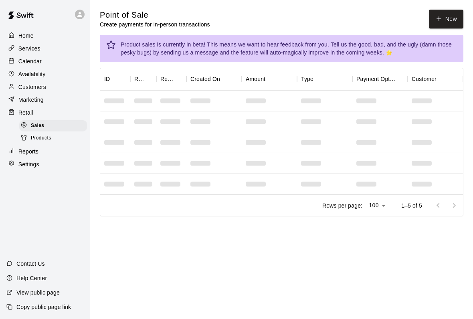
click at [45, 85] on p "Customers" at bounding box center [32, 87] width 28 height 8
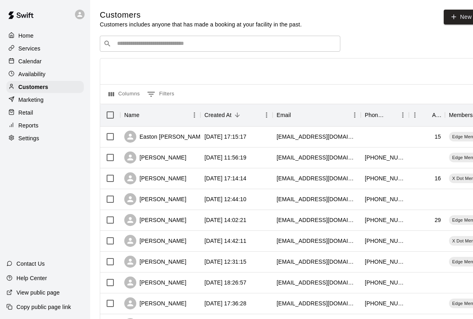
click at [161, 42] on input "Search customers by name or email" at bounding box center [226, 44] width 222 height 8
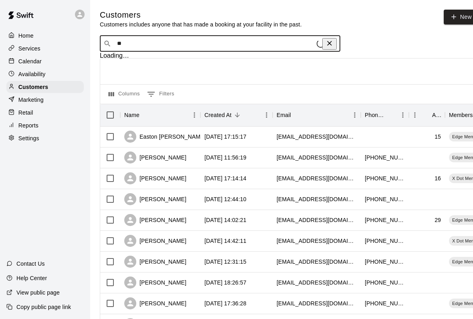
type input "***"
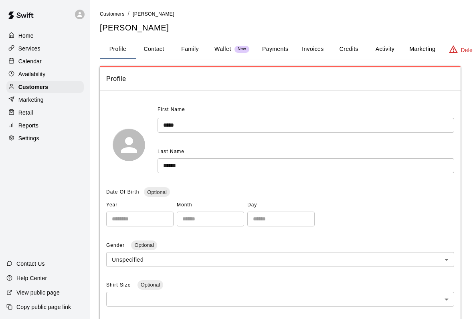
click at [274, 48] on button "Payments" at bounding box center [275, 49] width 39 height 19
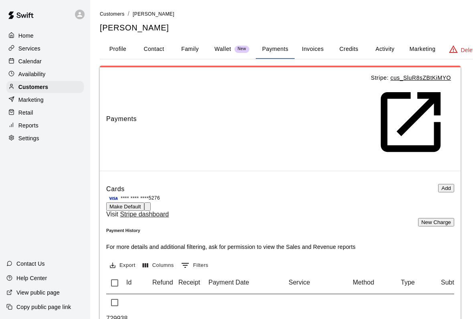
click at [312, 43] on button "Invoices" at bounding box center [312, 49] width 36 height 19
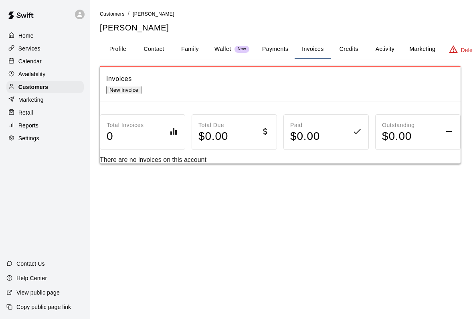
click at [278, 46] on button "Payments" at bounding box center [275, 49] width 39 height 19
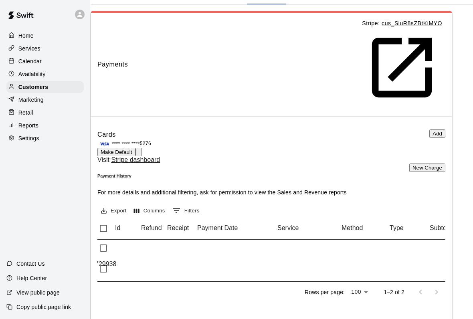
scroll to position [55, 8]
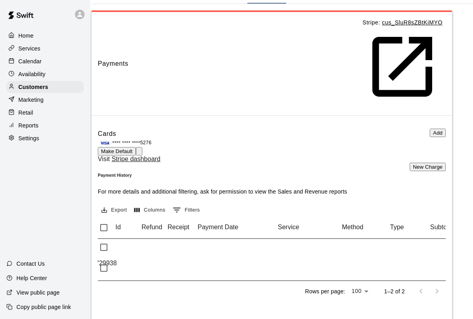
click at [17, 115] on div at bounding box center [13, 113] width 10 height 8
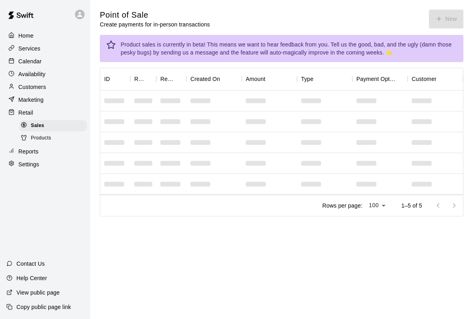
click at [444, 35] on div "Product sales is currently in beta! This means we want to hear feedback from yo…" at bounding box center [281, 48] width 363 height 27
click at [447, 13] on div "Point of Sale Create payments for in-person transactions New" at bounding box center [281, 19] width 363 height 19
click at [433, 25] on div "Point of Sale Create payments for in-person transactions New" at bounding box center [281, 19] width 363 height 19
click at [439, 18] on div "Point of Sale Create payments for in-person transactions New" at bounding box center [281, 19] width 363 height 19
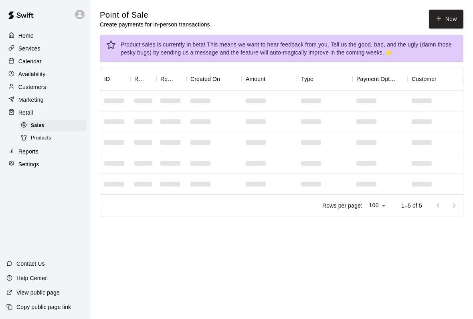
click at [439, 22] on icon "button" at bounding box center [438, 18] width 7 height 7
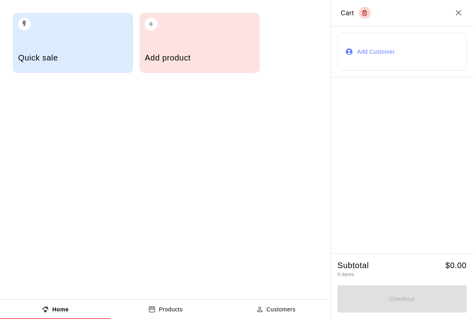
click at [206, 60] on h5 "Add product" at bounding box center [199, 57] width 109 height 11
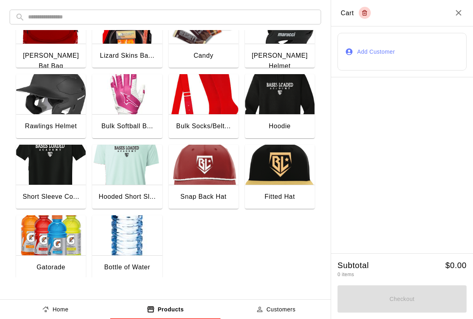
scroll to position [103, 0]
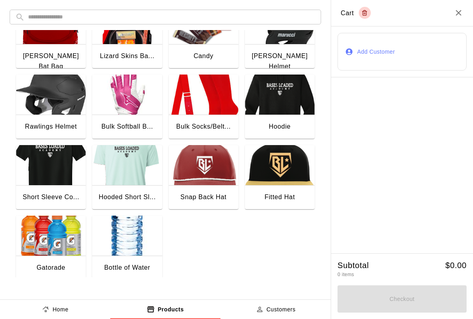
click at [284, 209] on div "Fitted Hat" at bounding box center [280, 198] width 70 height 26
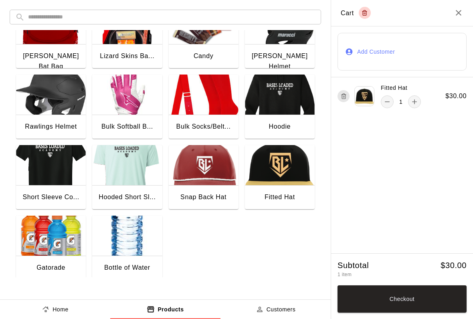
click at [427, 302] on button "Checkout" at bounding box center [401, 298] width 129 height 27
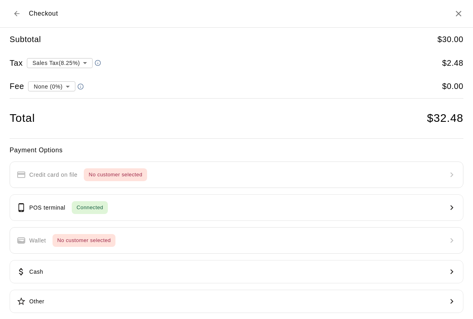
click at [406, 203] on button "POS terminal Connected" at bounding box center [236, 207] width 453 height 26
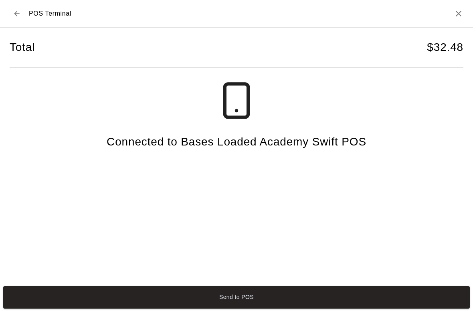
click at [5, 14] on h2 "POS Terminal" at bounding box center [236, 14] width 473 height 28
click at [4, 14] on h2 "POS Terminal" at bounding box center [236, 14] width 473 height 28
click at [14, 12] on icon "Back to checkout" at bounding box center [17, 14] width 8 height 8
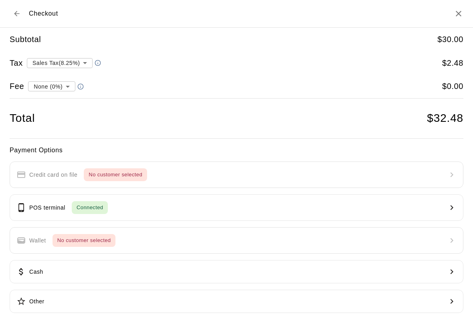
click at [17, 16] on icon "Back to cart" at bounding box center [17, 14] width 8 height 8
